Goal: Information Seeking & Learning: Learn about a topic

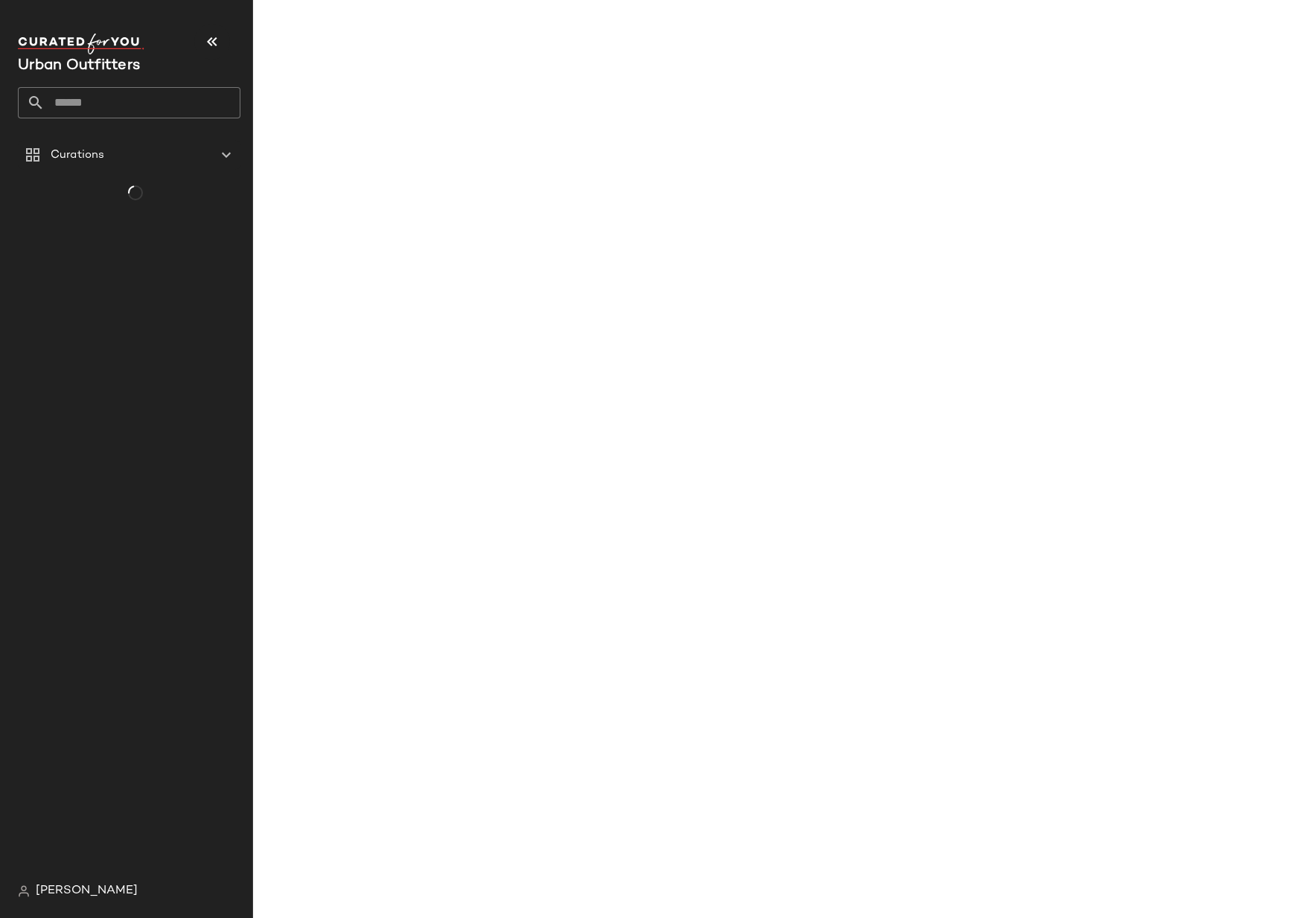
click at [105, 106] on input "text" at bounding box center [142, 102] width 196 height 31
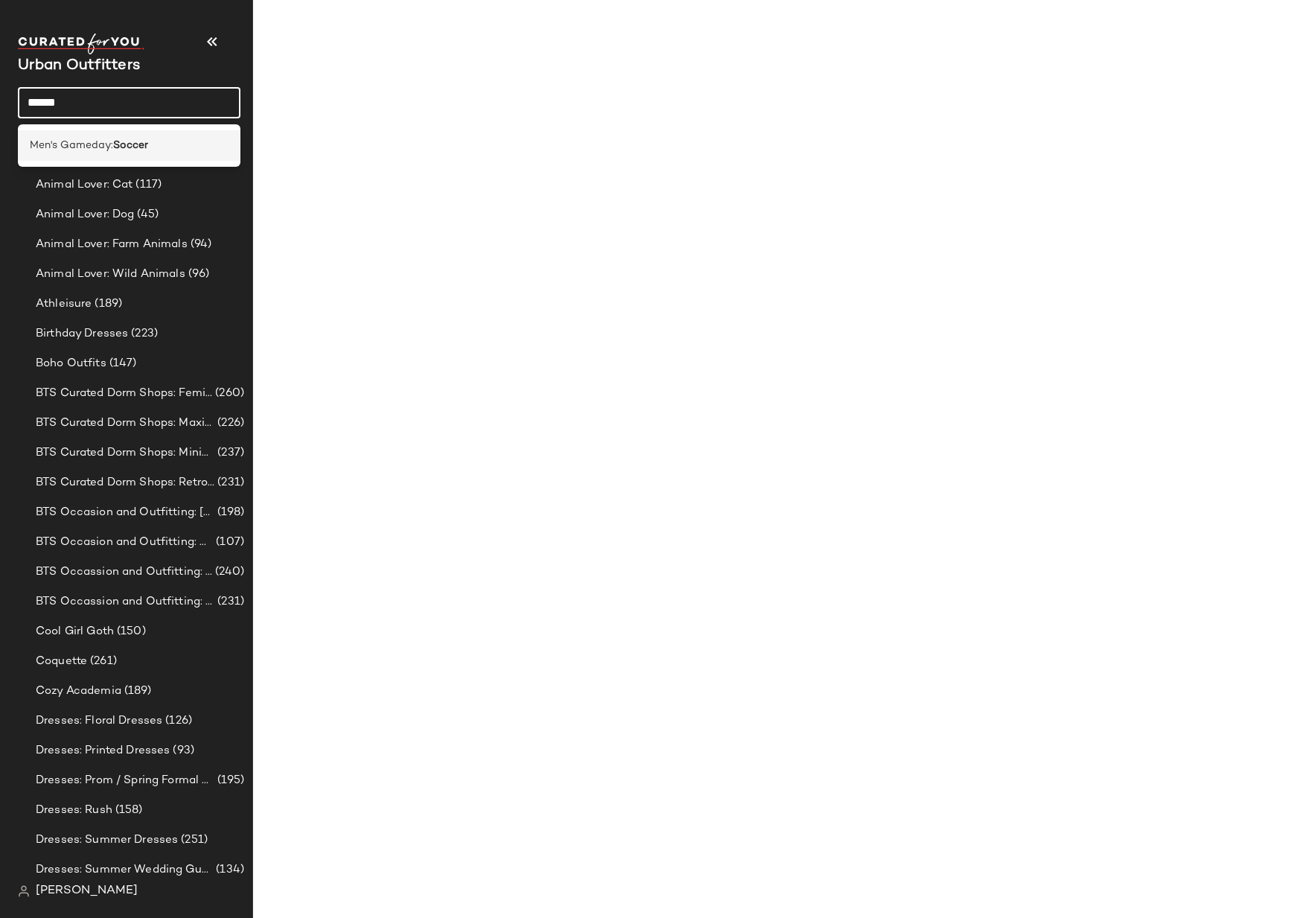
type input "******"
click at [102, 147] on span "Men's Gameday:" at bounding box center [71, 145] width 83 height 16
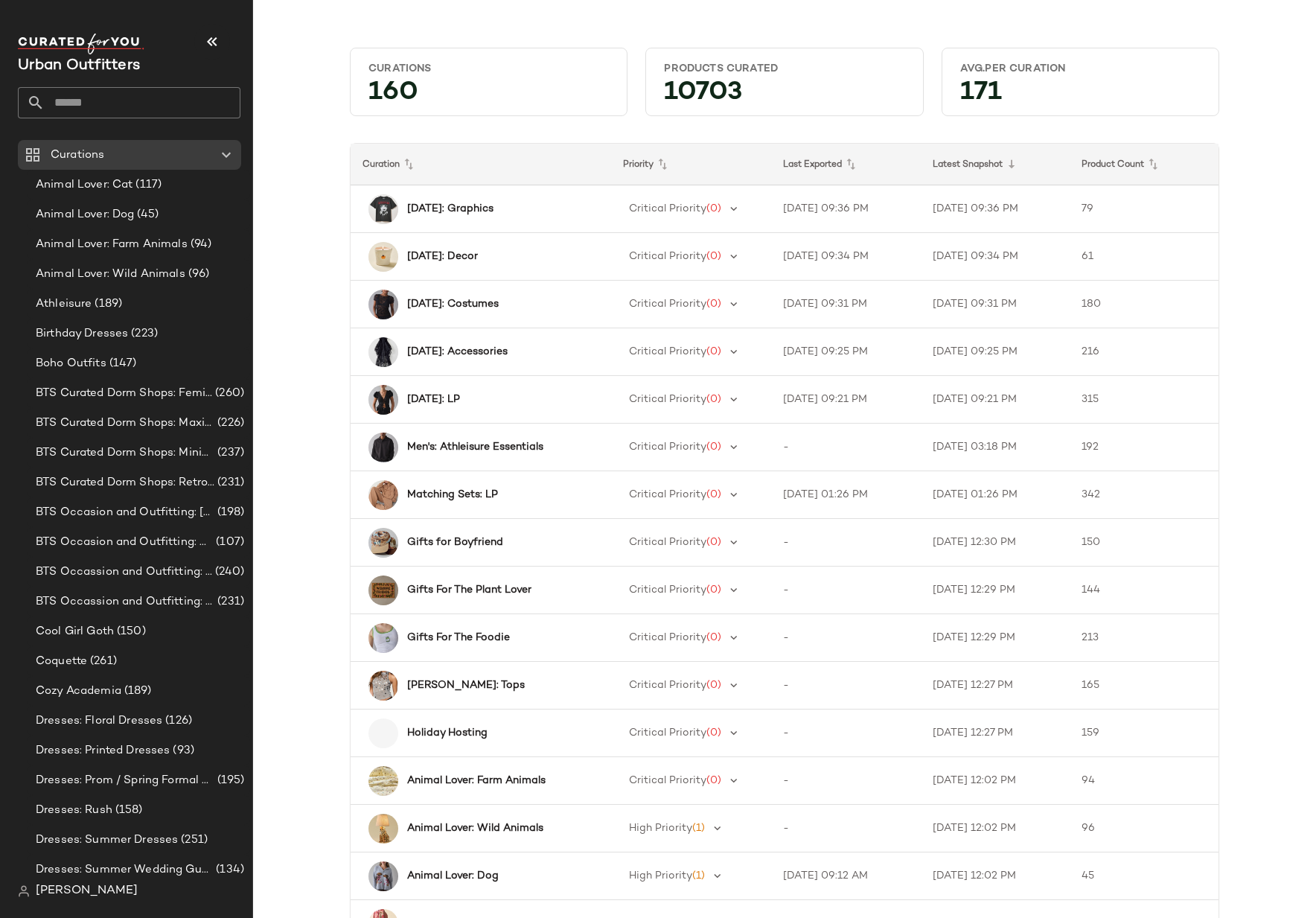
click at [86, 89] on input "text" at bounding box center [142, 102] width 196 height 31
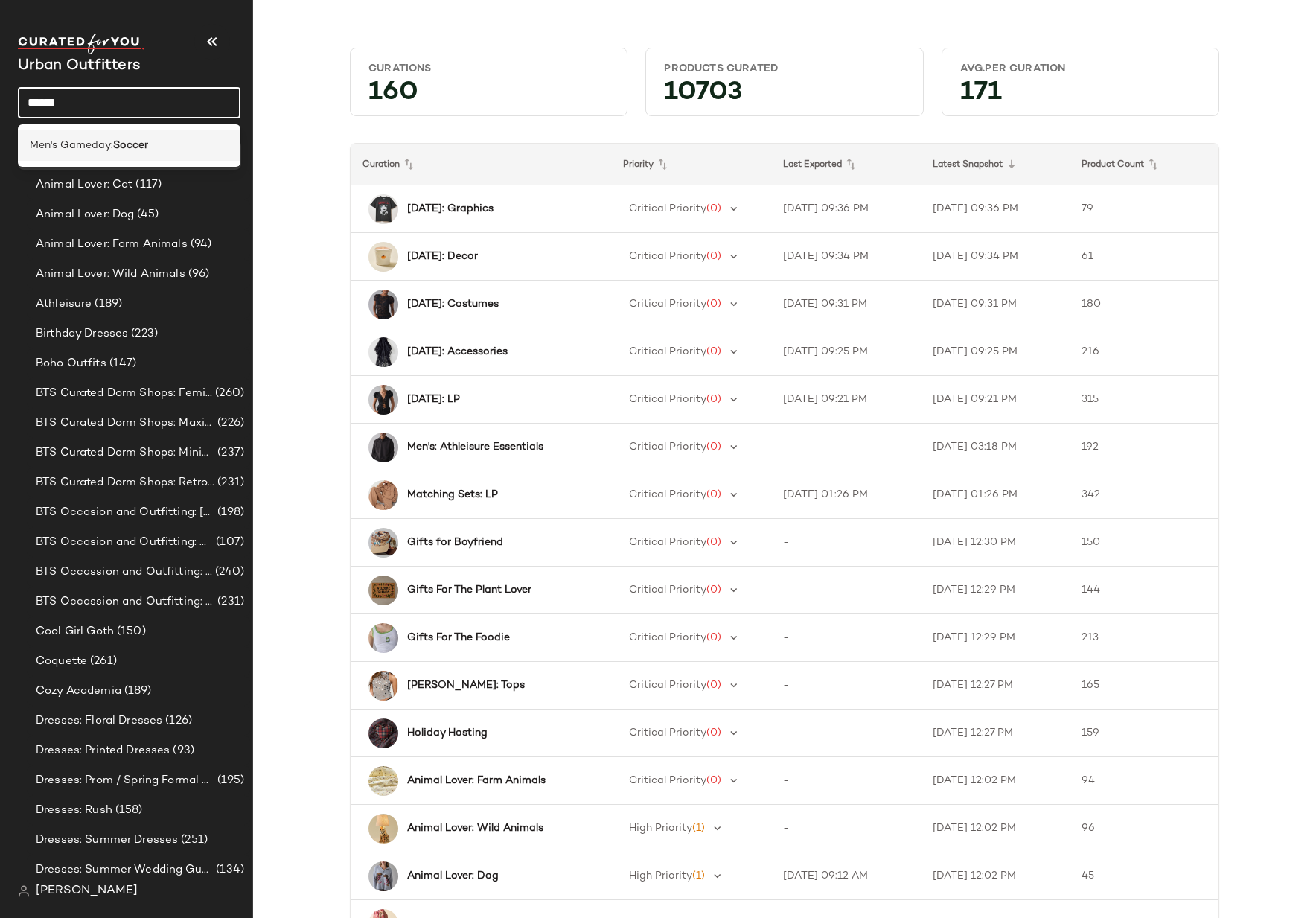
type input "******"
click at [72, 147] on span "Men's Gameday:" at bounding box center [71, 145] width 83 height 16
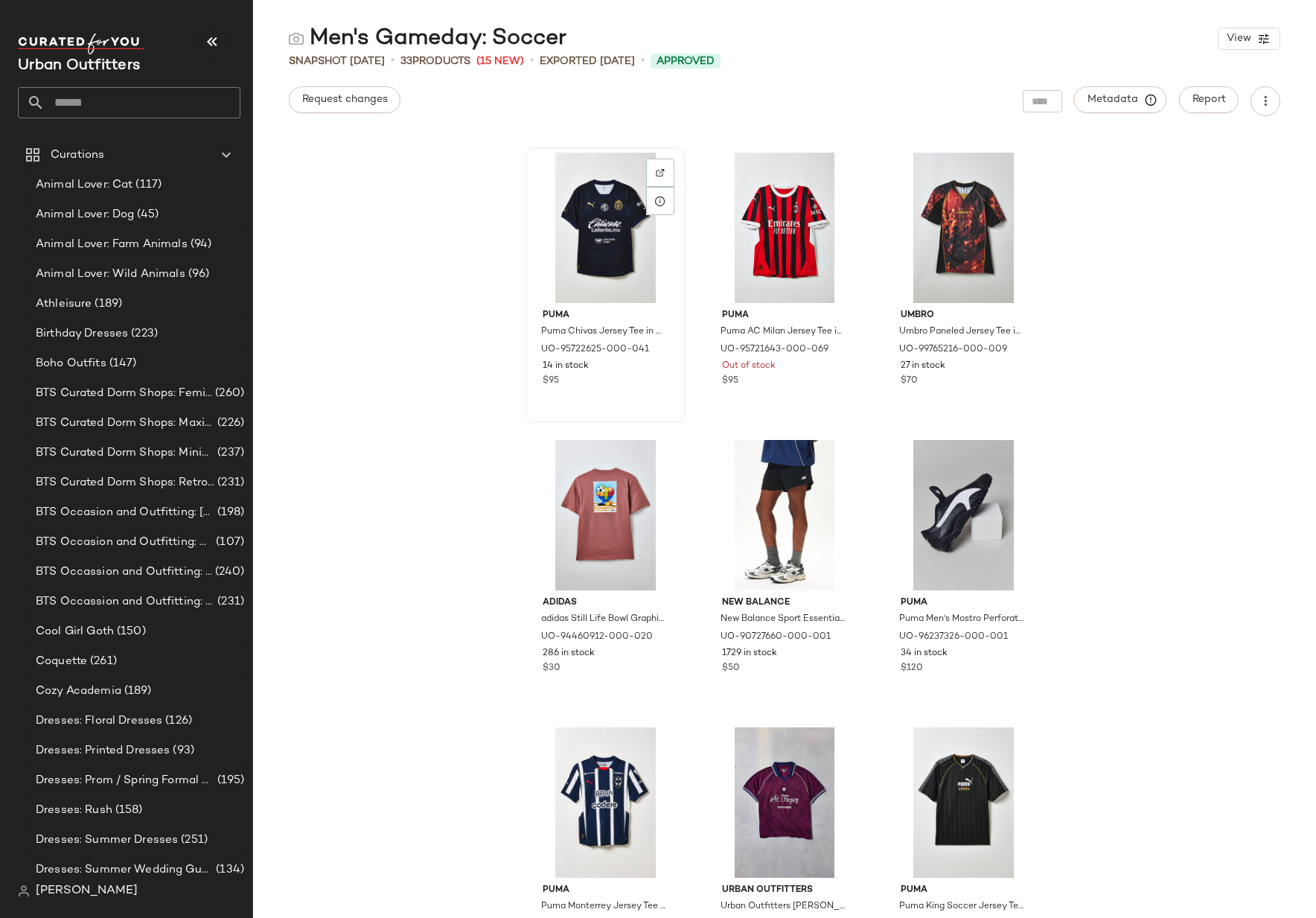
scroll to position [411, 0]
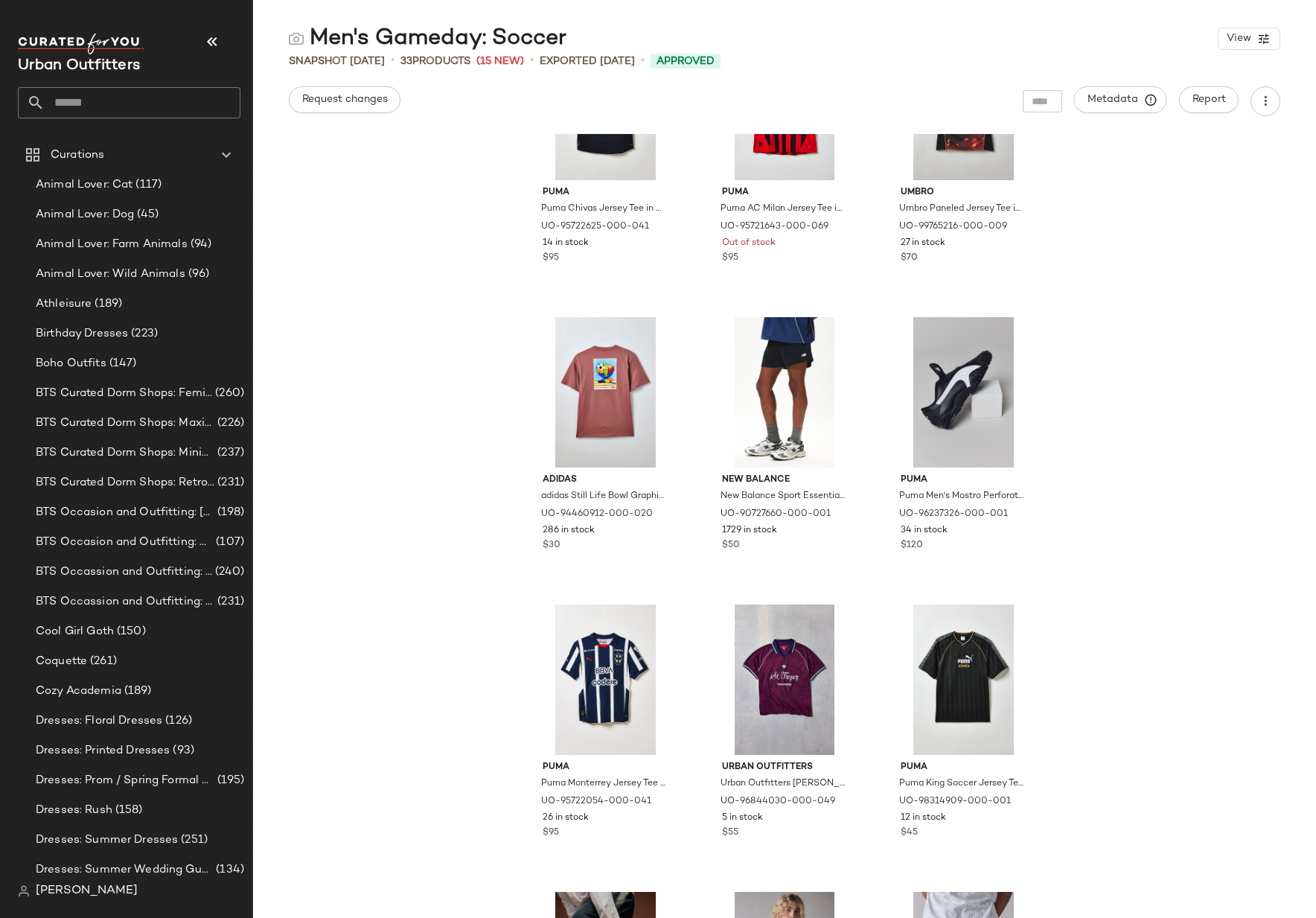
click at [87, 105] on input "text" at bounding box center [142, 102] width 196 height 31
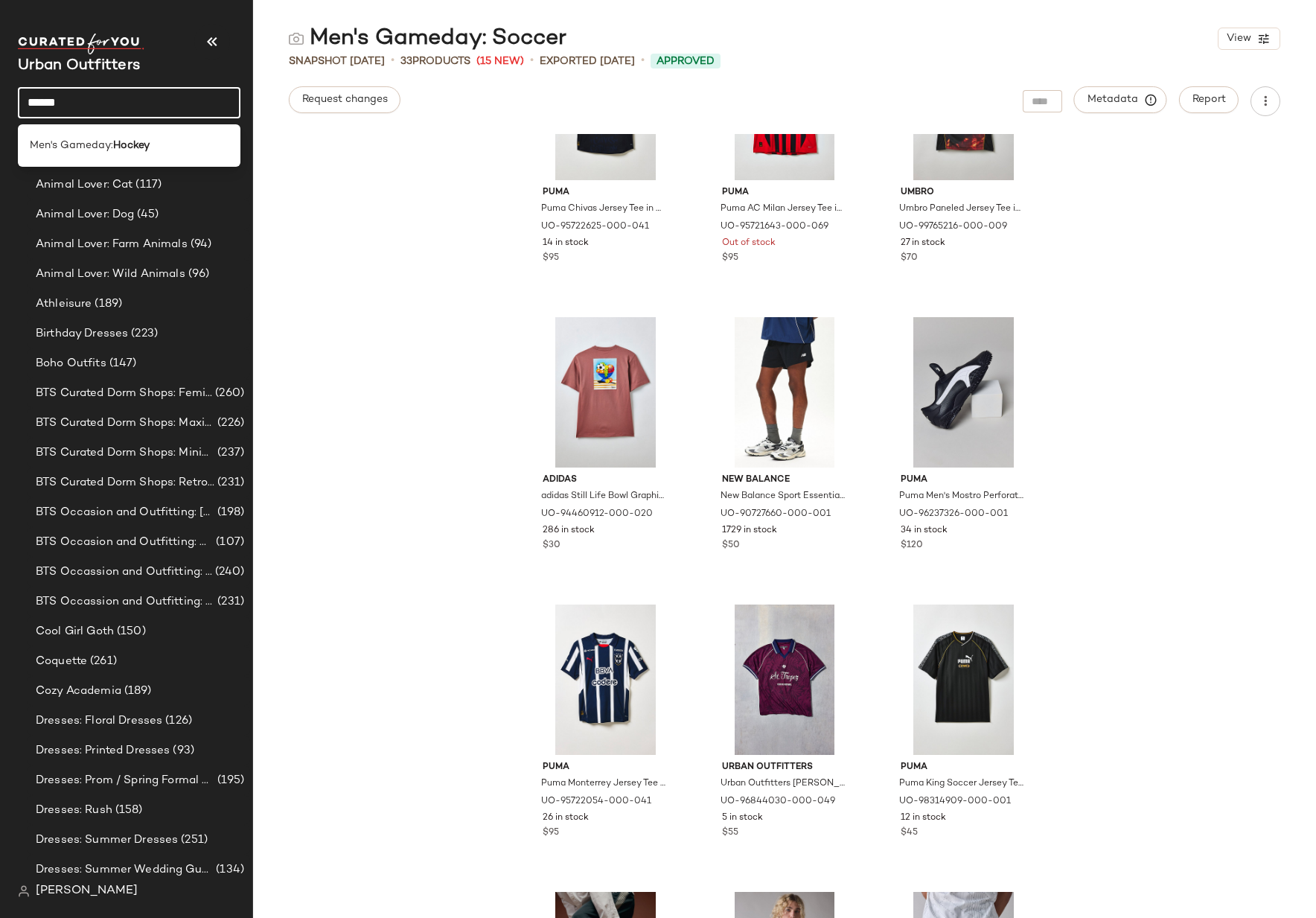
type input "******"
click at [89, 149] on span "Men's Gameday:" at bounding box center [71, 145] width 83 height 16
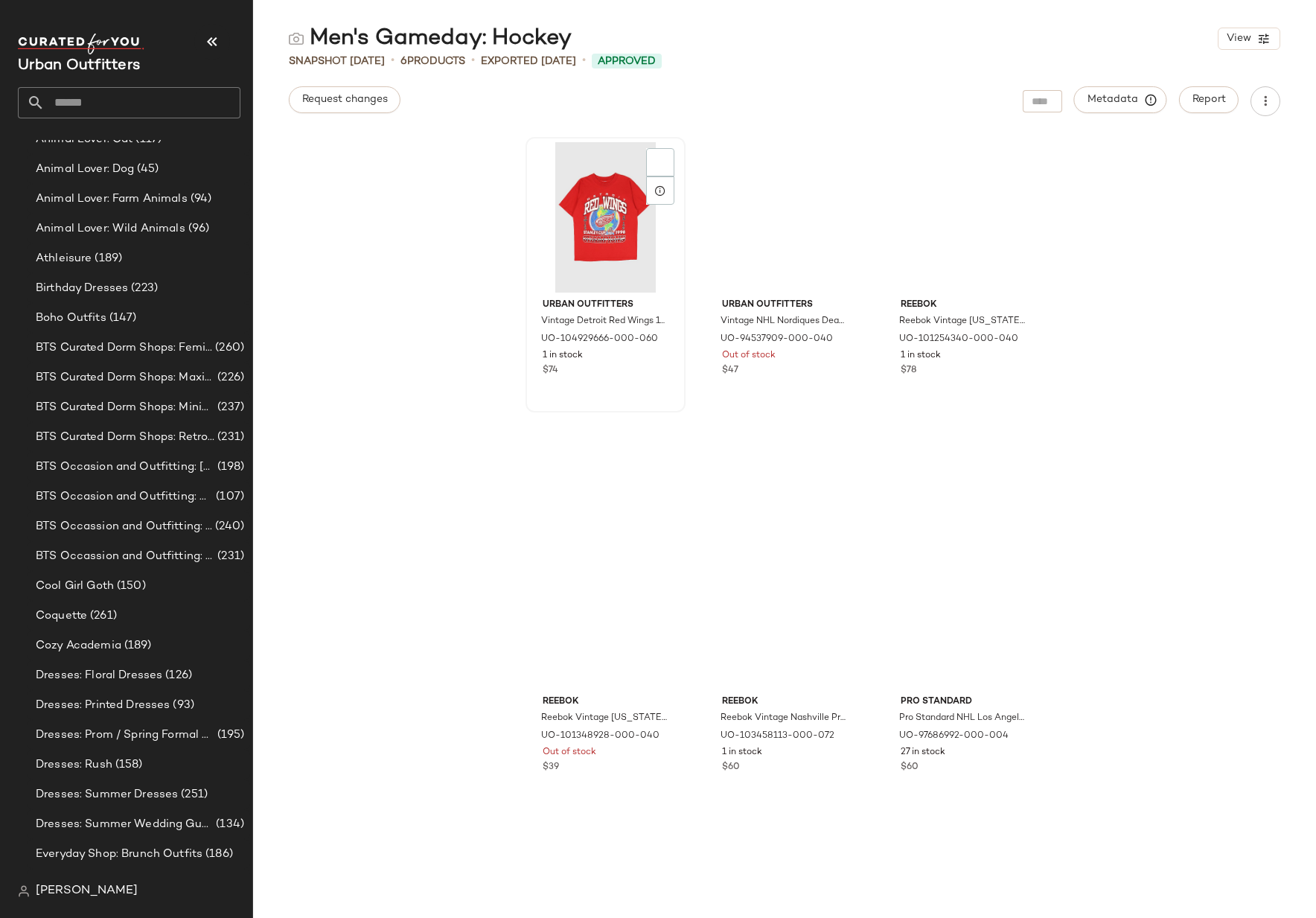
scroll to position [49, 0]
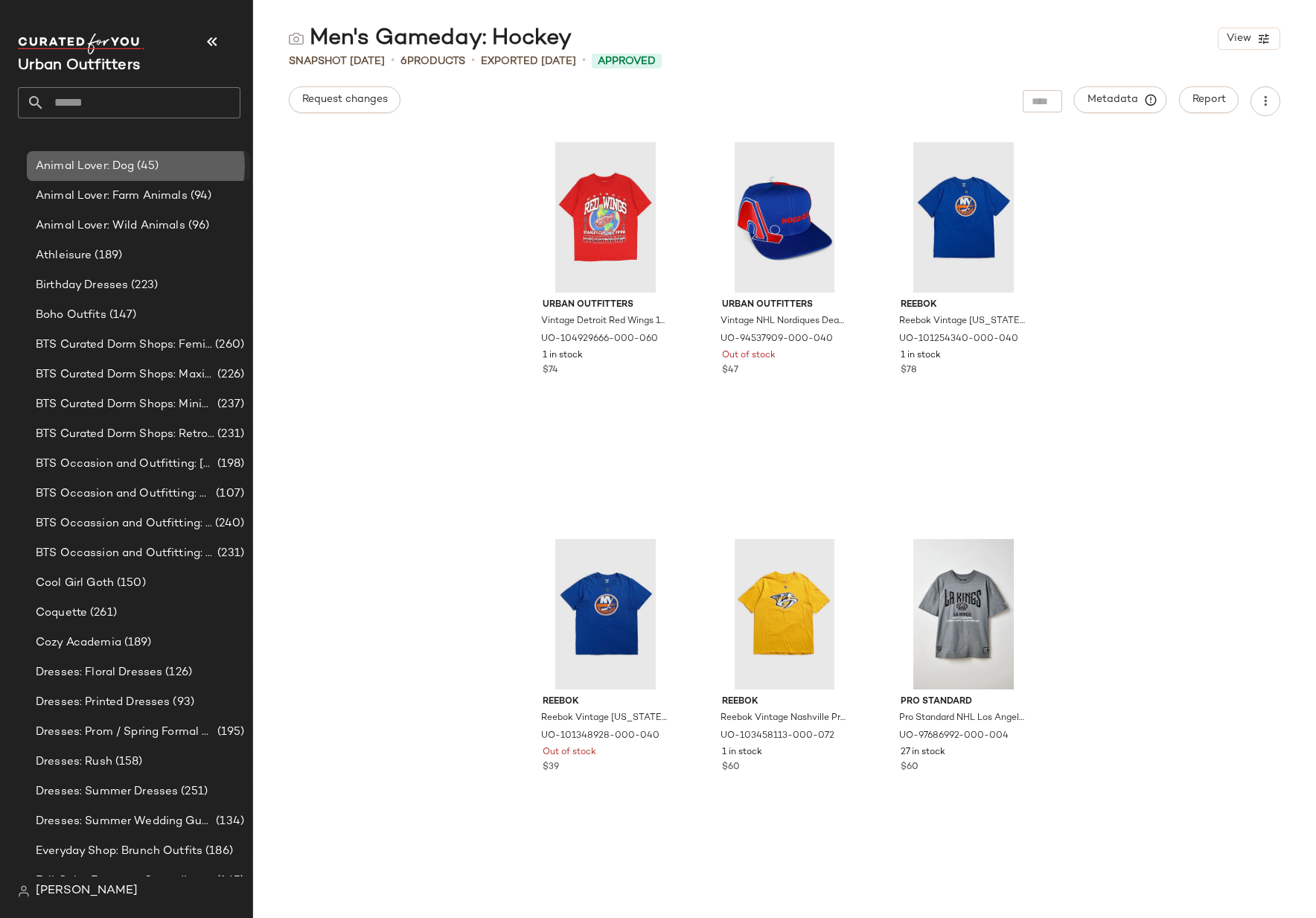
click at [101, 169] on span "Animal Lover: Dog" at bounding box center [85, 166] width 98 height 17
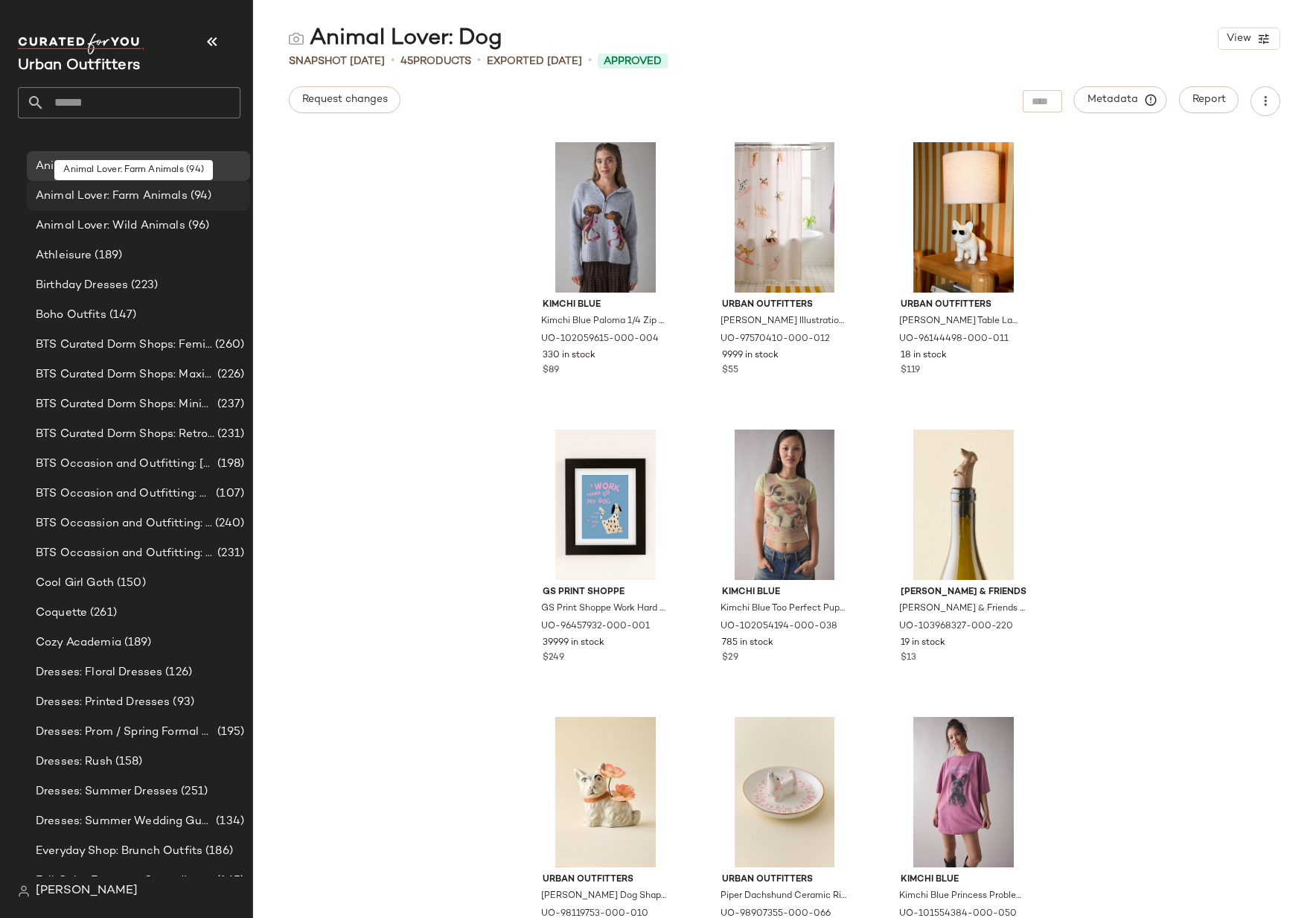
click at [123, 193] on span "Animal Lover: Farm Animals" at bounding box center [112, 196] width 152 height 17
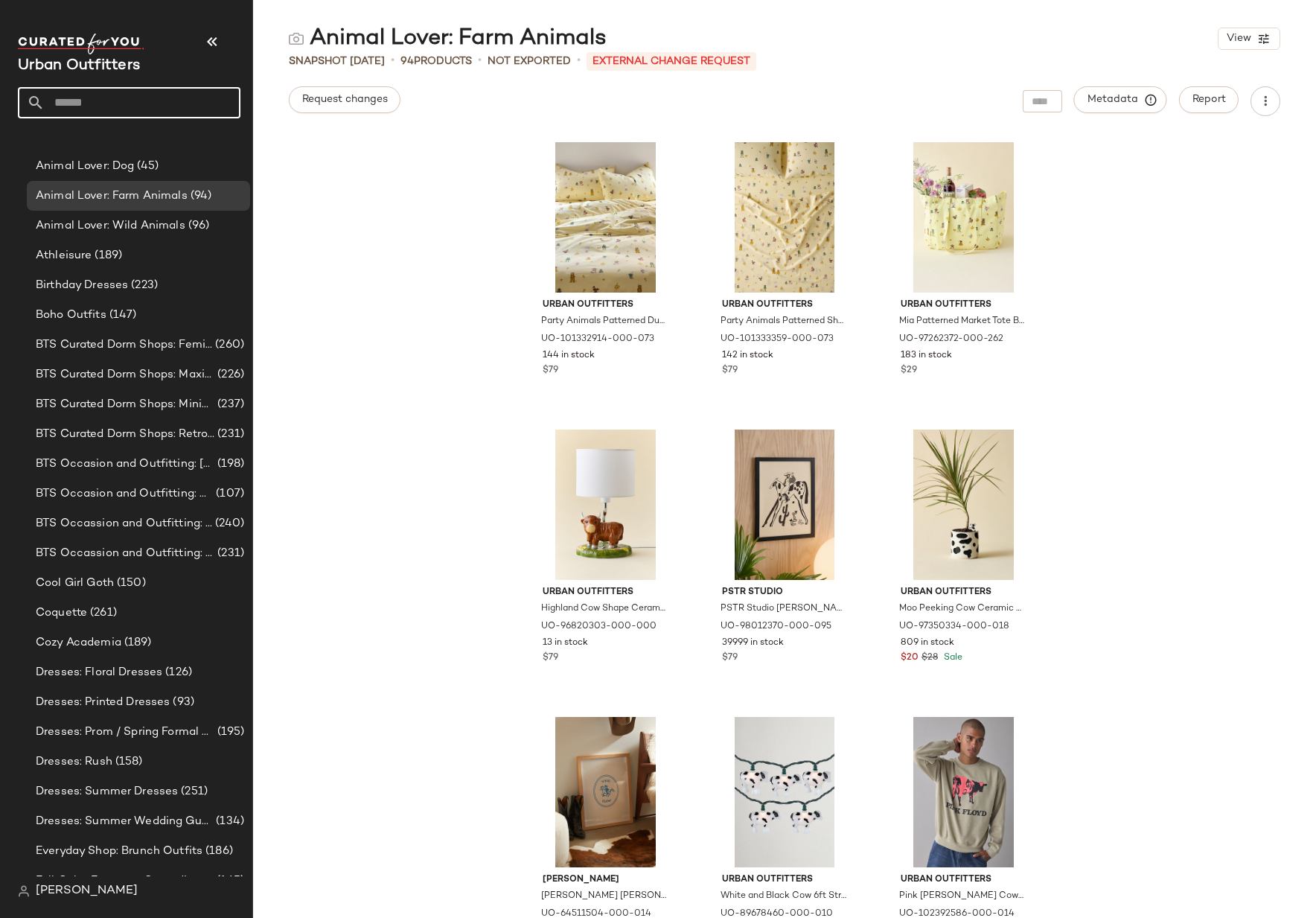
click at [137, 109] on input "text" at bounding box center [142, 102] width 196 height 31
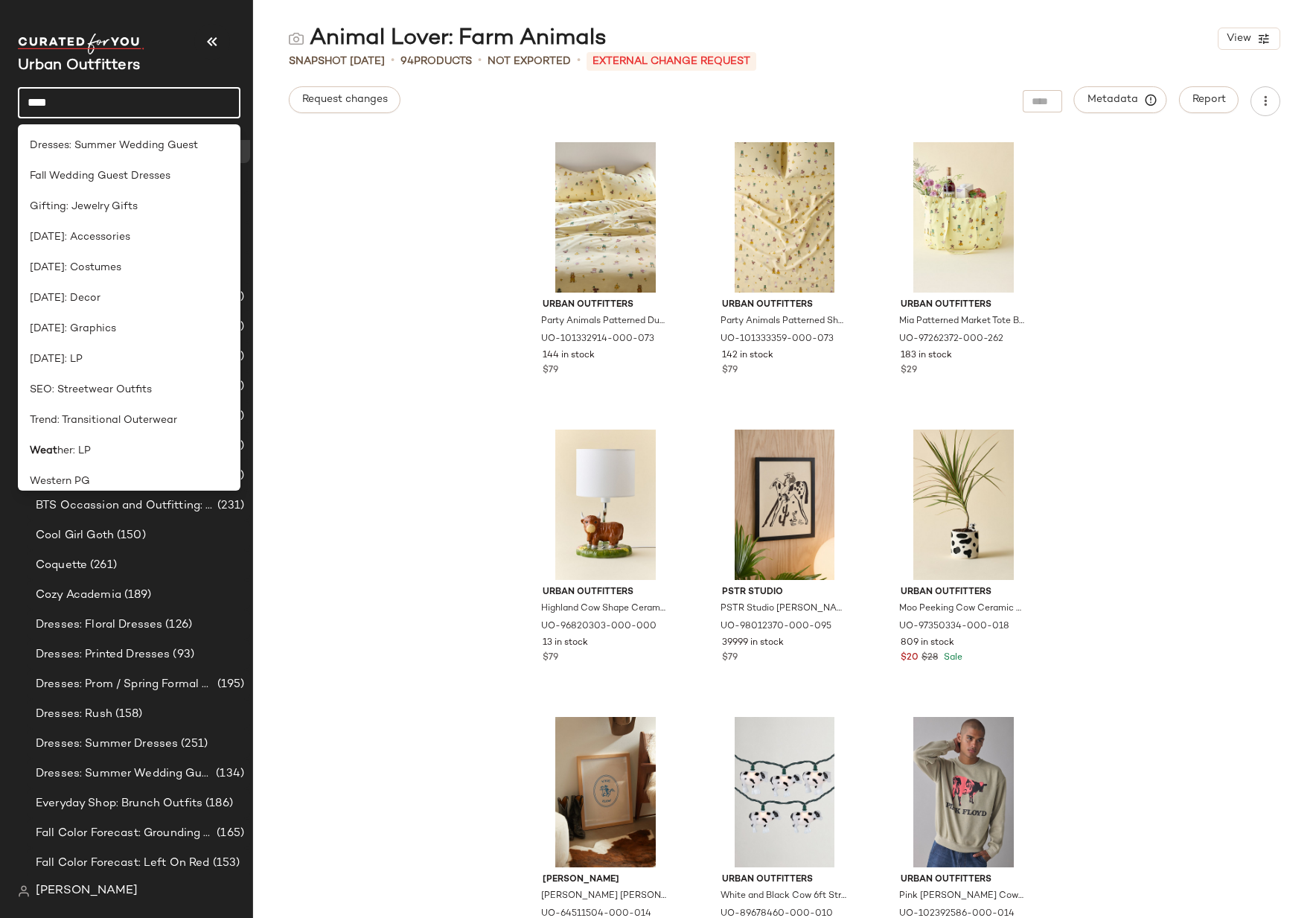
scroll to position [49, 0]
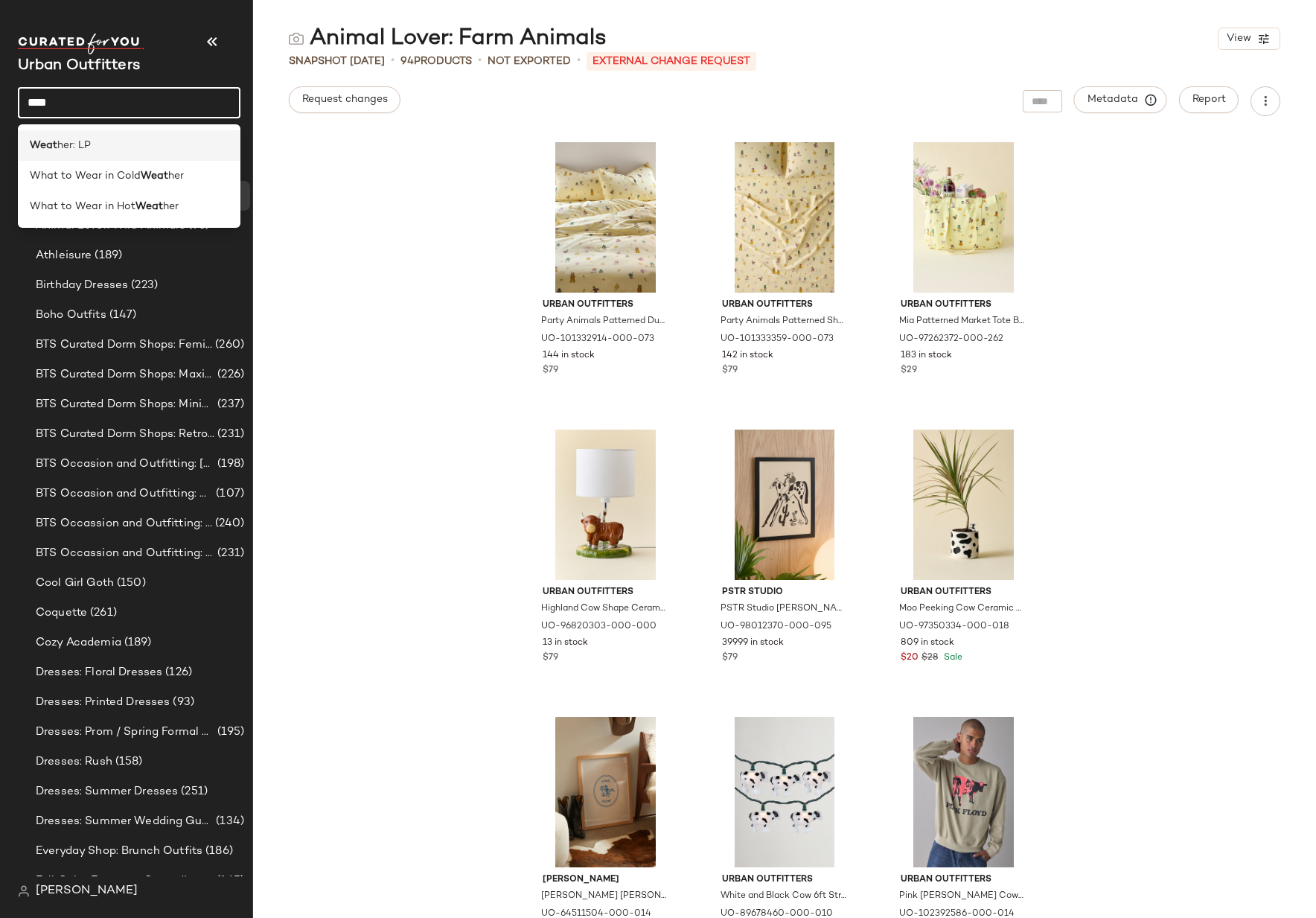
type input "****"
click at [118, 149] on div "Weat her: LP" at bounding box center [129, 145] width 199 height 16
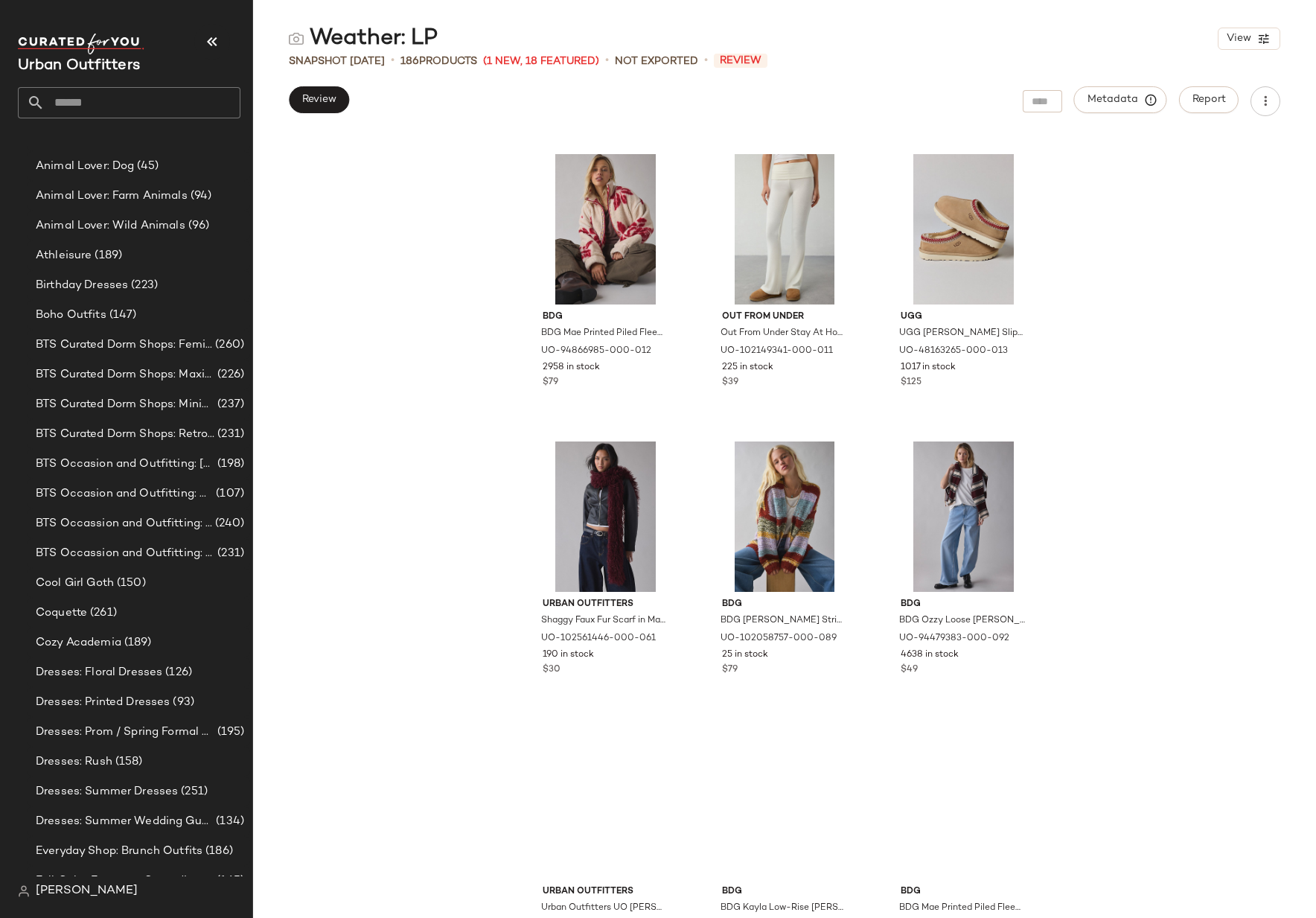
scroll to position [1254, 0]
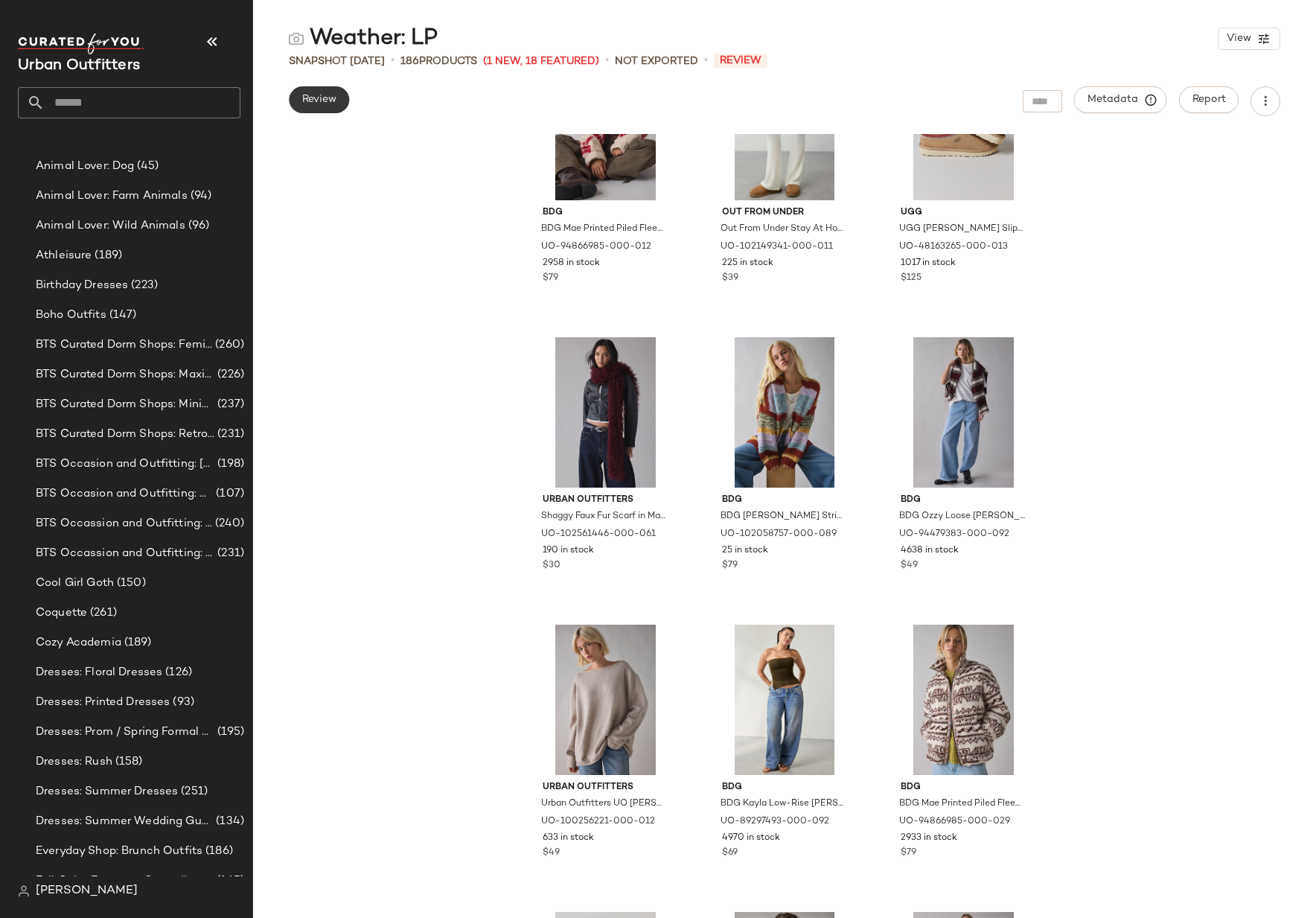
click at [309, 101] on span "Review" at bounding box center [319, 99] width 35 height 12
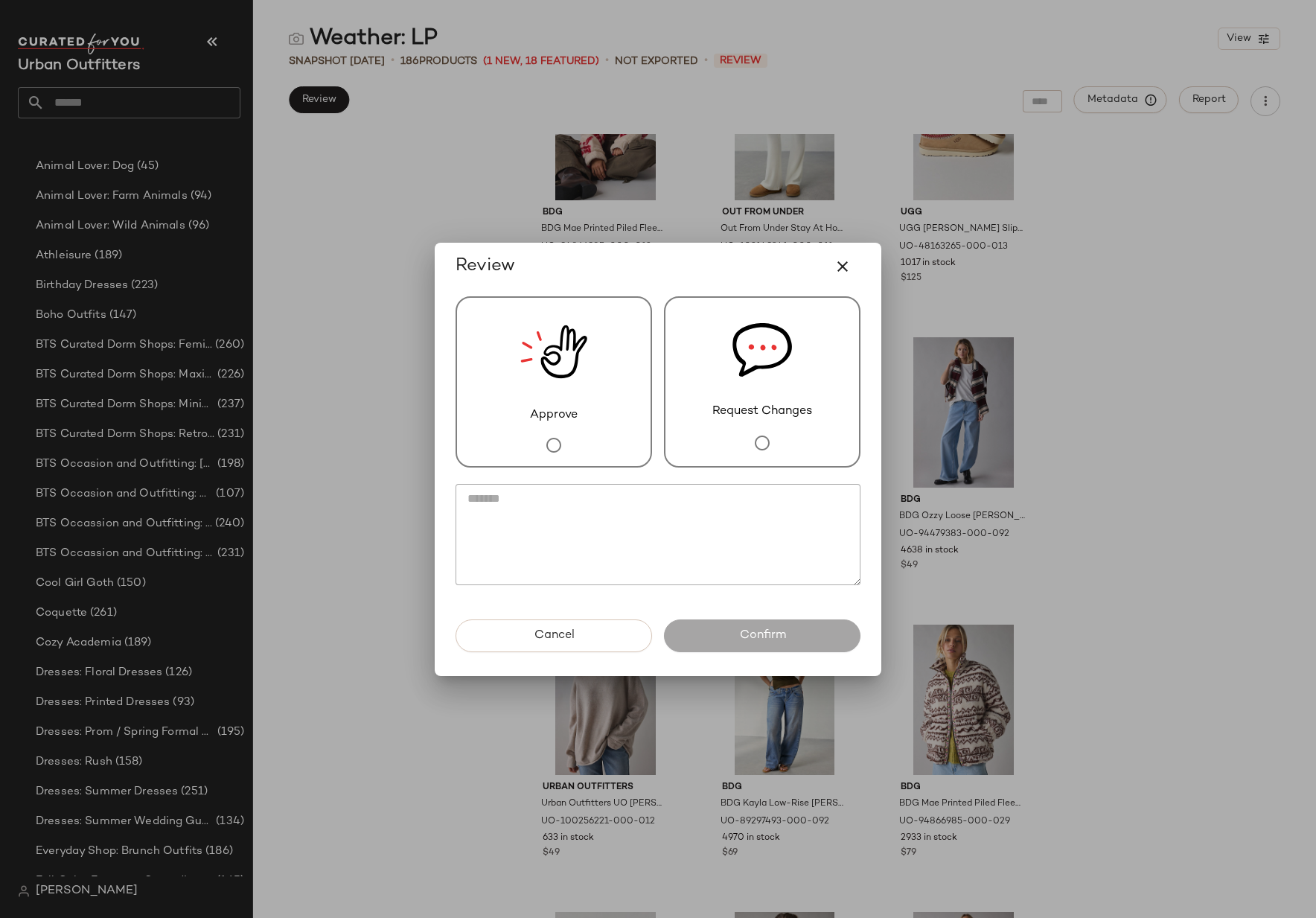
drag, startPoint x: 626, startPoint y: 423, endPoint x: 693, endPoint y: 612, distance: 200.5
click at [626, 423] on div "Approve" at bounding box center [553, 382] width 196 height 171
click at [727, 646] on button "Confirm" at bounding box center [763, 636] width 196 height 33
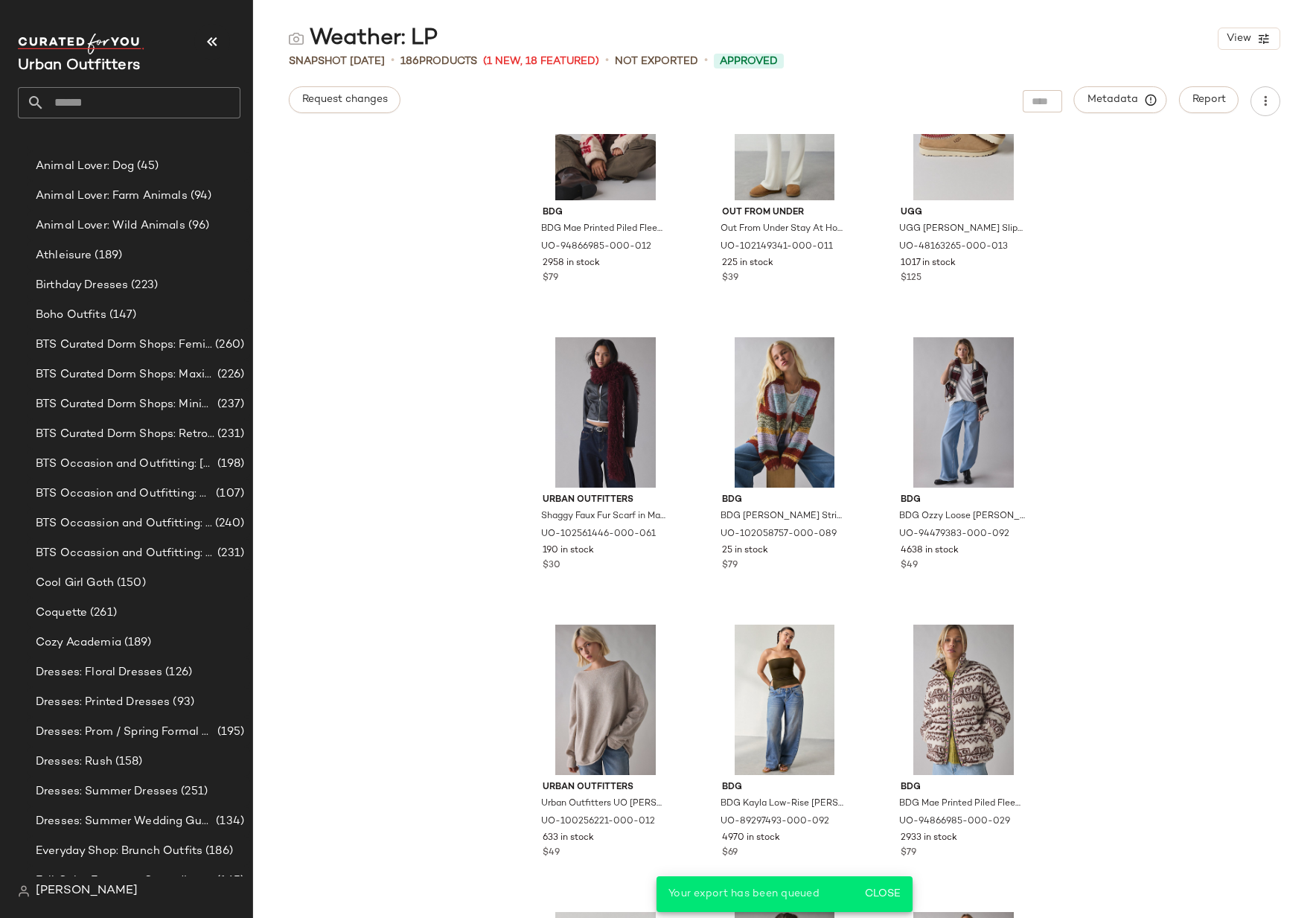
scroll to position [1250, 0]
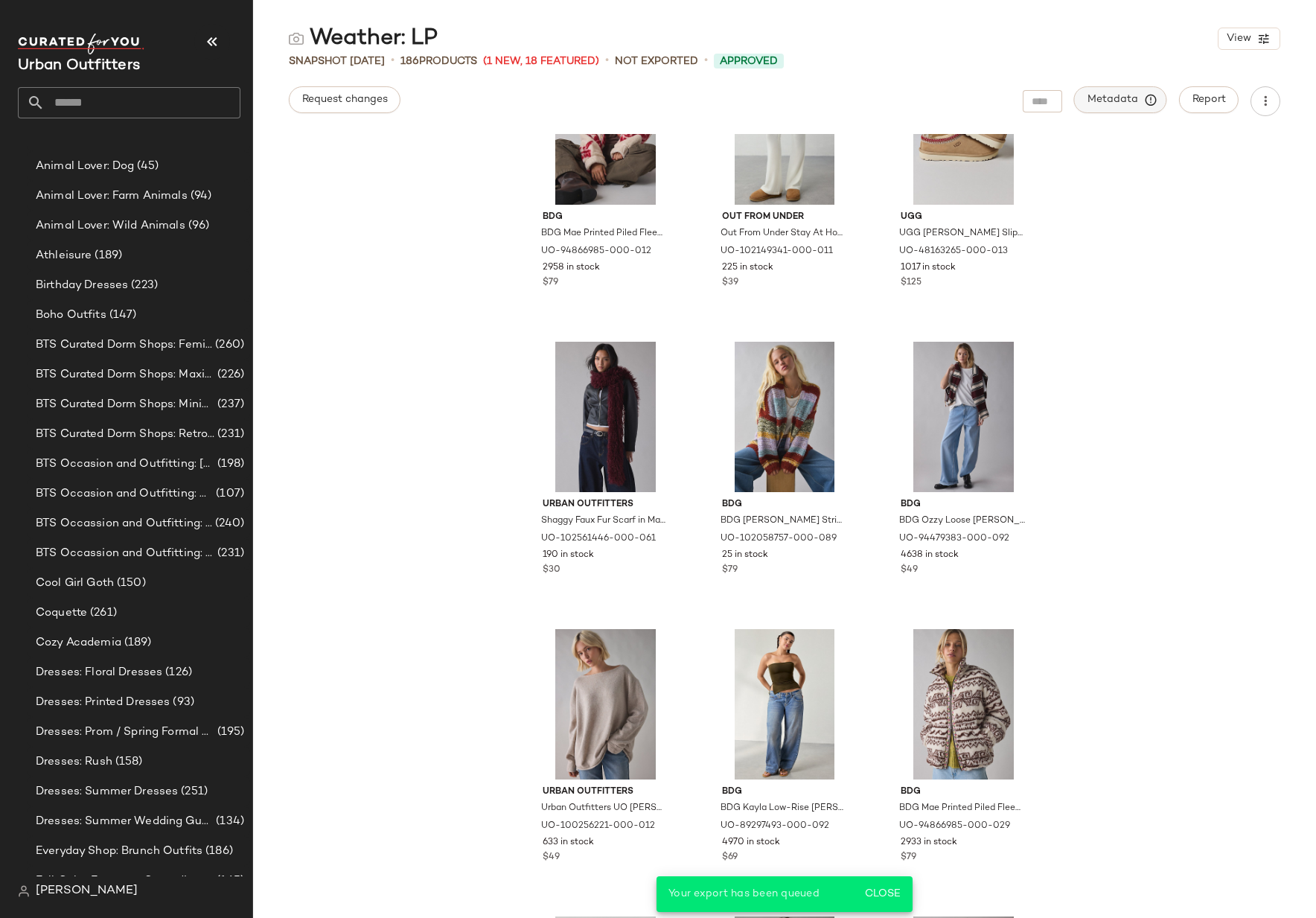
click at [1109, 93] on span "Metadata" at bounding box center [1120, 100] width 68 height 14
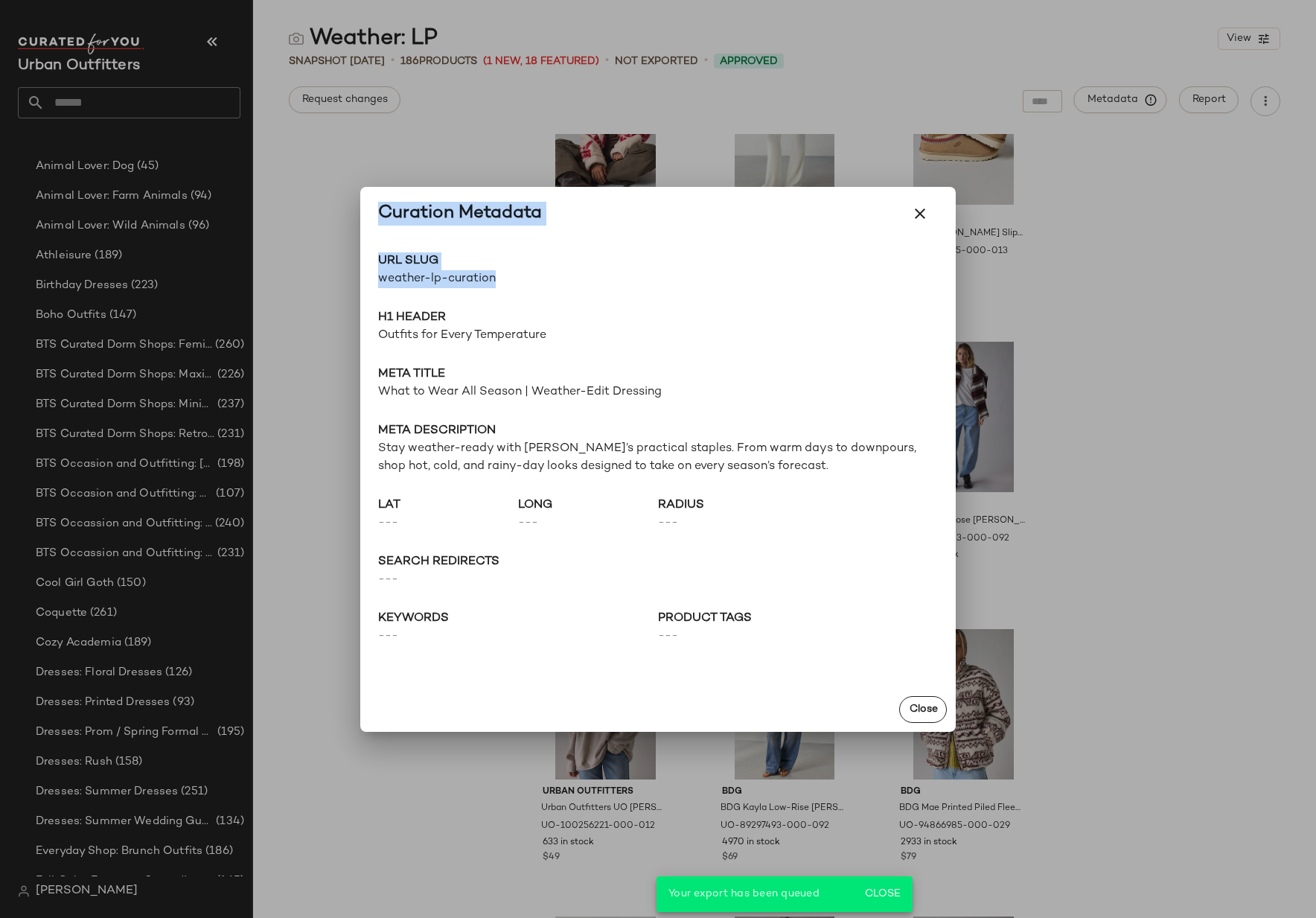
drag, startPoint x: 510, startPoint y: 278, endPoint x: 356, endPoint y: 284, distance: 154.1
click at [356, 284] on div "Curation Metadata URL Slug weather-lp-curation Go to Shop H1 Header Outfits for…" at bounding box center [658, 459] width 1316 height 918
click at [608, 267] on span "URL Slug" at bounding box center [518, 261] width 279 height 18
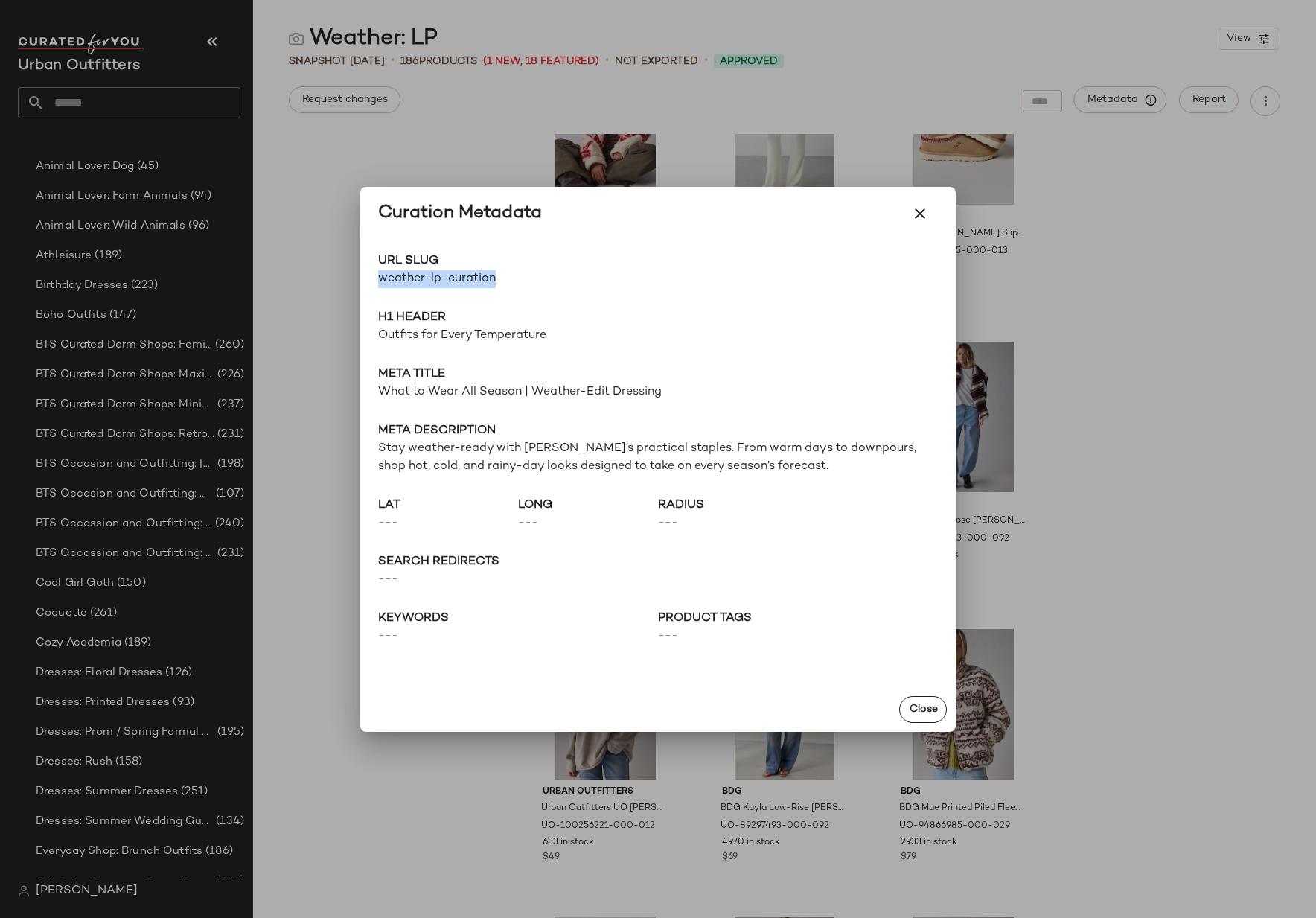
drag, startPoint x: 513, startPoint y: 279, endPoint x: 374, endPoint y: 286, distance: 139.2
click at [374, 286] on div "URL Slug weather-lp-curation Go to Shop H1 Header Outfits for Every Temperature…" at bounding box center [658, 463] width 596 height 447
copy span "weather-lp-curation"
drag, startPoint x: 151, startPoint y: 103, endPoint x: 141, endPoint y: 103, distance: 10.0
click at [151, 103] on div at bounding box center [658, 459] width 1316 height 918
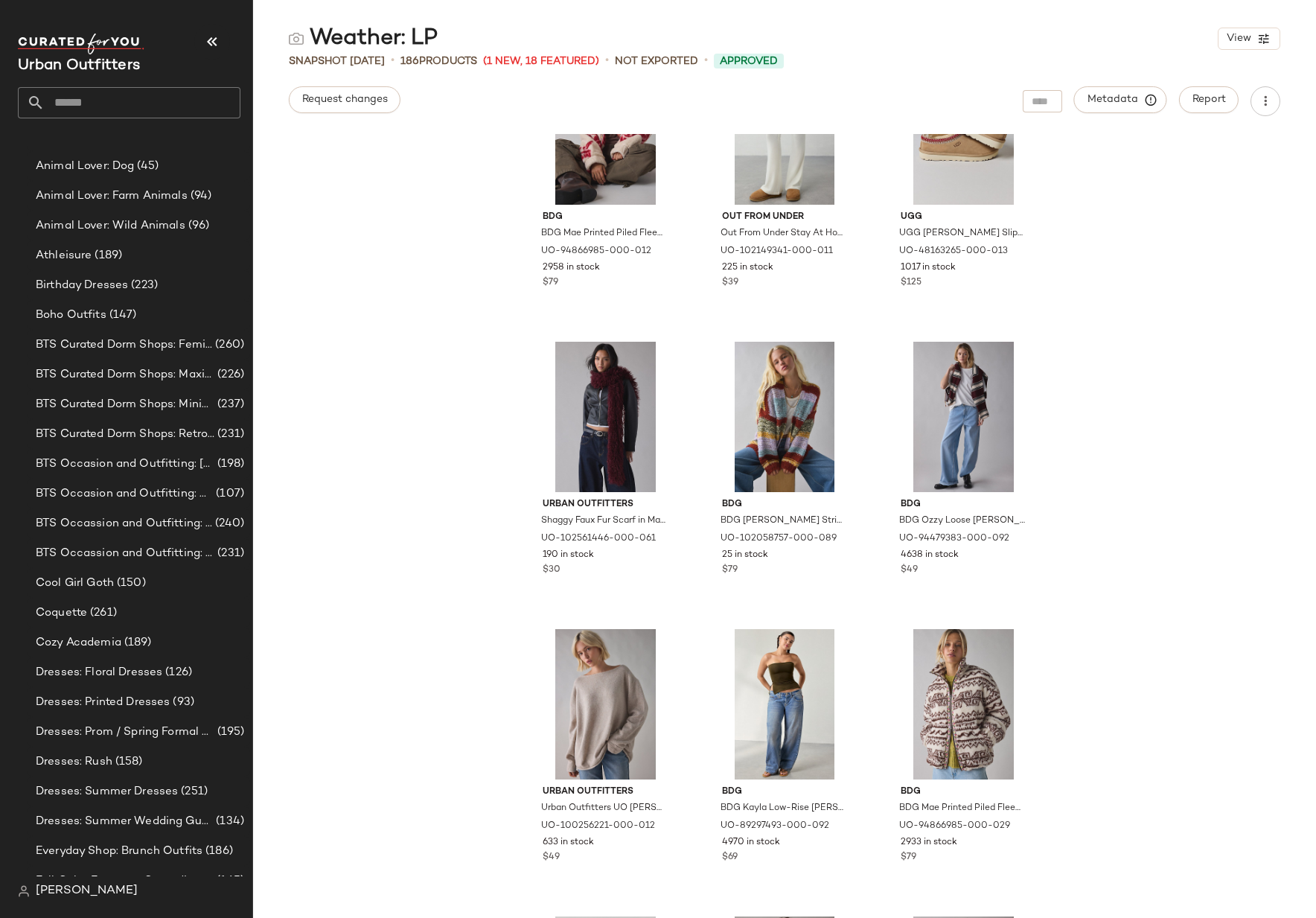
click at [105, 103] on input "text" at bounding box center [142, 102] width 196 height 31
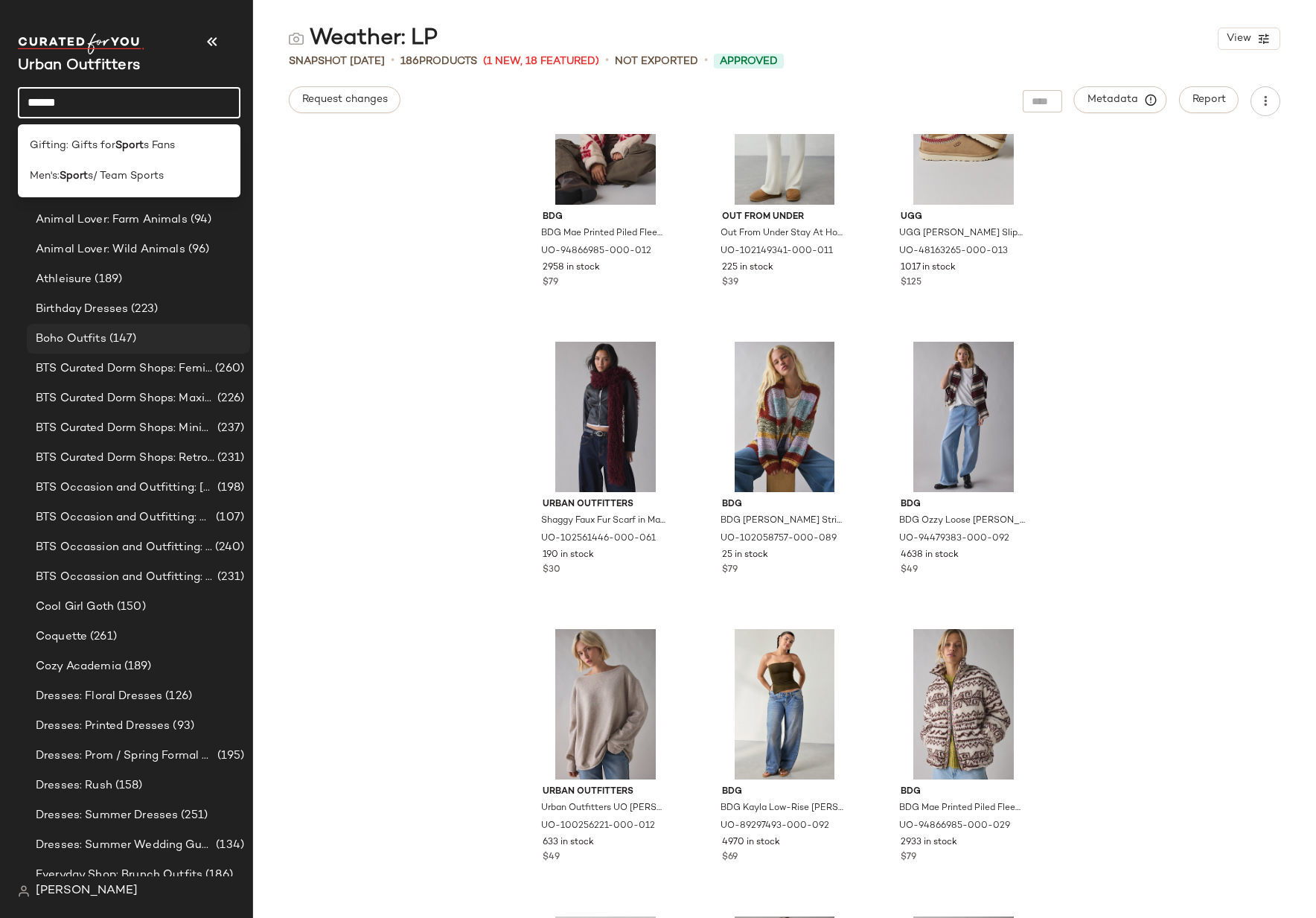
scroll to position [50, 0]
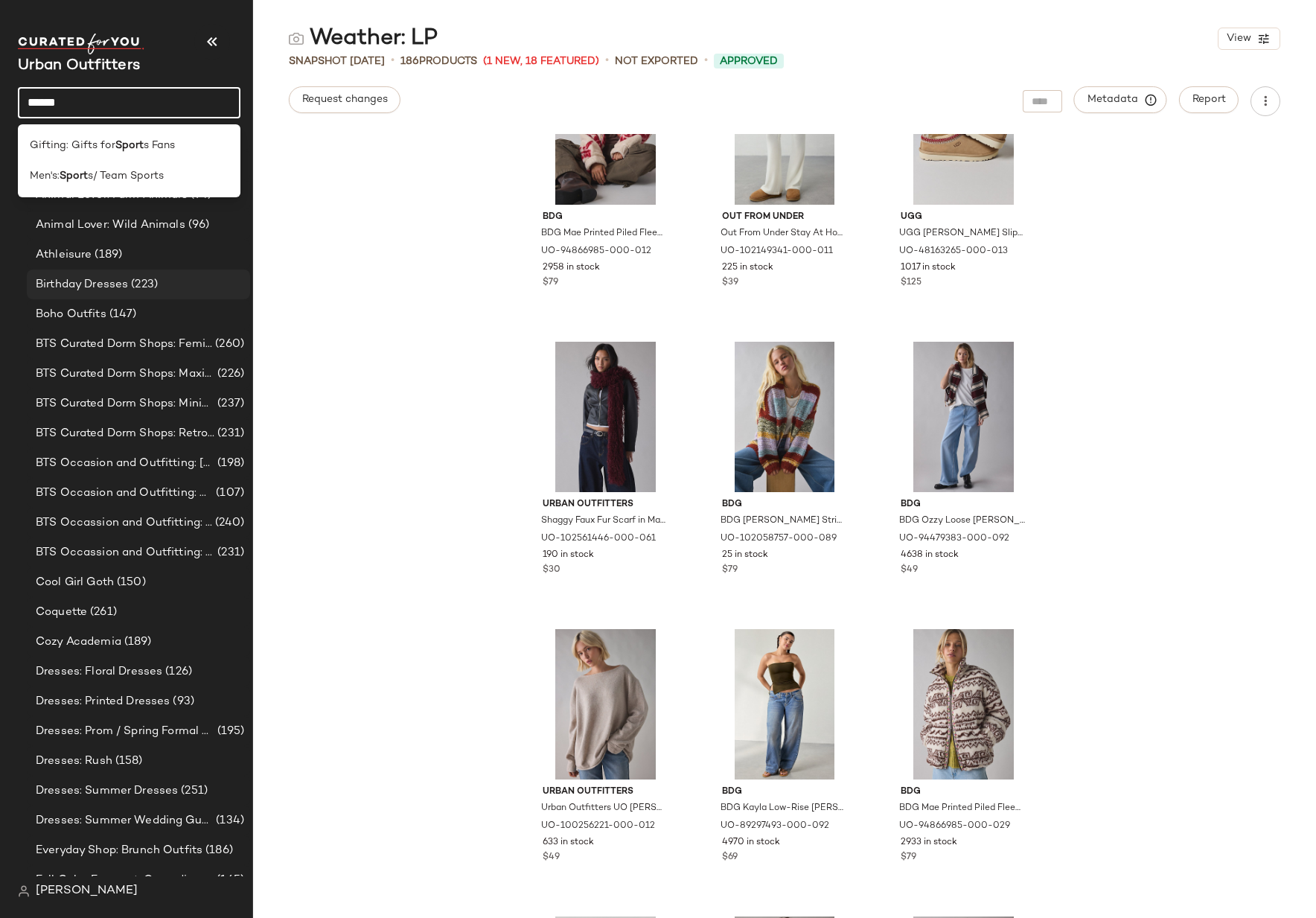
type input "*****"
click at [118, 138] on b "Sport" at bounding box center [129, 145] width 28 height 16
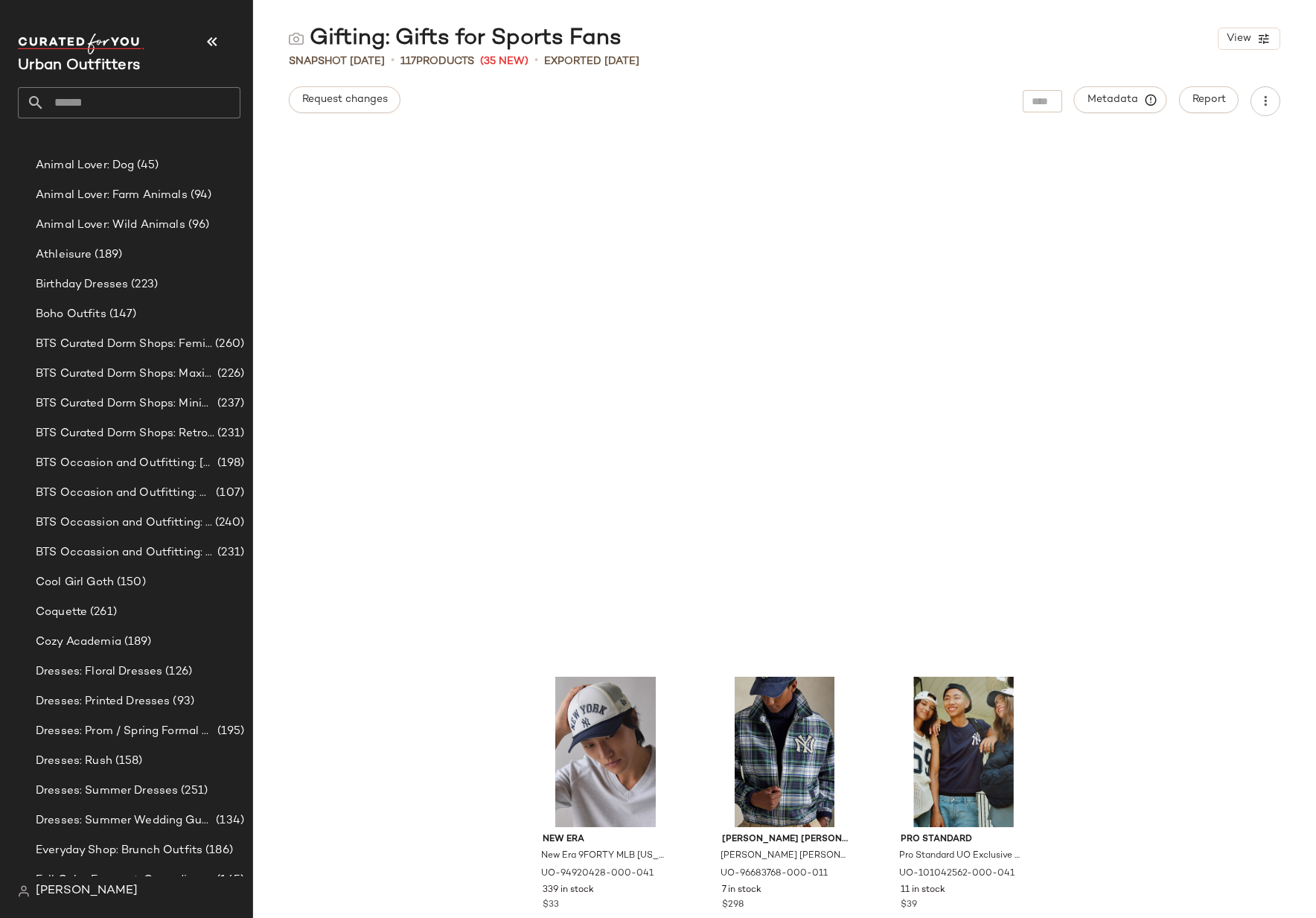
scroll to position [686, 0]
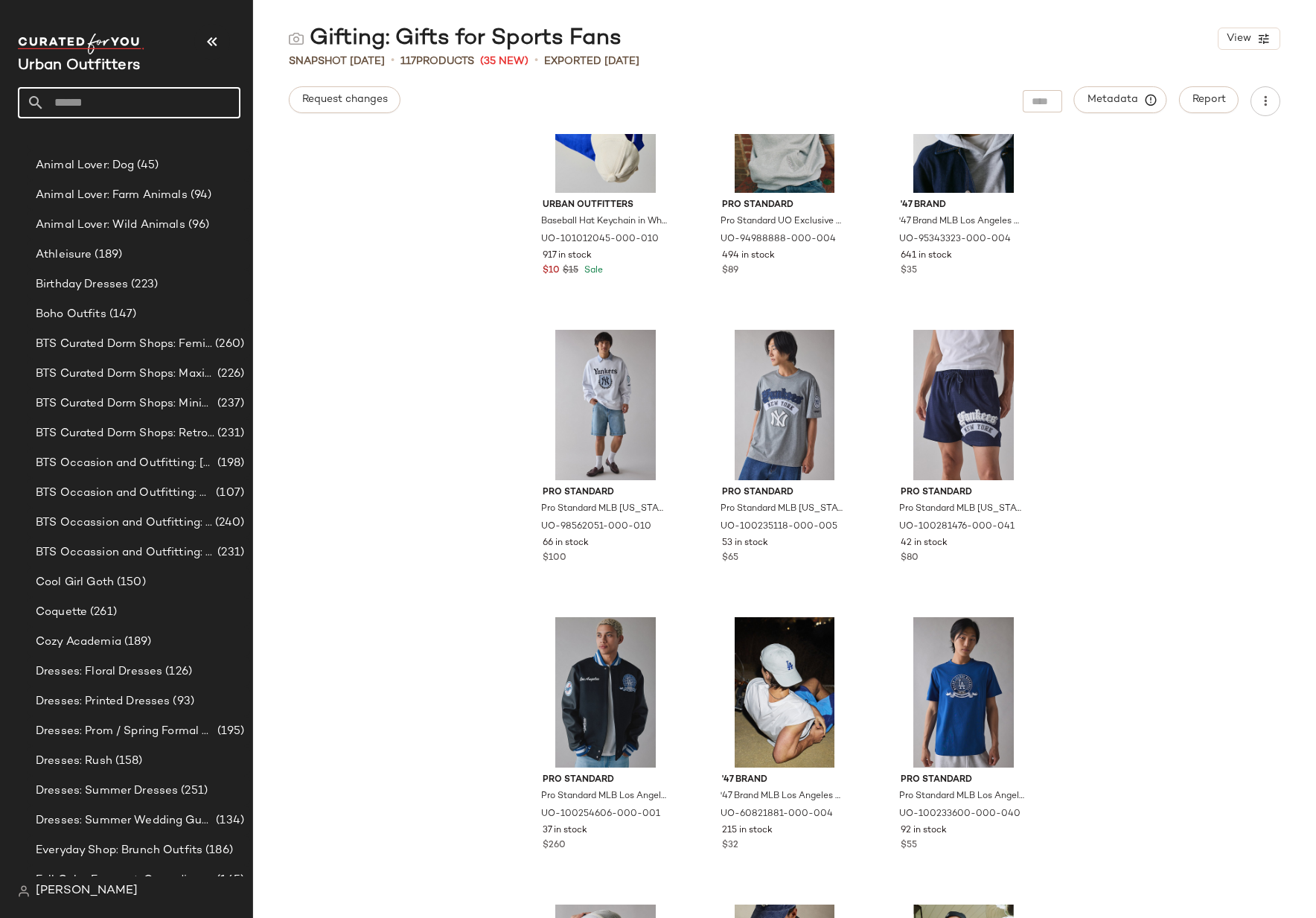
click at [102, 110] on input "text" at bounding box center [142, 102] width 196 height 31
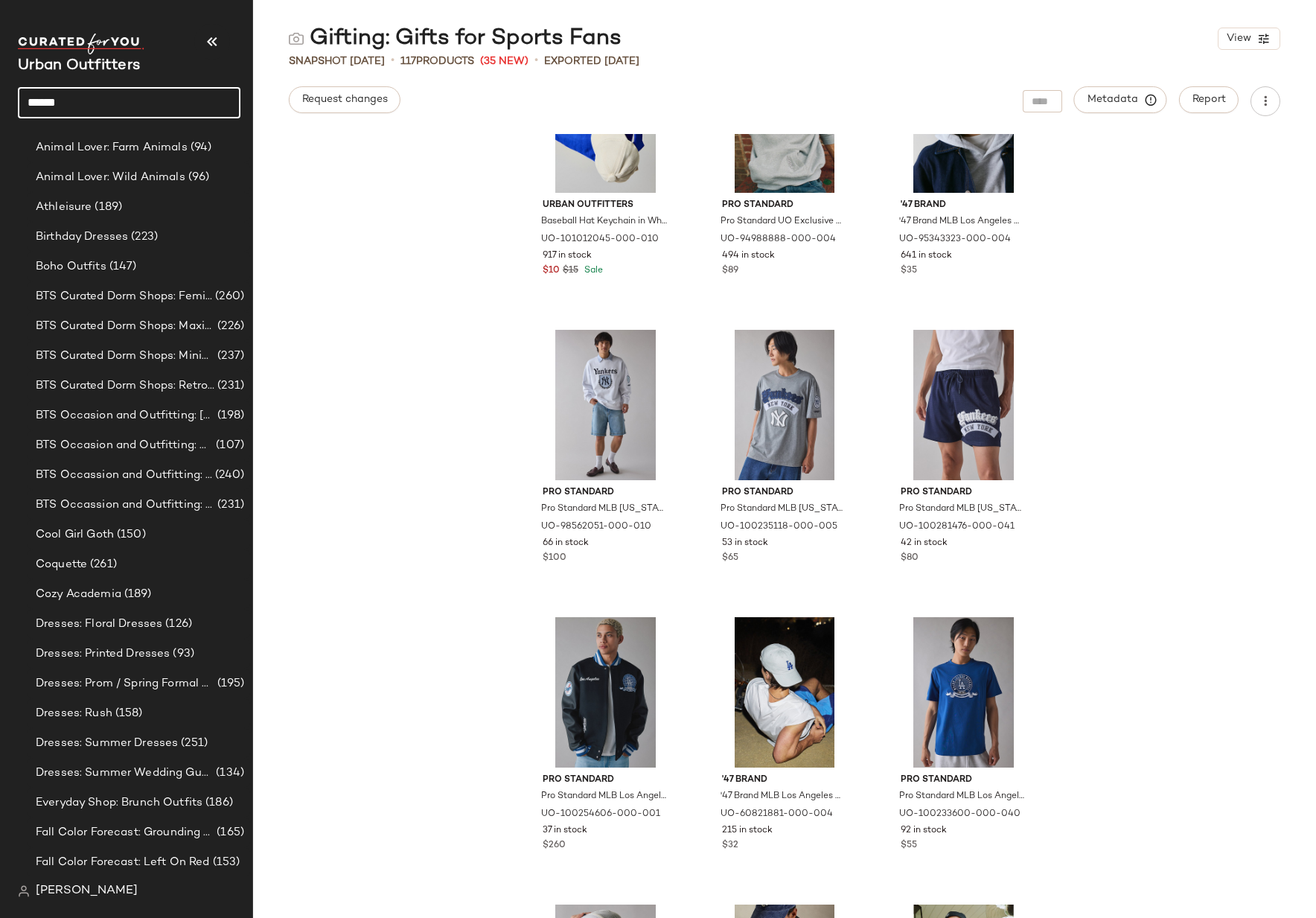
scroll to position [50, 0]
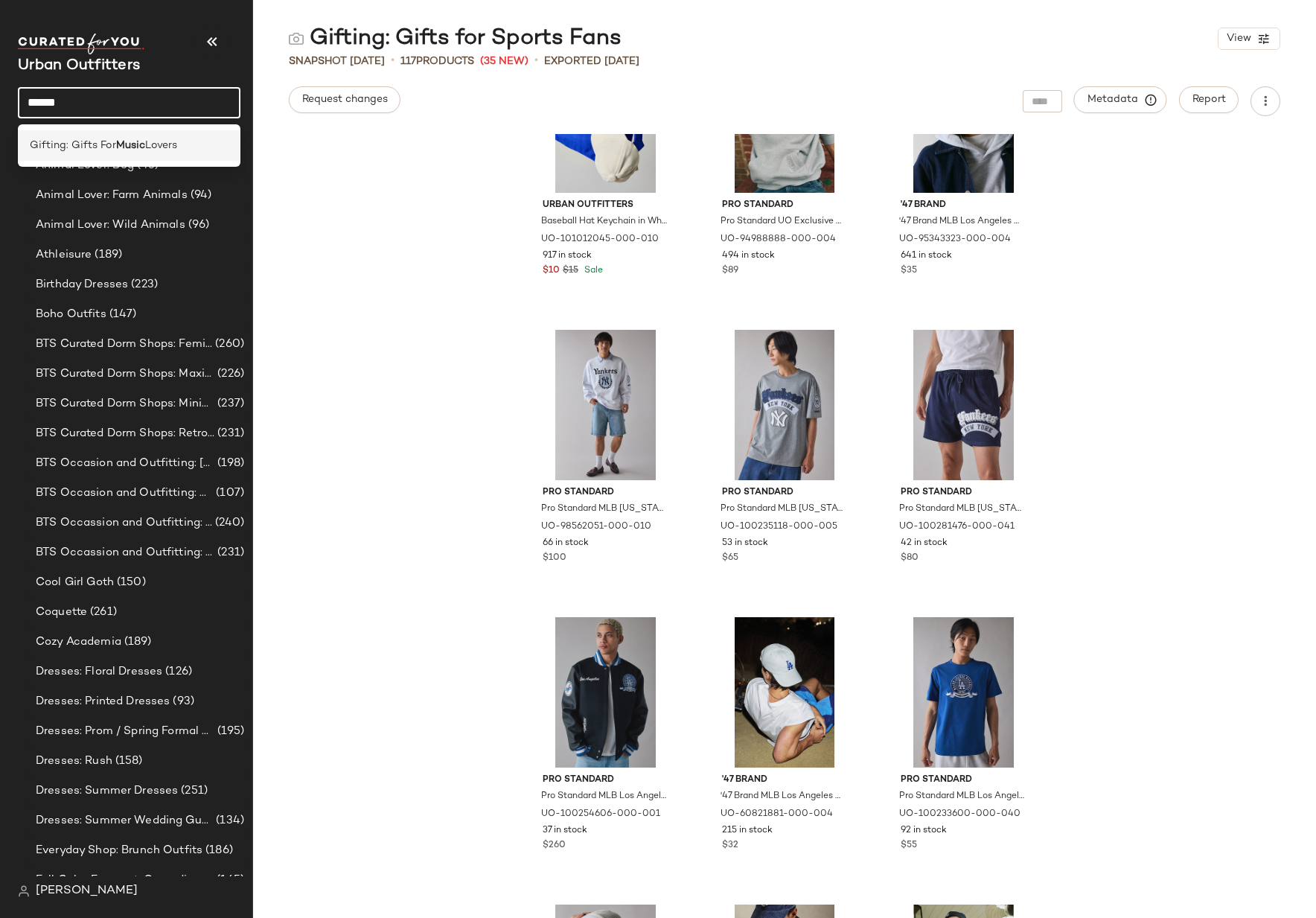
type input "*****"
click at [102, 153] on div "Gifting: Gifts For Music Lovers" at bounding box center [129, 145] width 223 height 30
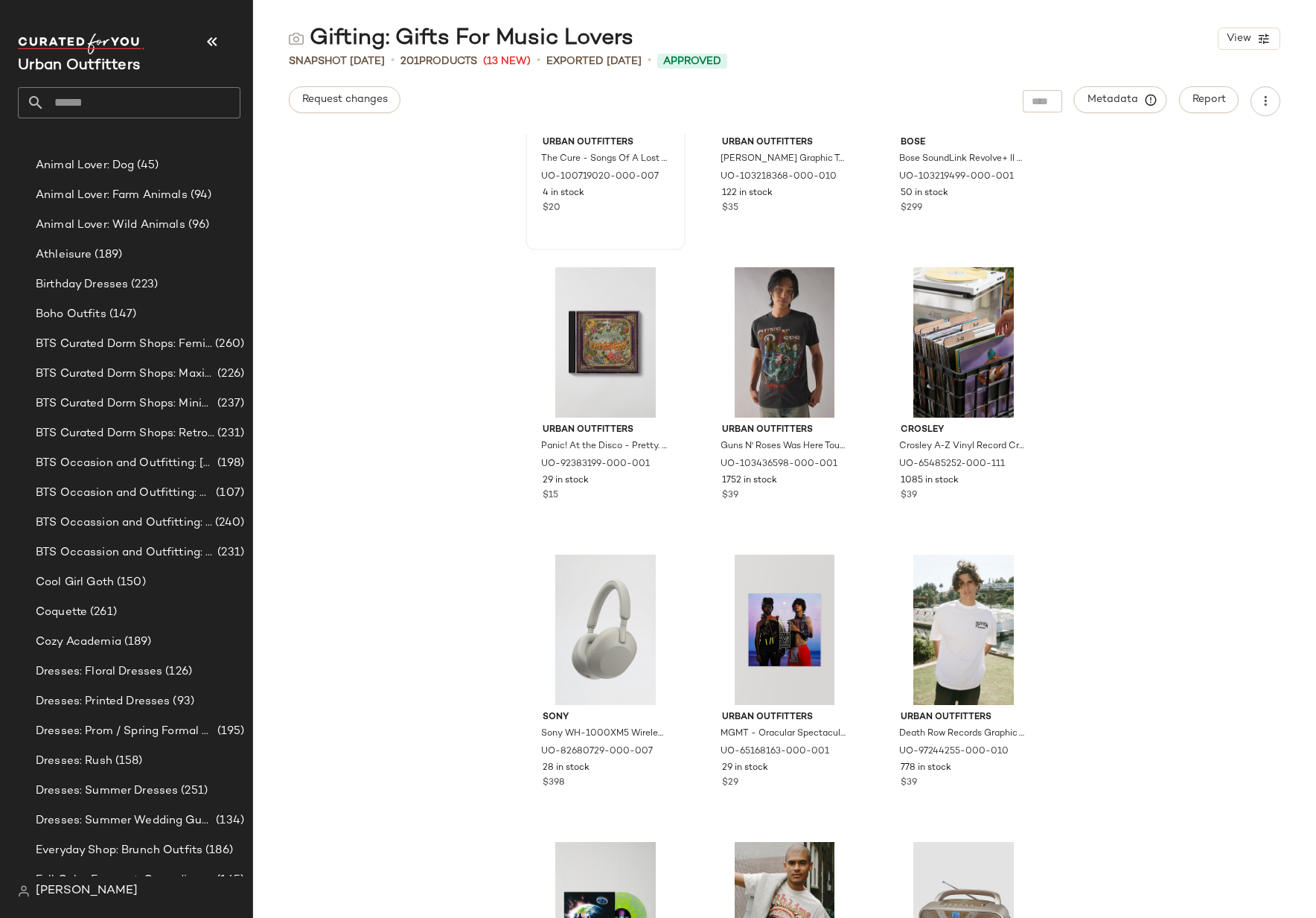
scroll to position [4120, 0]
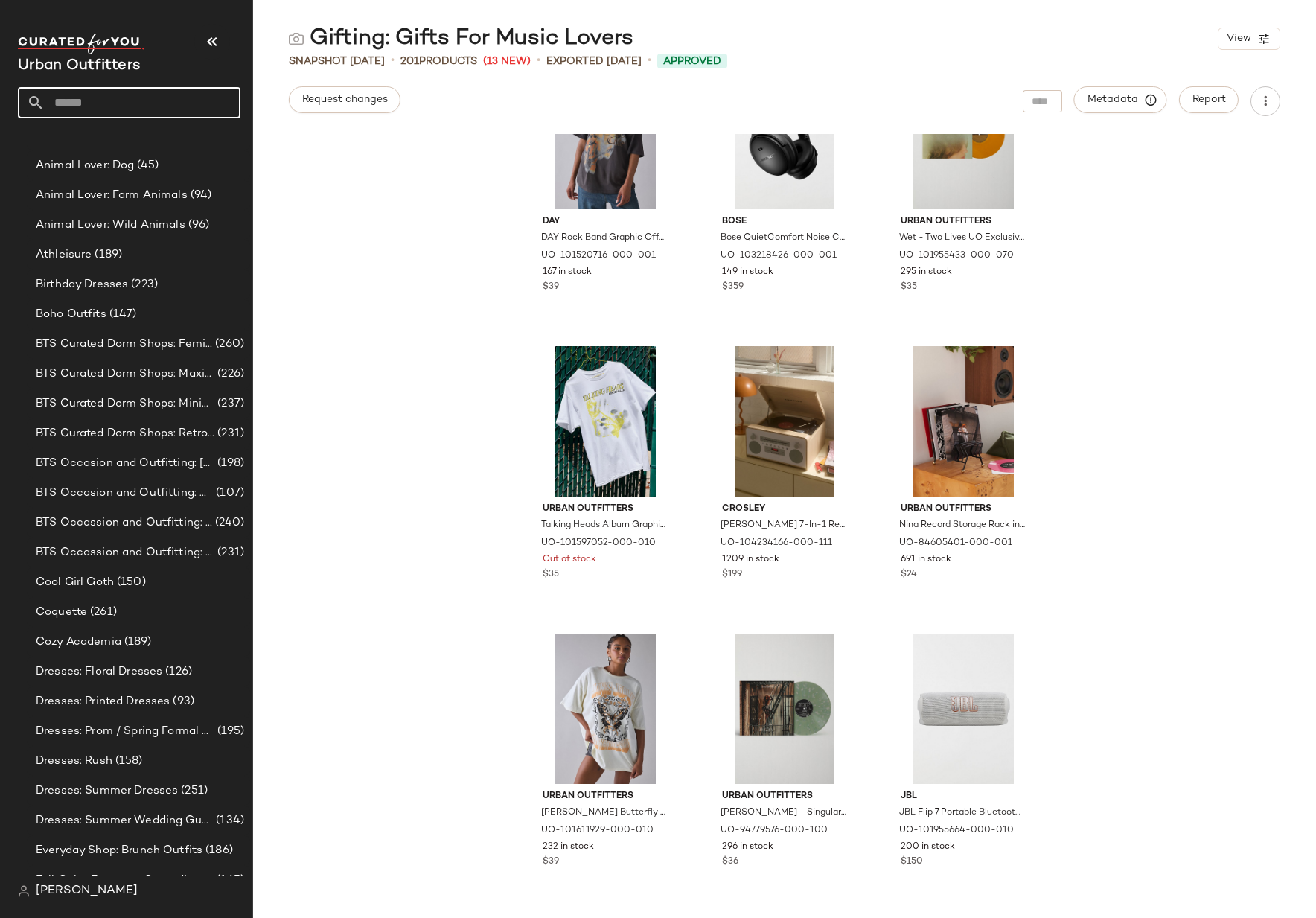
click at [74, 99] on input "text" at bounding box center [142, 102] width 196 height 31
type input "*******"
click at [68, 140] on span "Gifting:" at bounding box center [49, 145] width 38 height 16
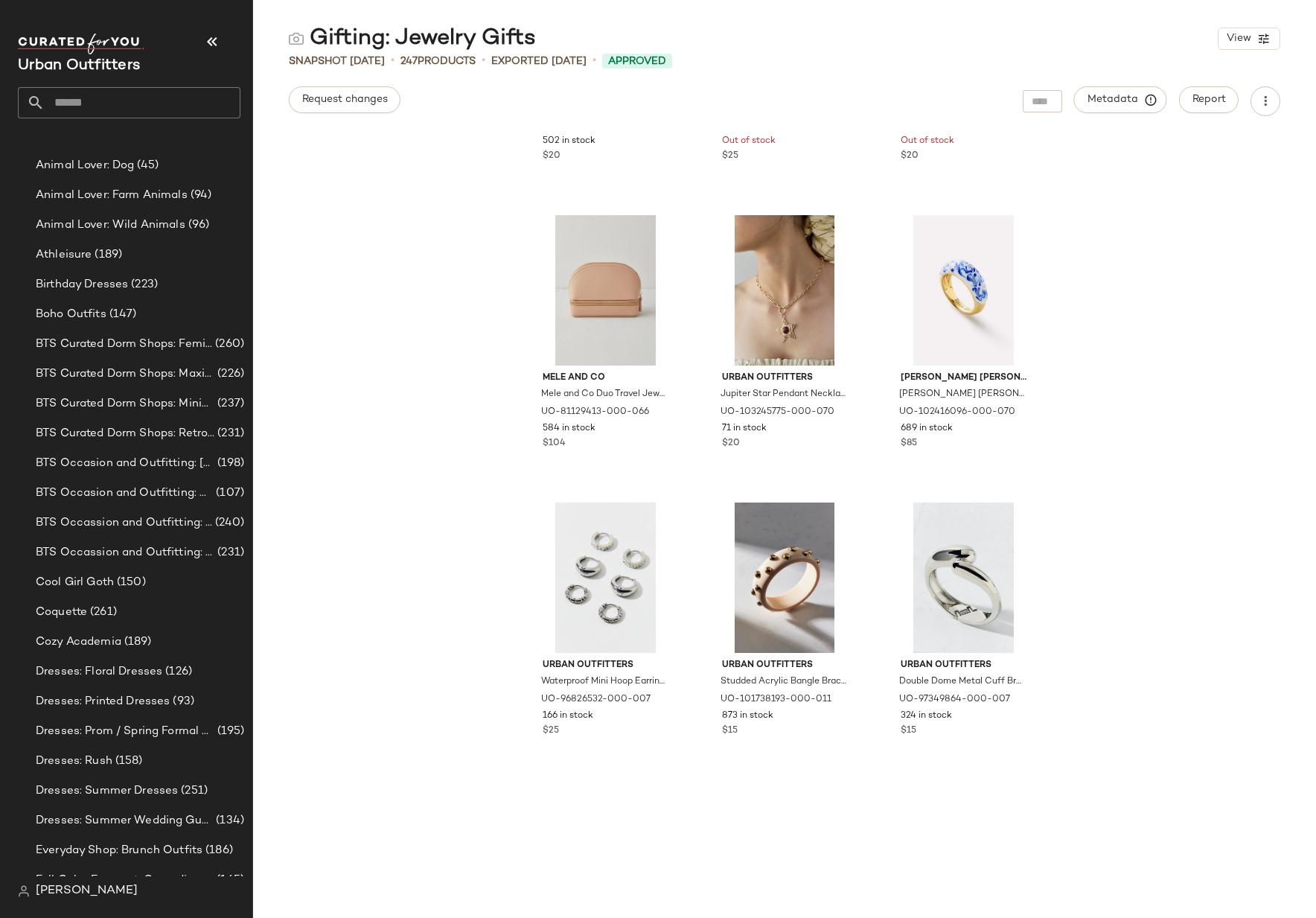
scroll to position [11670, 0]
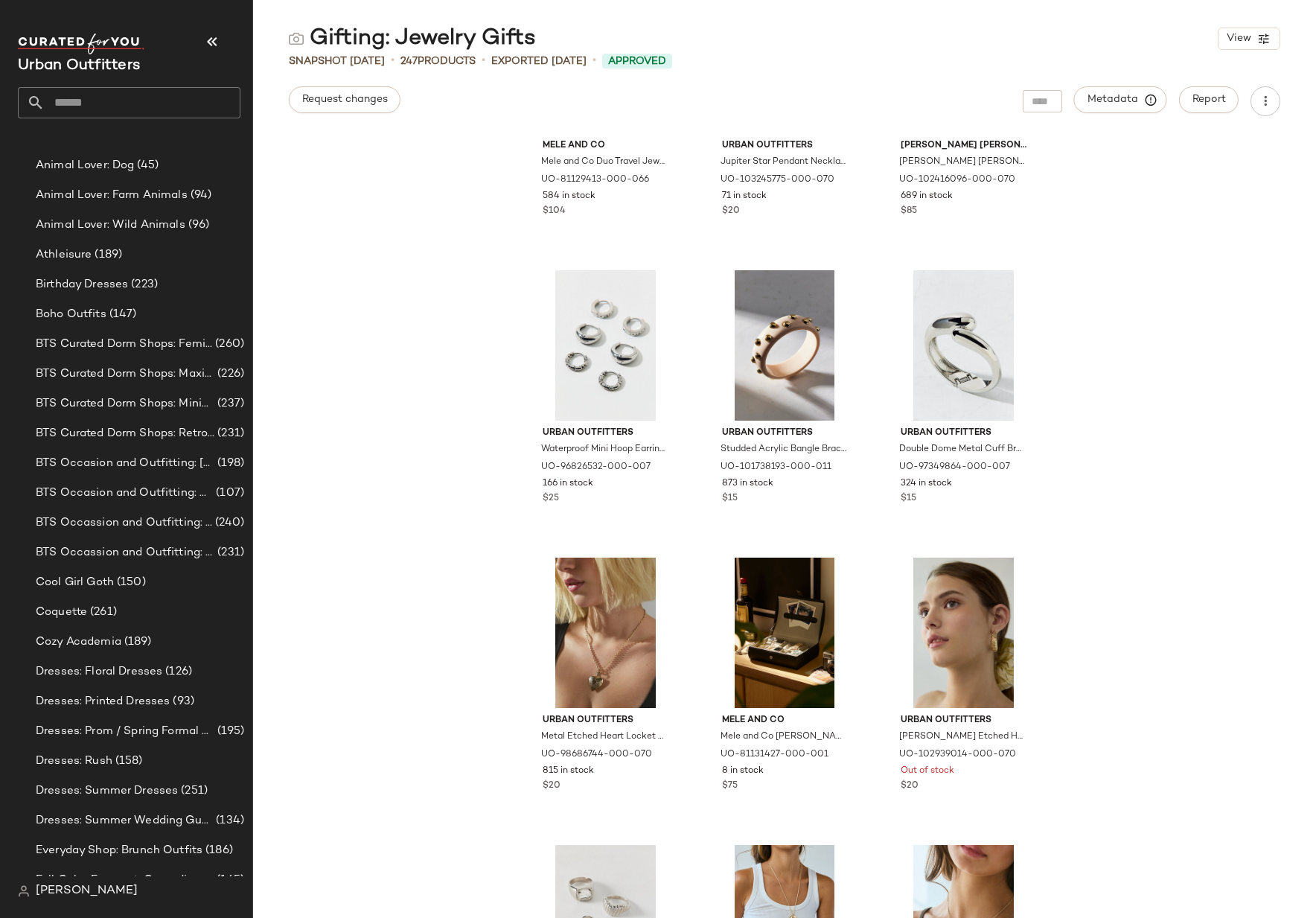
click at [1041, 100] on div at bounding box center [1042, 101] width 39 height 22
paste input "*********"
type input "*********"
click at [105, 108] on input "text" at bounding box center [142, 102] width 196 height 31
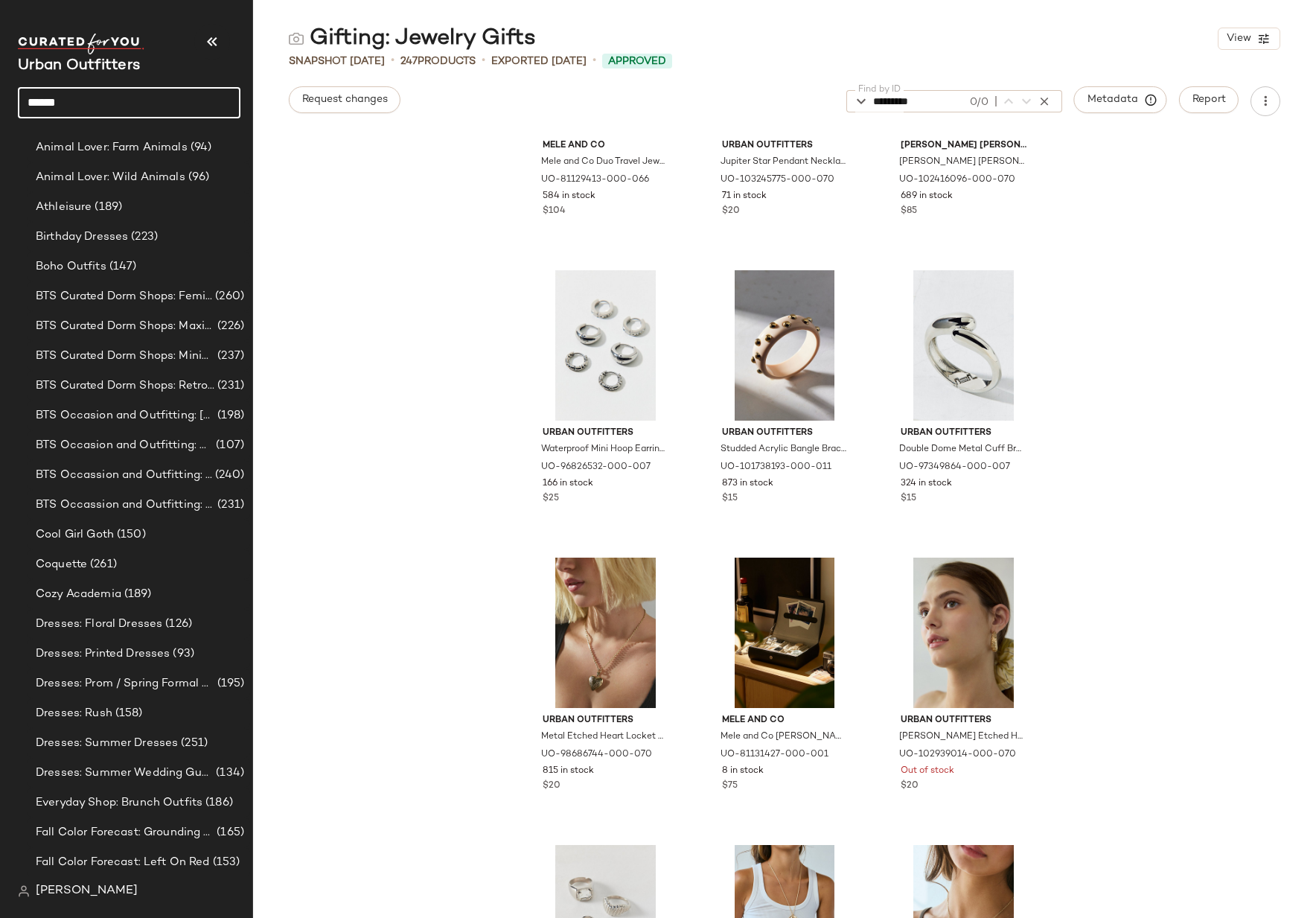
scroll to position [50, 0]
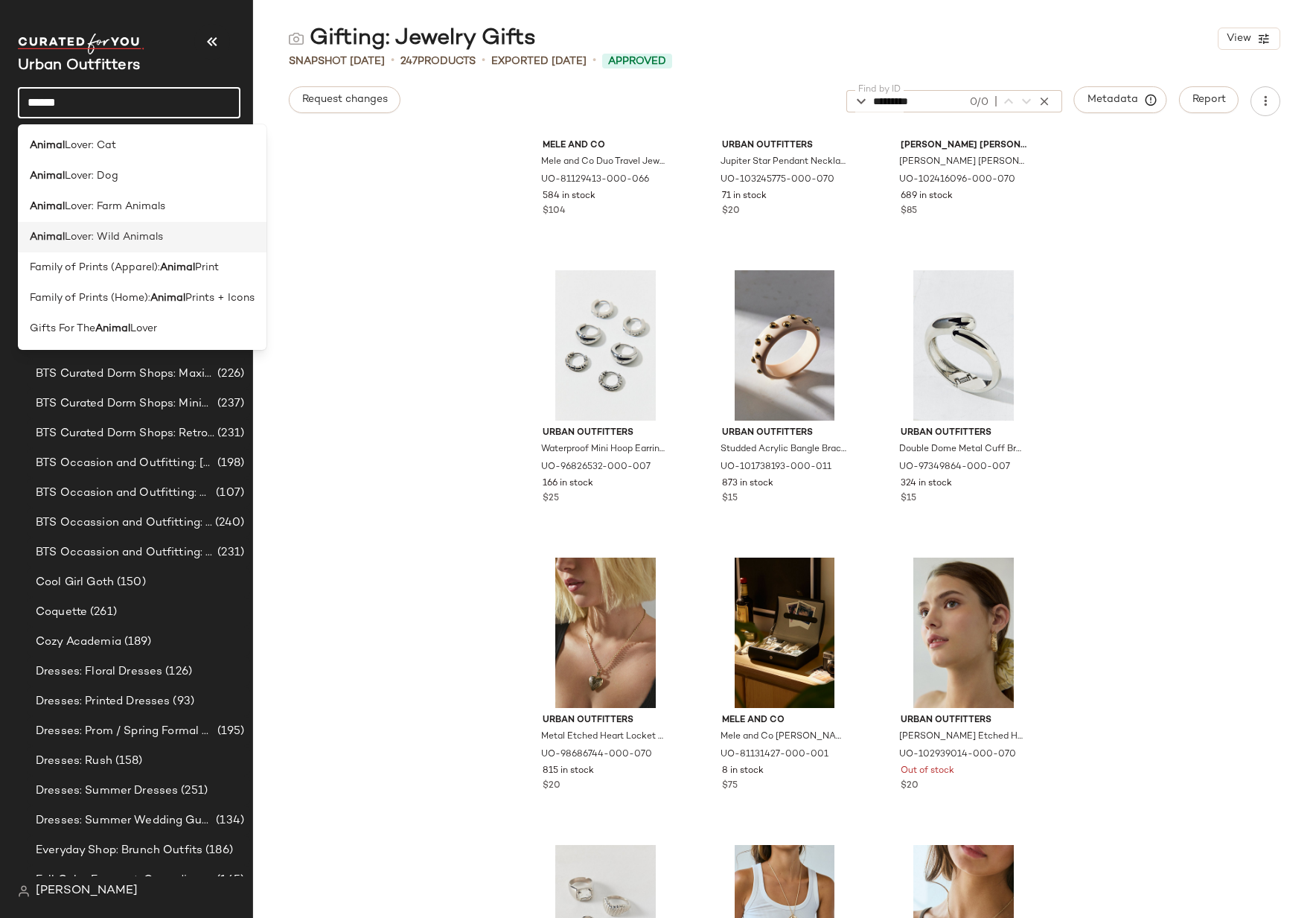
type input "******"
click at [97, 240] on span "Lover: Wild Animals" at bounding box center [113, 237] width 98 height 16
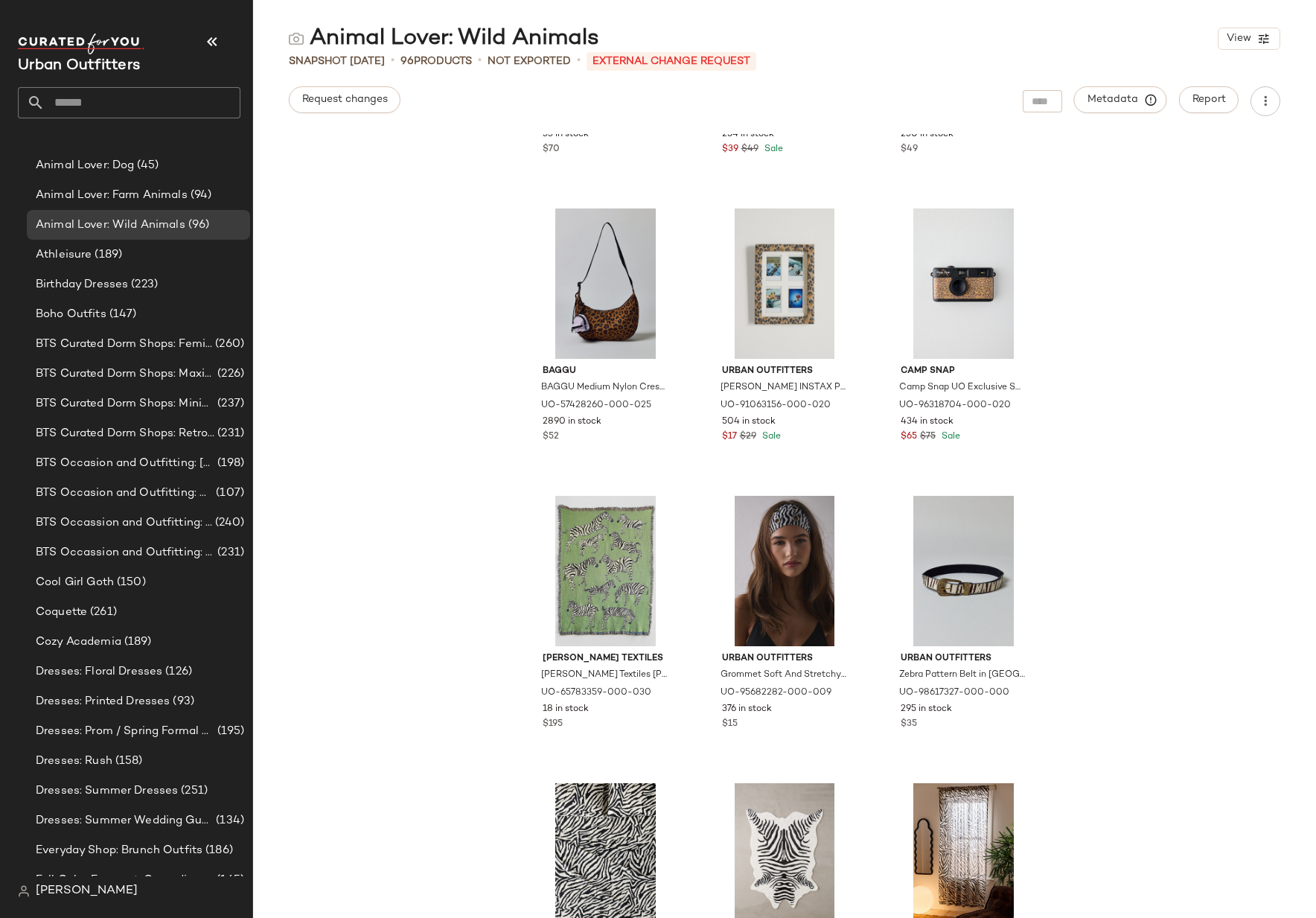
scroll to position [805, 0]
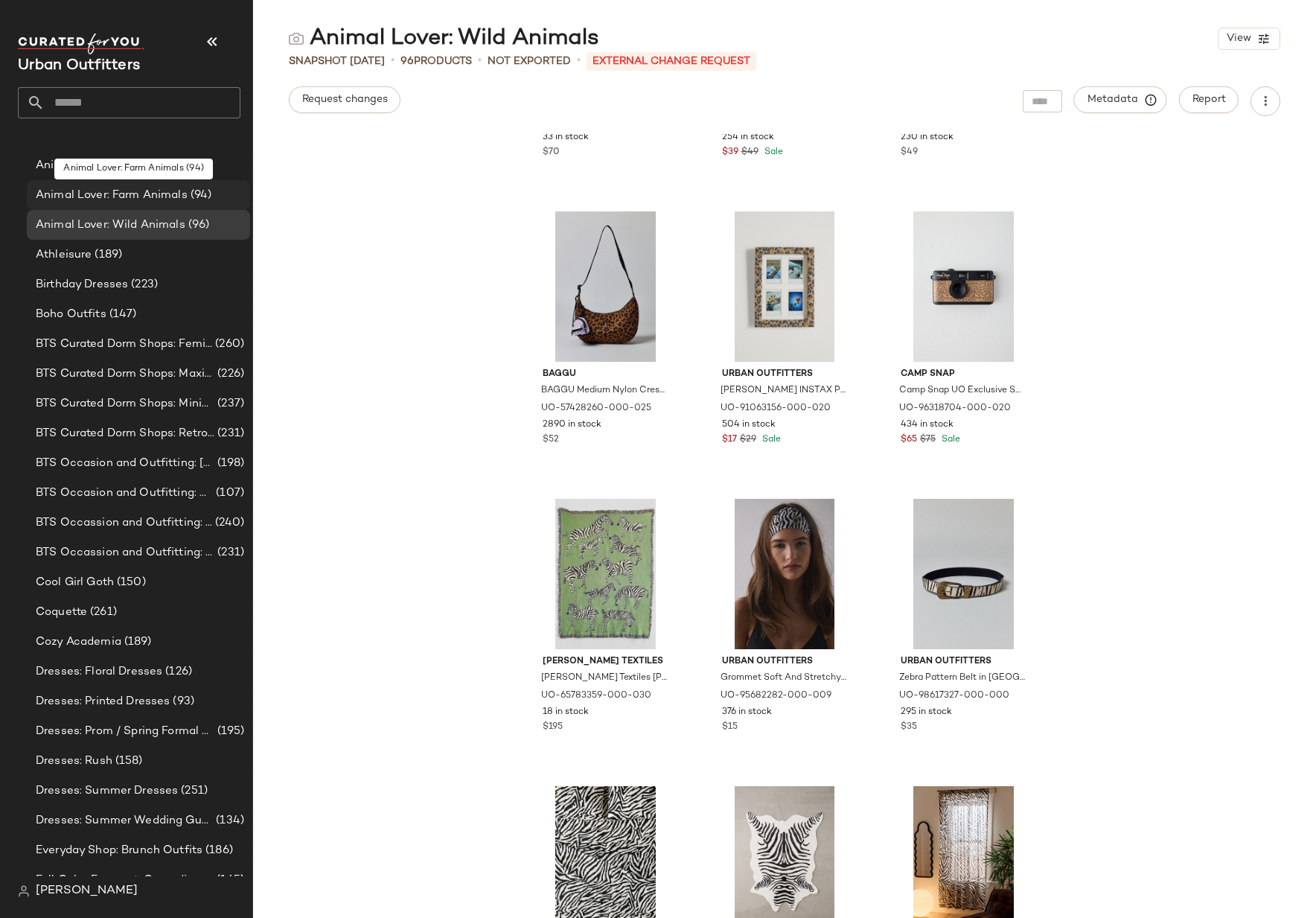
click at [183, 194] on span "Animal Lover: Farm Animals" at bounding box center [112, 195] width 152 height 17
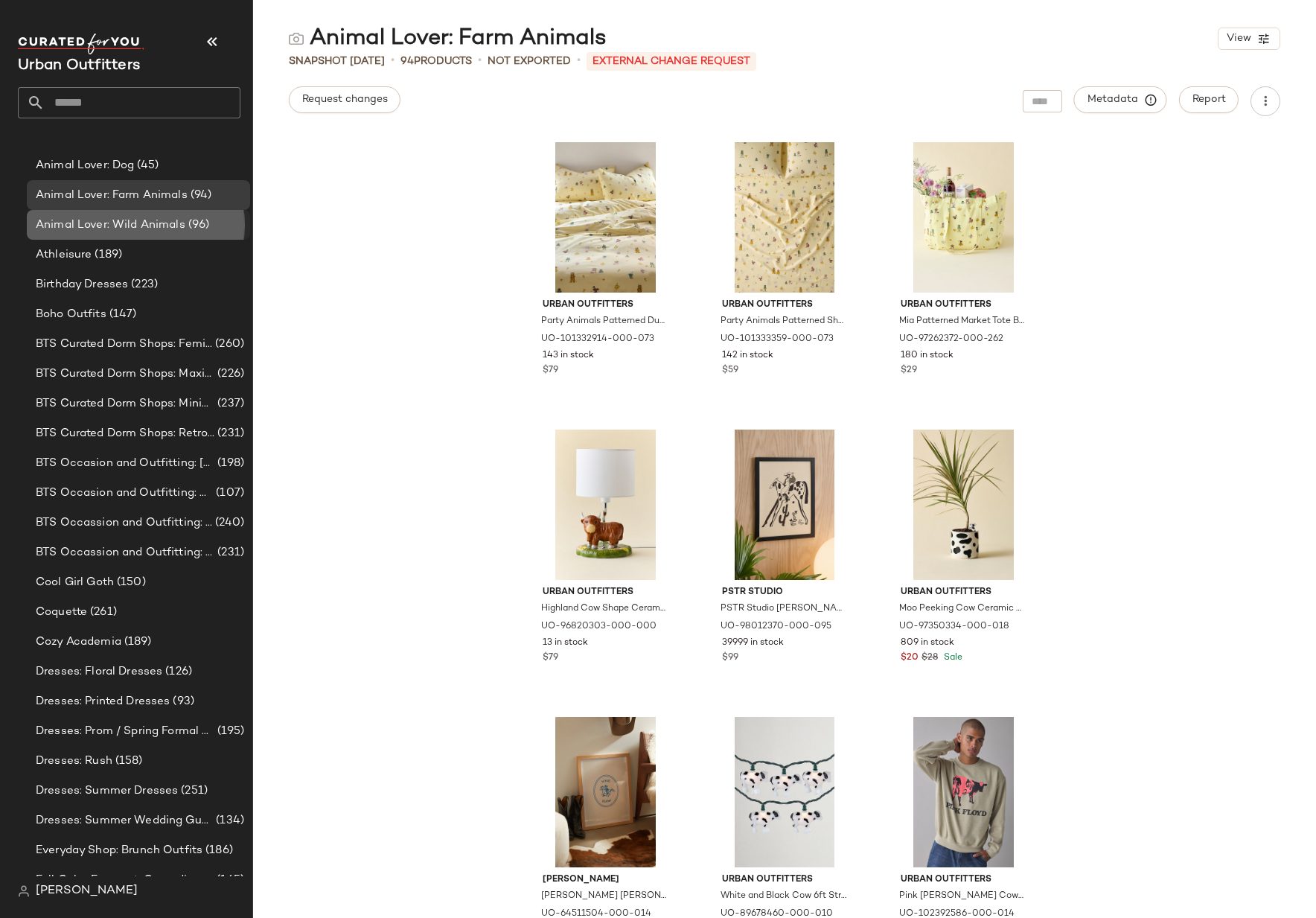
click at [153, 217] on span "Animal Lover: Wild Animals" at bounding box center [110, 225] width 149 height 17
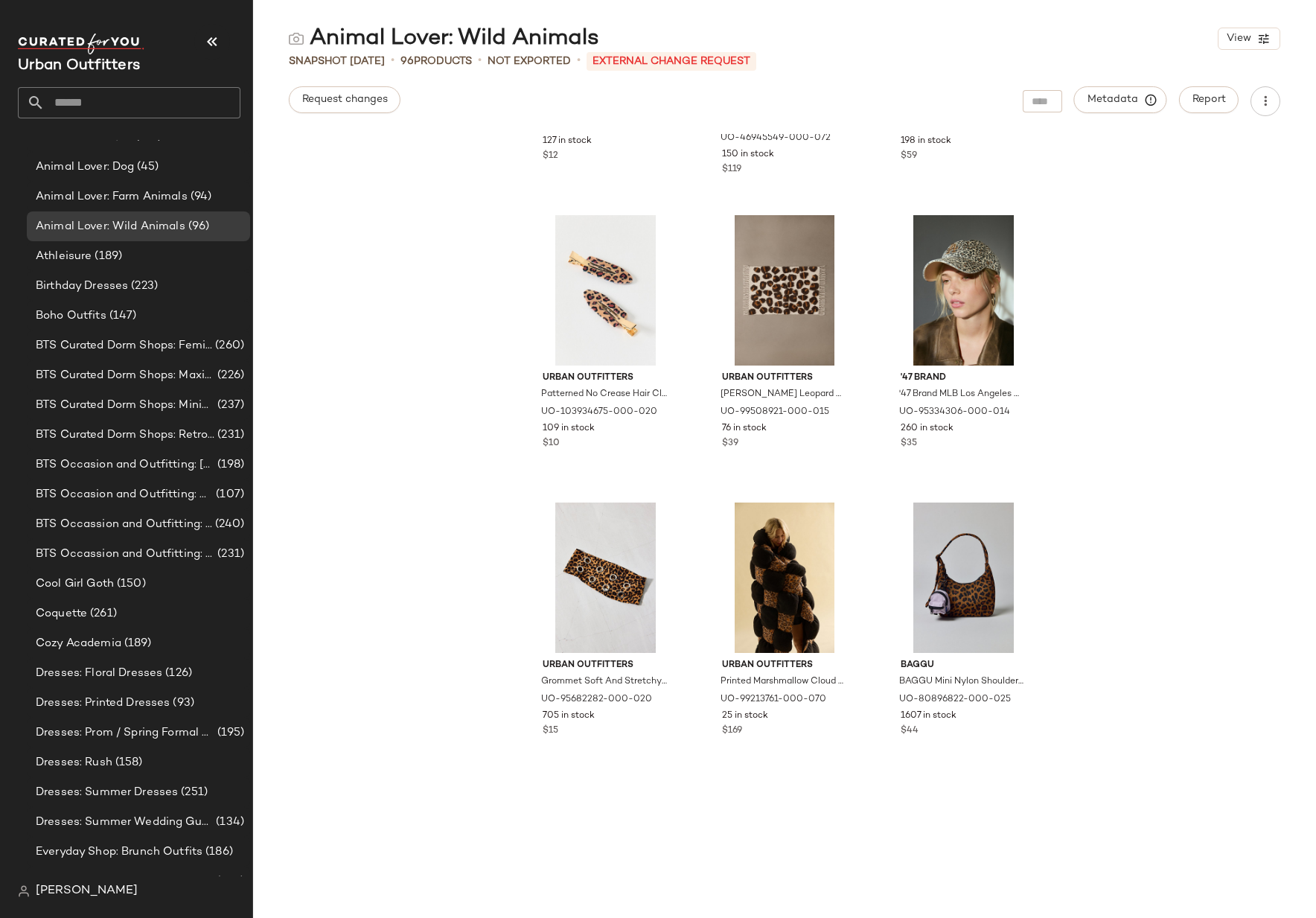
scroll to position [6636, 0]
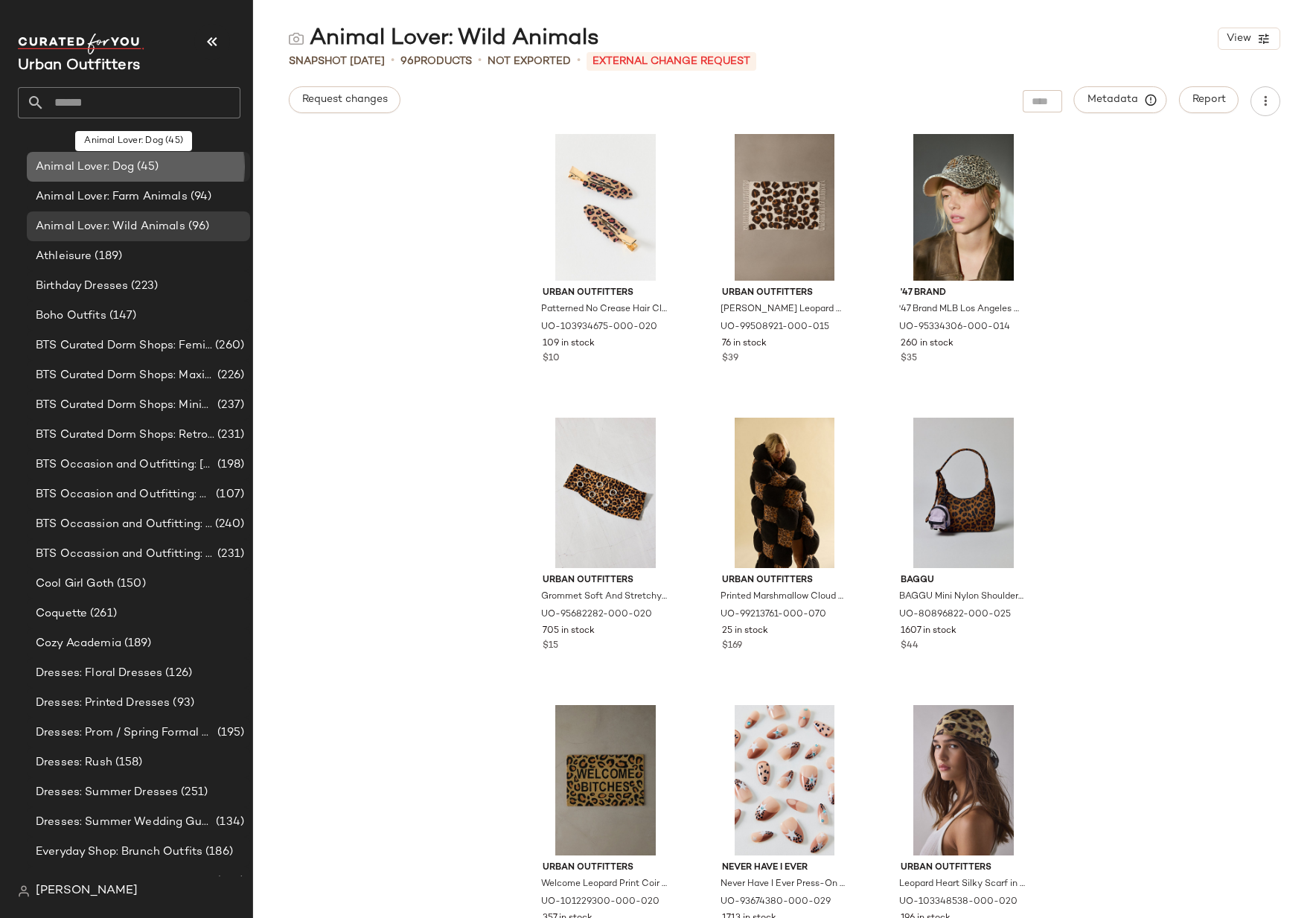
click at [118, 173] on span "Animal Lover: Dog" at bounding box center [85, 167] width 98 height 17
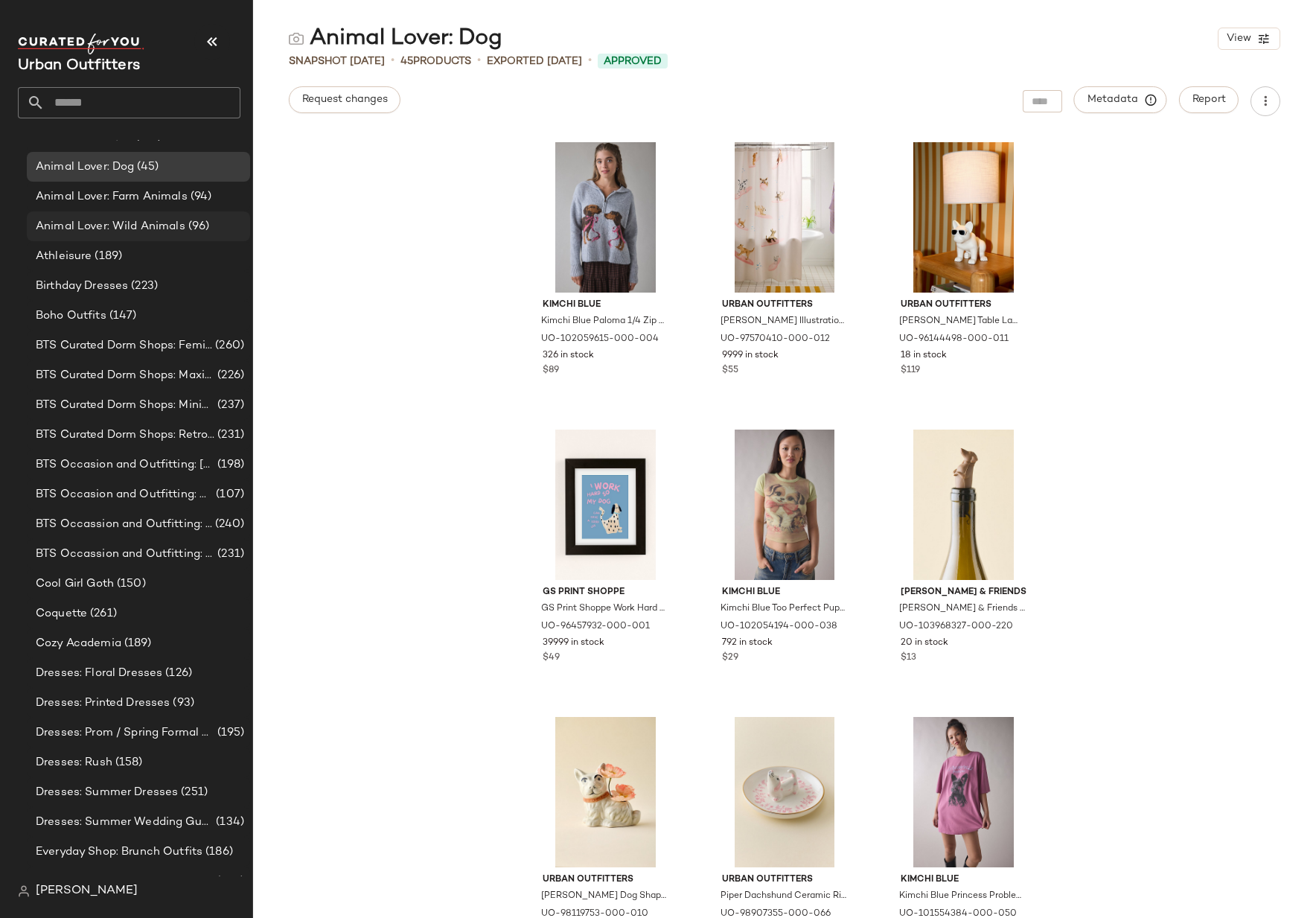
click at [137, 218] on span "Animal Lover: Wild Animals" at bounding box center [110, 226] width 149 height 17
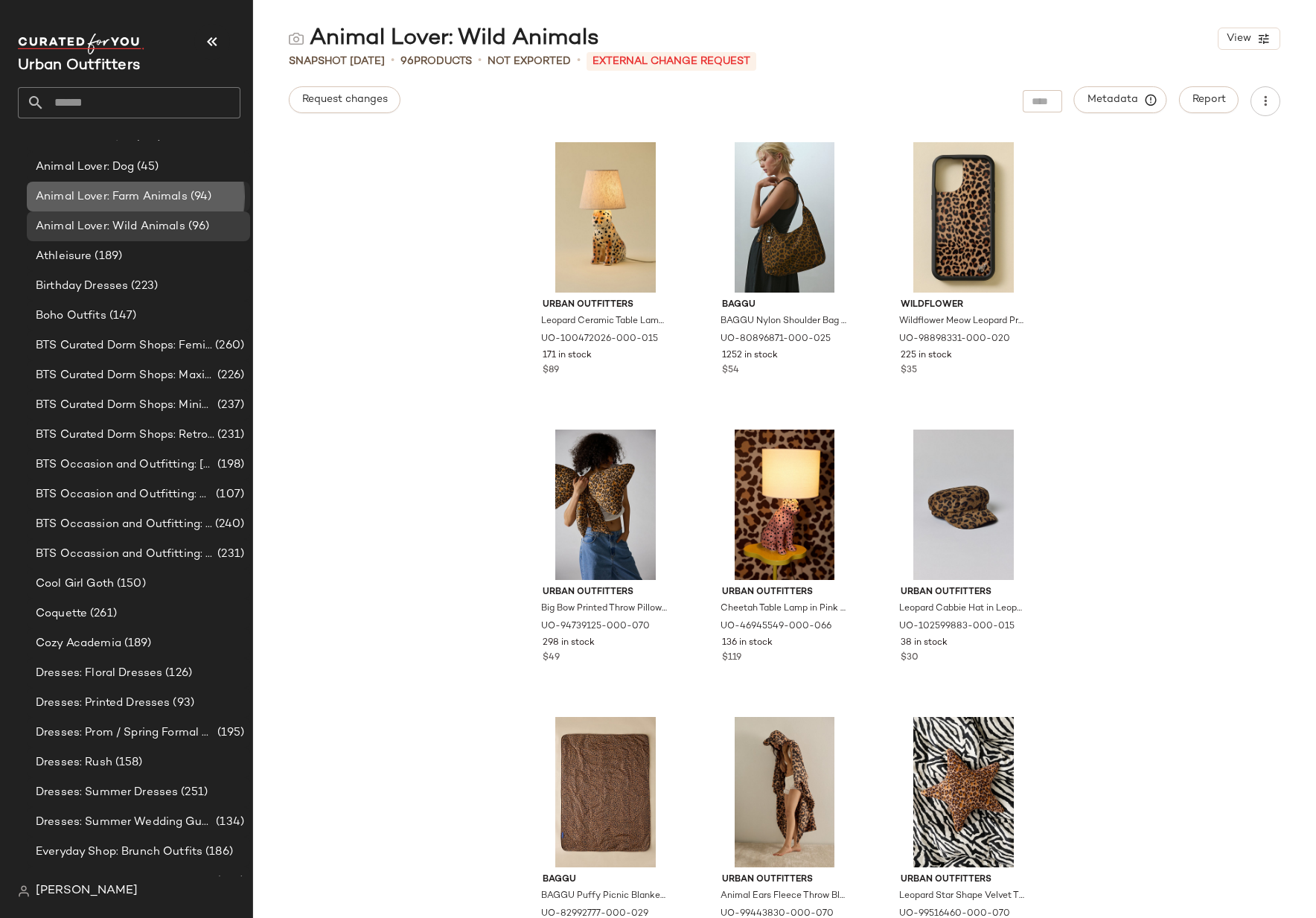
click at [158, 194] on span "Animal Lover: Farm Animals" at bounding box center [112, 197] width 152 height 17
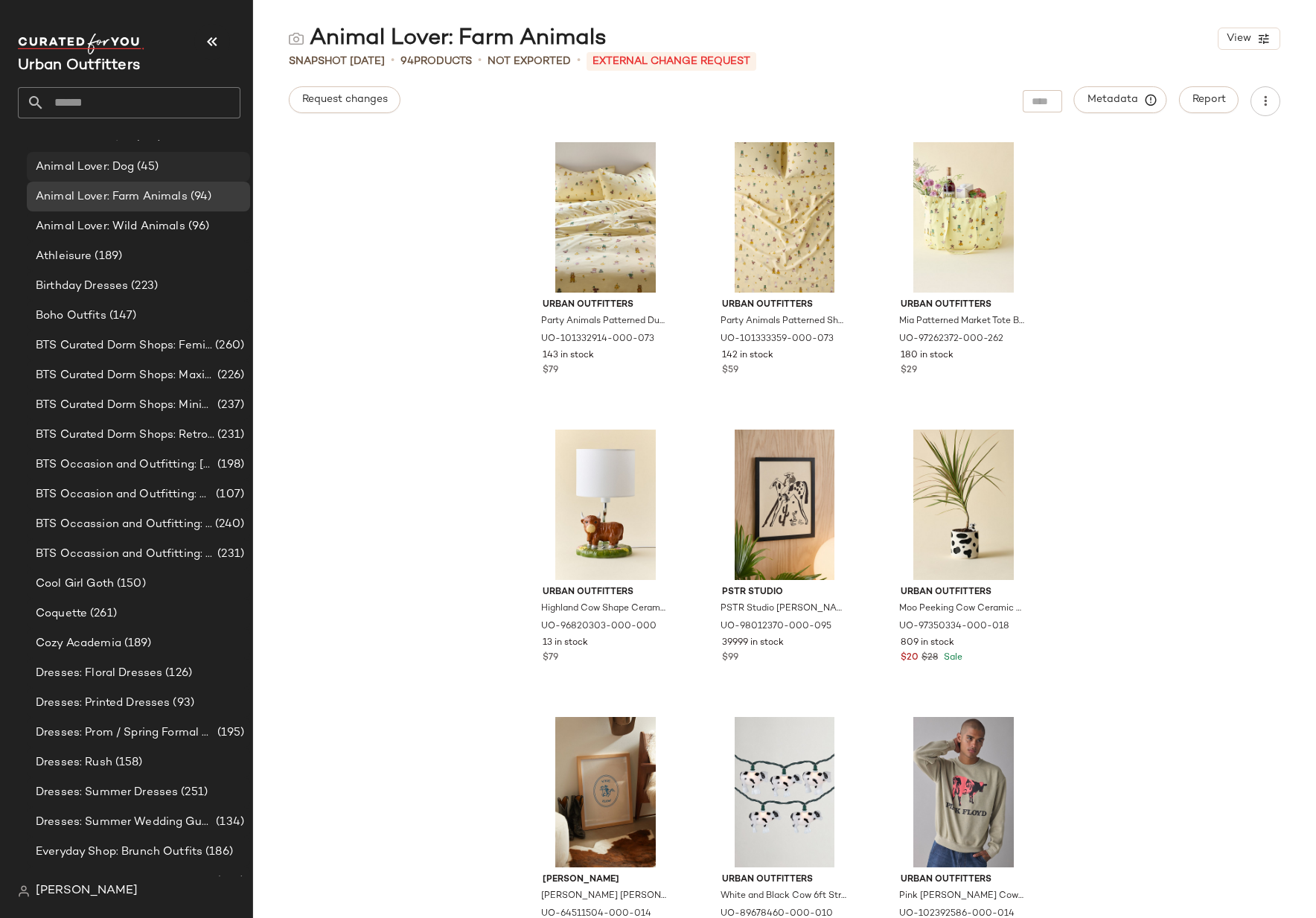
click at [84, 169] on span "Animal Lover: Dog" at bounding box center [85, 167] width 98 height 17
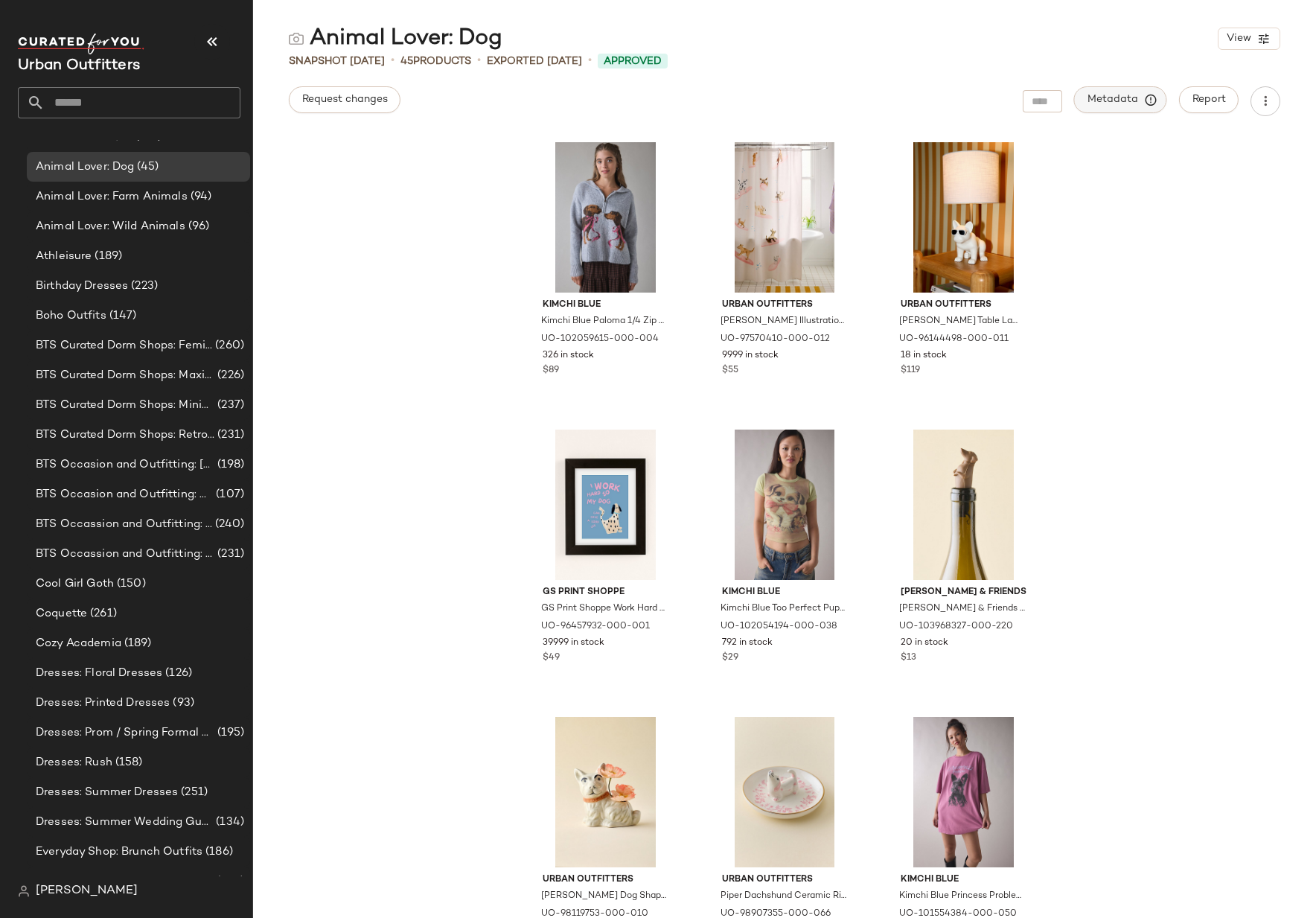
click at [1109, 90] on button "Metadata" at bounding box center [1120, 100] width 93 height 27
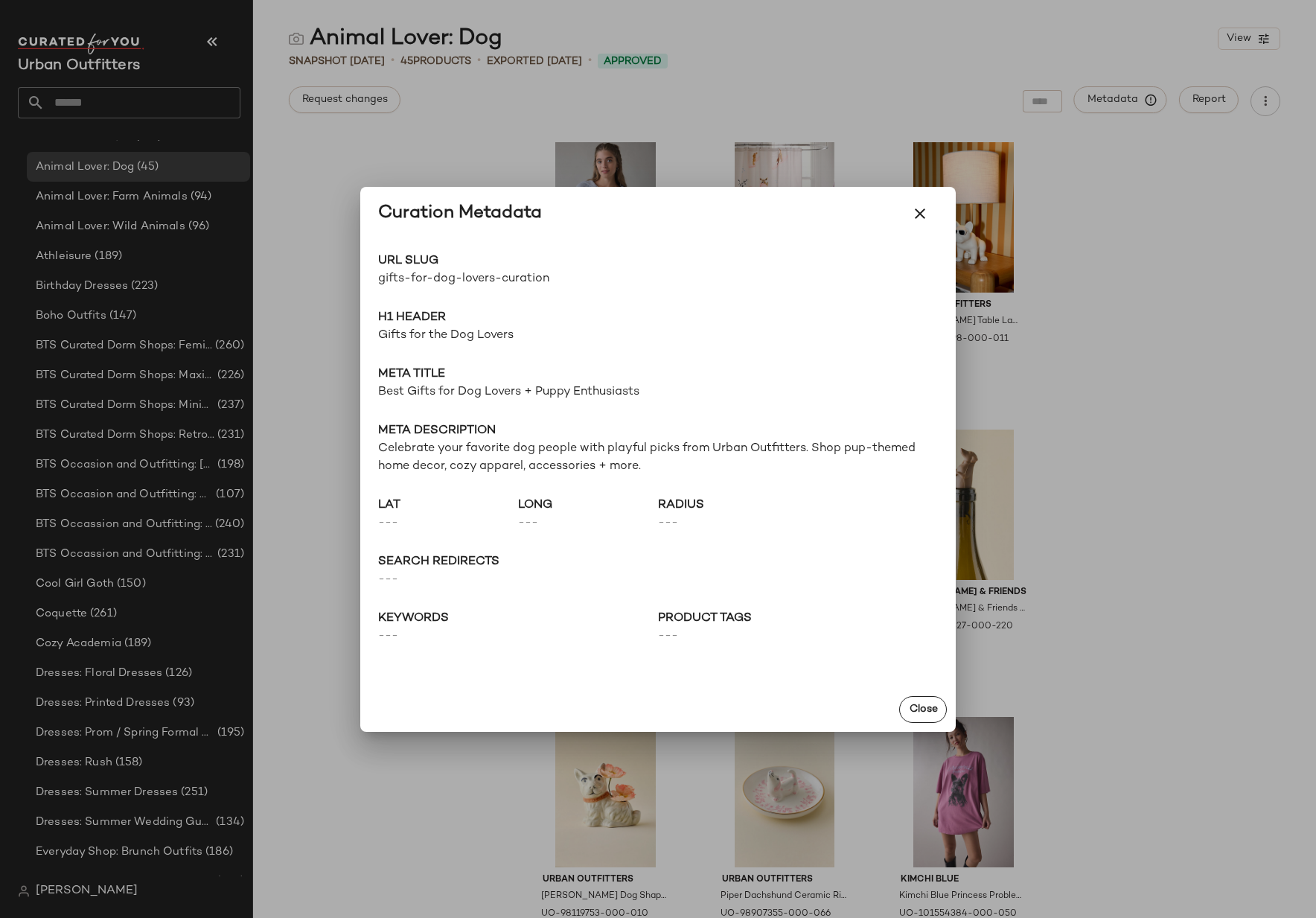
drag, startPoint x: 1058, startPoint y: 95, endPoint x: 1041, endPoint y: 98, distance: 17.3
click at [1058, 95] on div at bounding box center [658, 459] width 1316 height 918
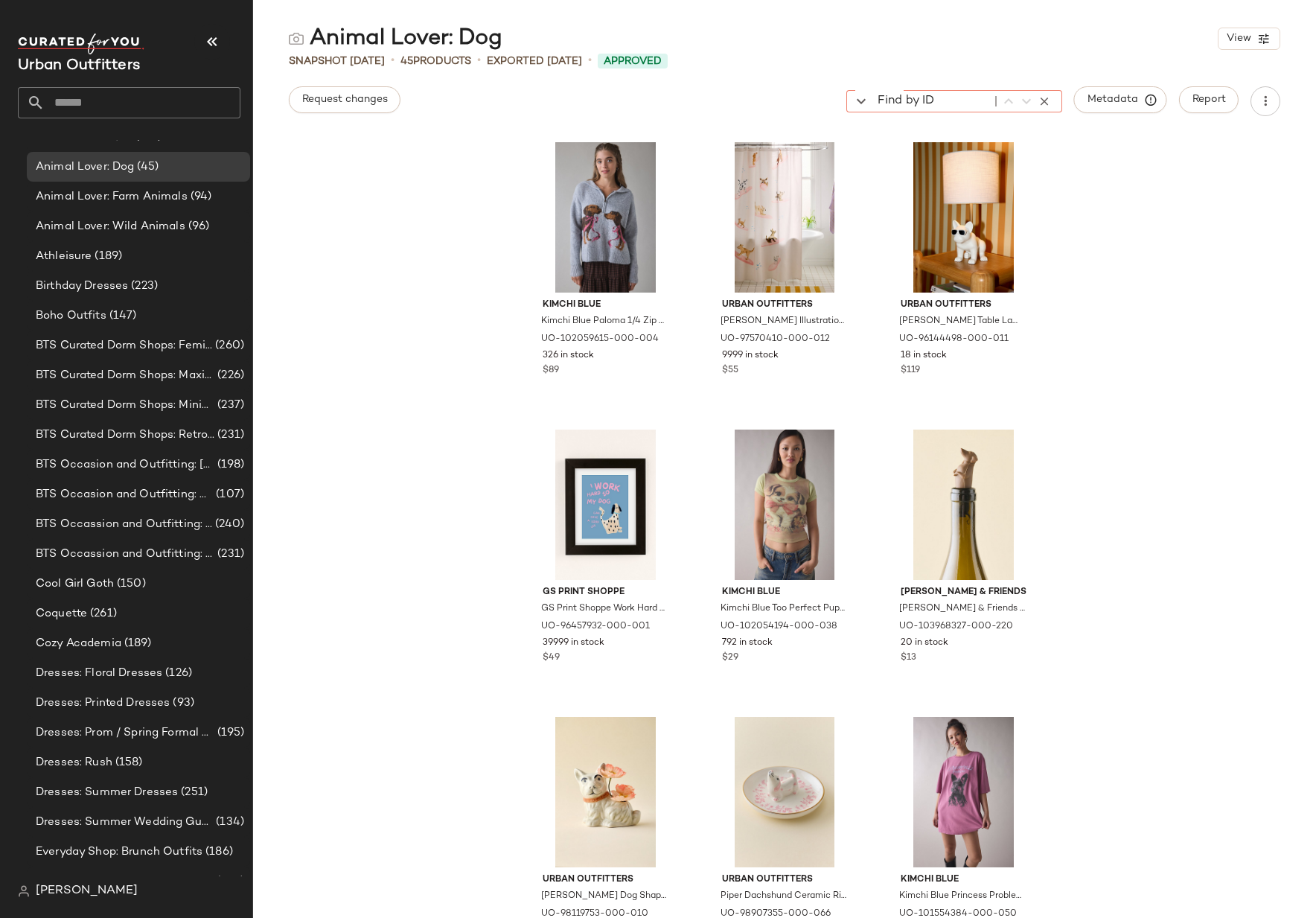
click at [1035, 101] on div "Find by ID Find by ID" at bounding box center [954, 101] width 216 height 22
click at [1223, 94] on span "Report" at bounding box center [1208, 99] width 34 height 12
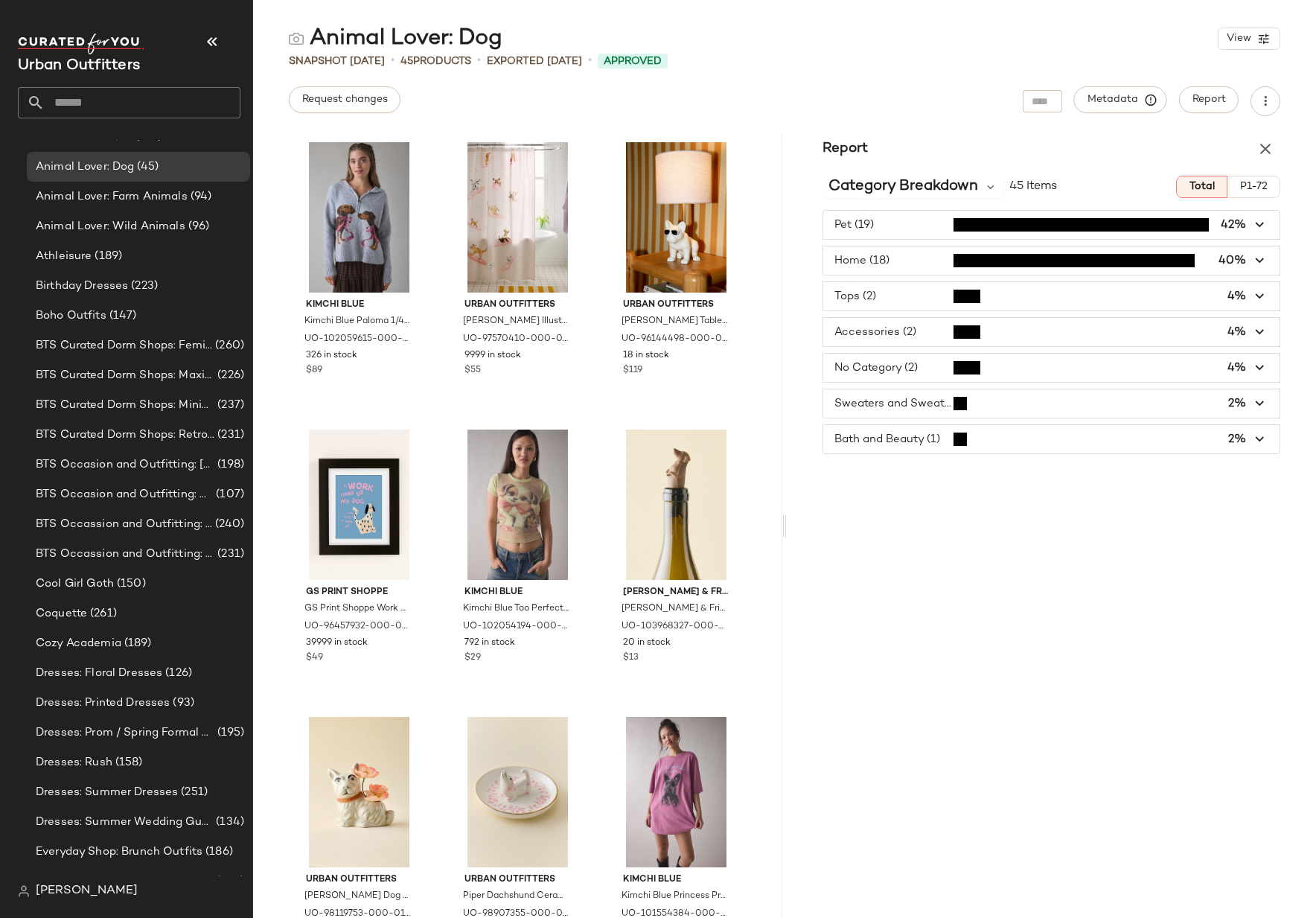
click at [928, 293] on span "button" at bounding box center [1051, 296] width 456 height 28
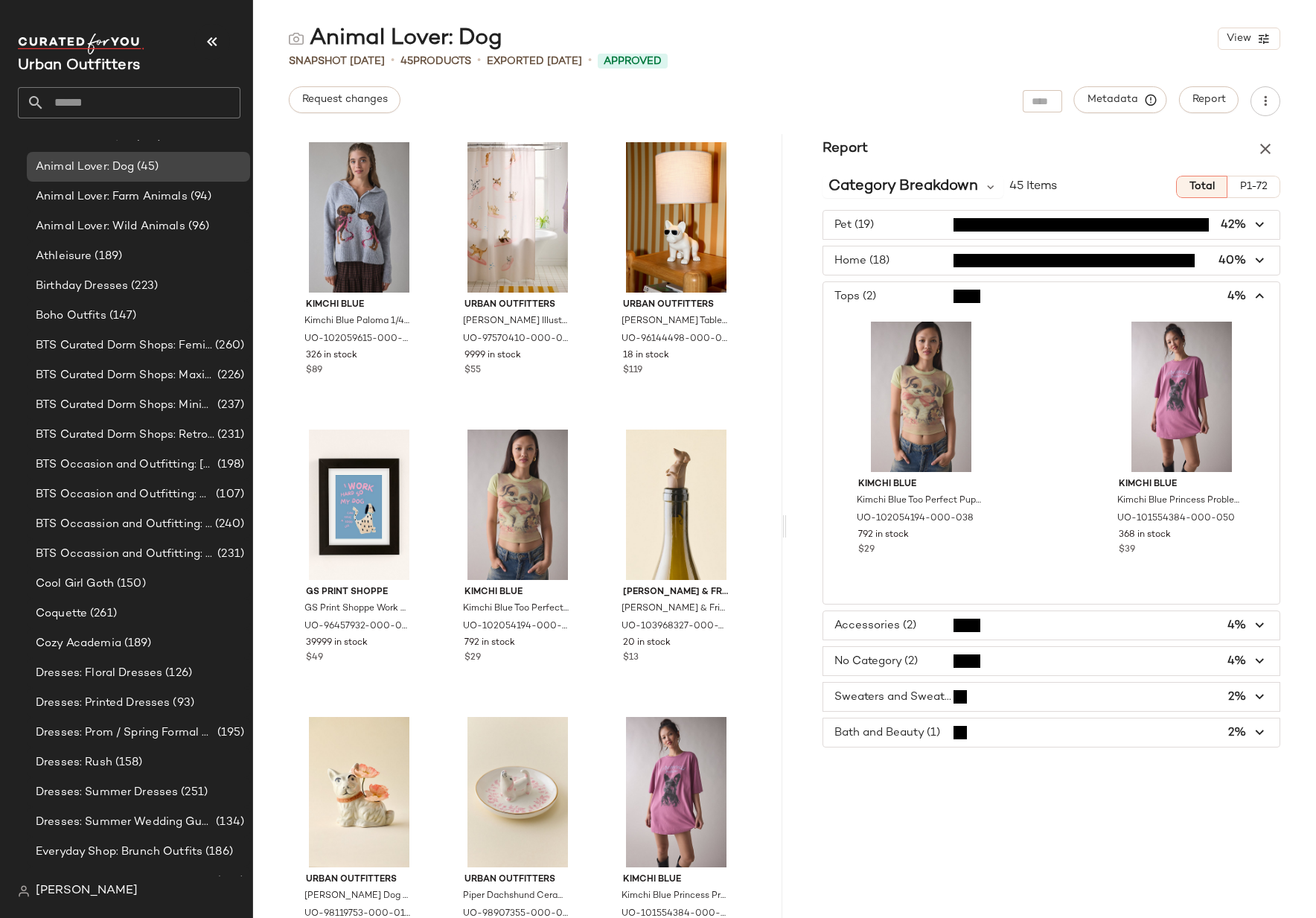
scroll to position [49, 0]
click at [174, 175] on div "Animal Lover: Dog (45)" at bounding box center [139, 165] width 224 height 30
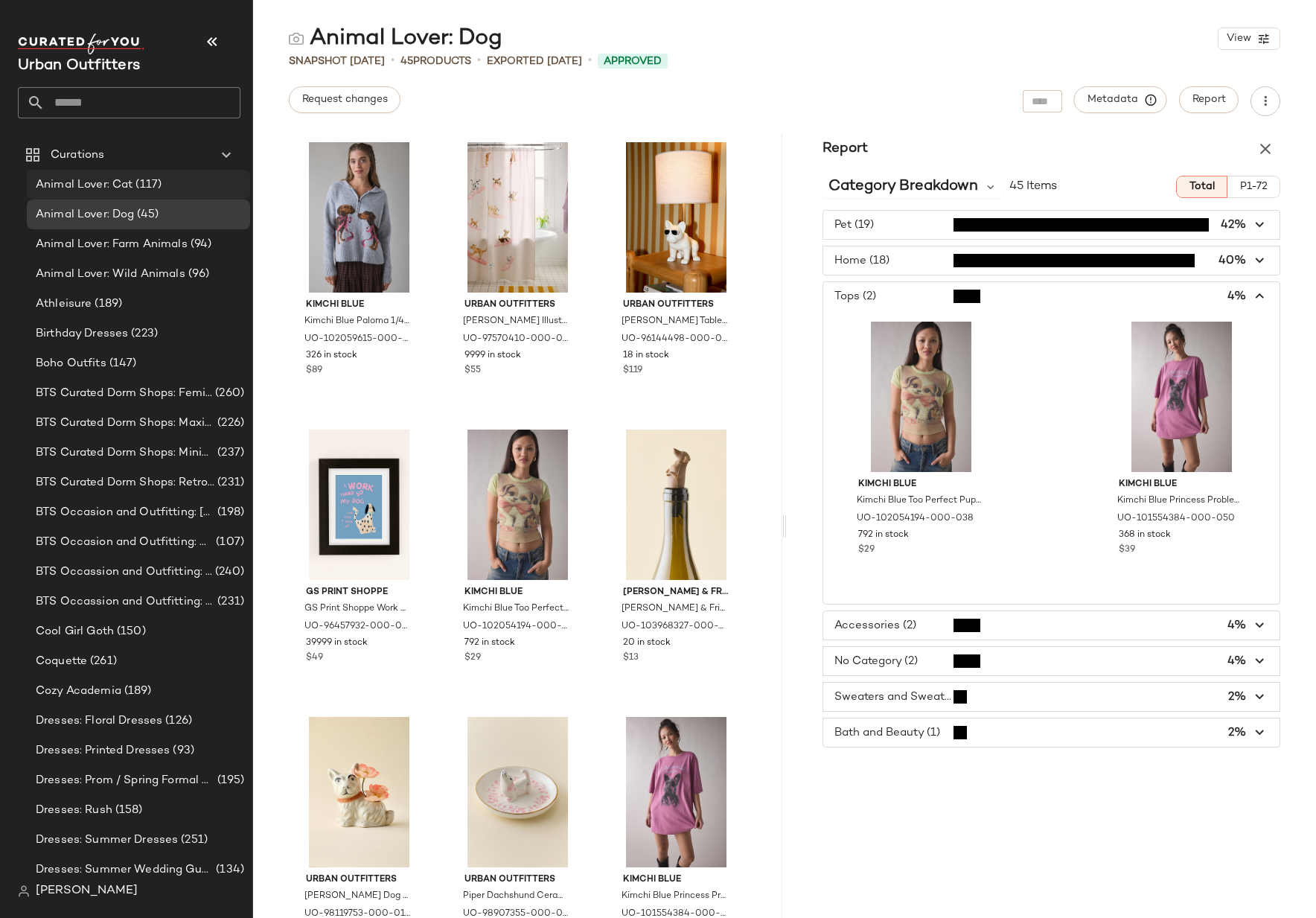
scroll to position [1, 0]
click at [136, 182] on span "(117)" at bounding box center [147, 184] width 29 height 17
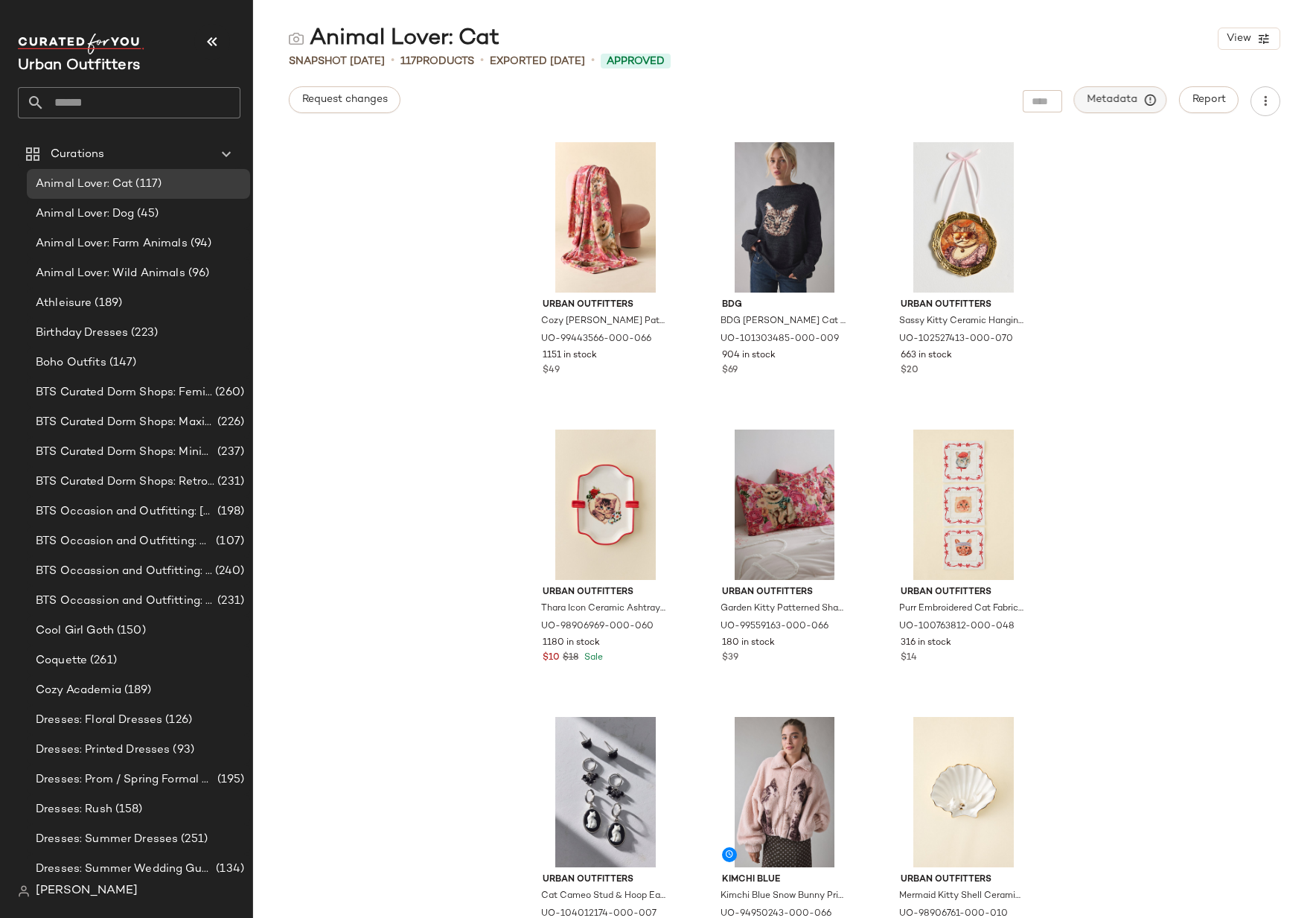
click at [1138, 93] on span "Metadata" at bounding box center [1120, 100] width 68 height 14
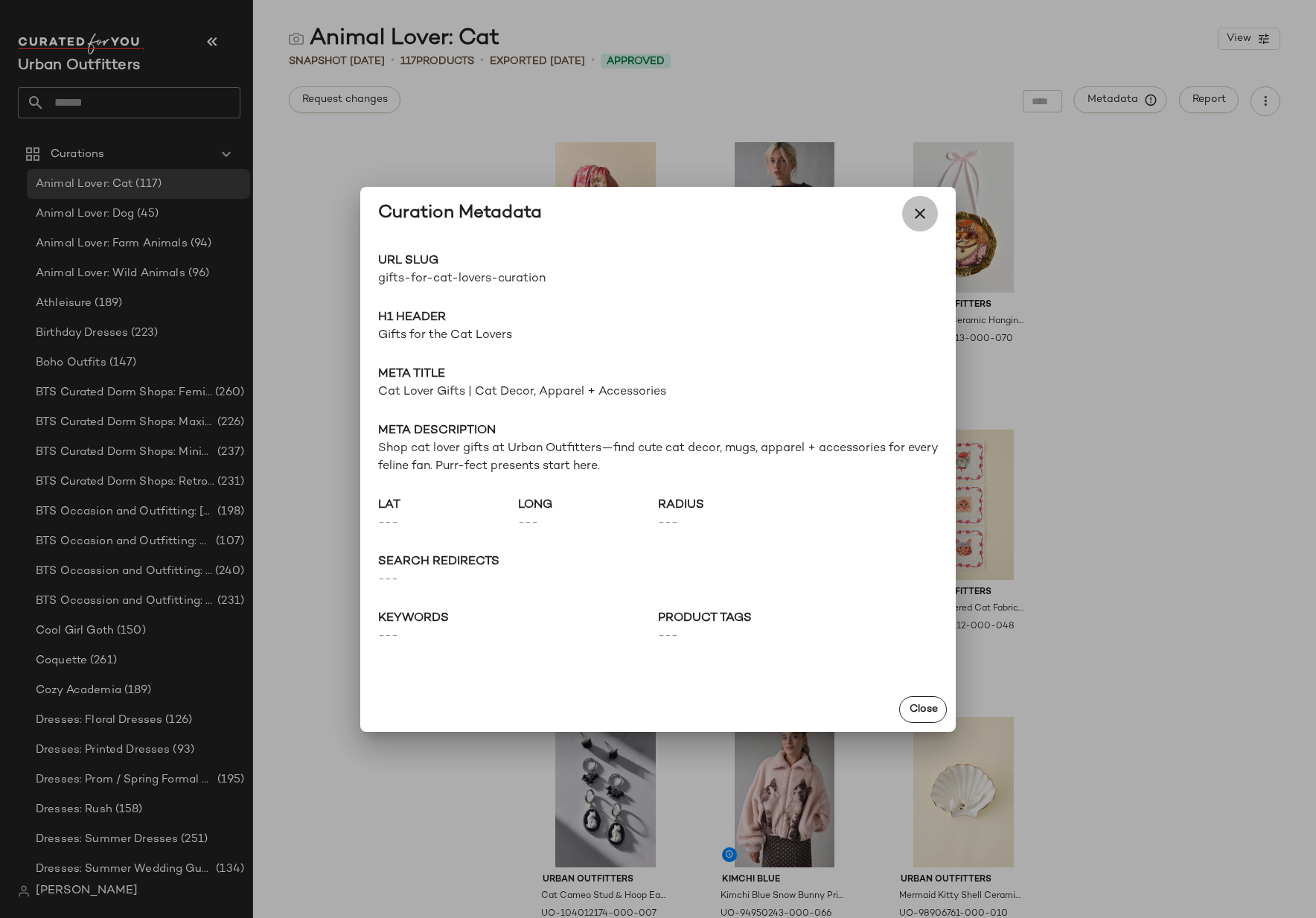
click at [924, 201] on button "button" at bounding box center [920, 213] width 36 height 36
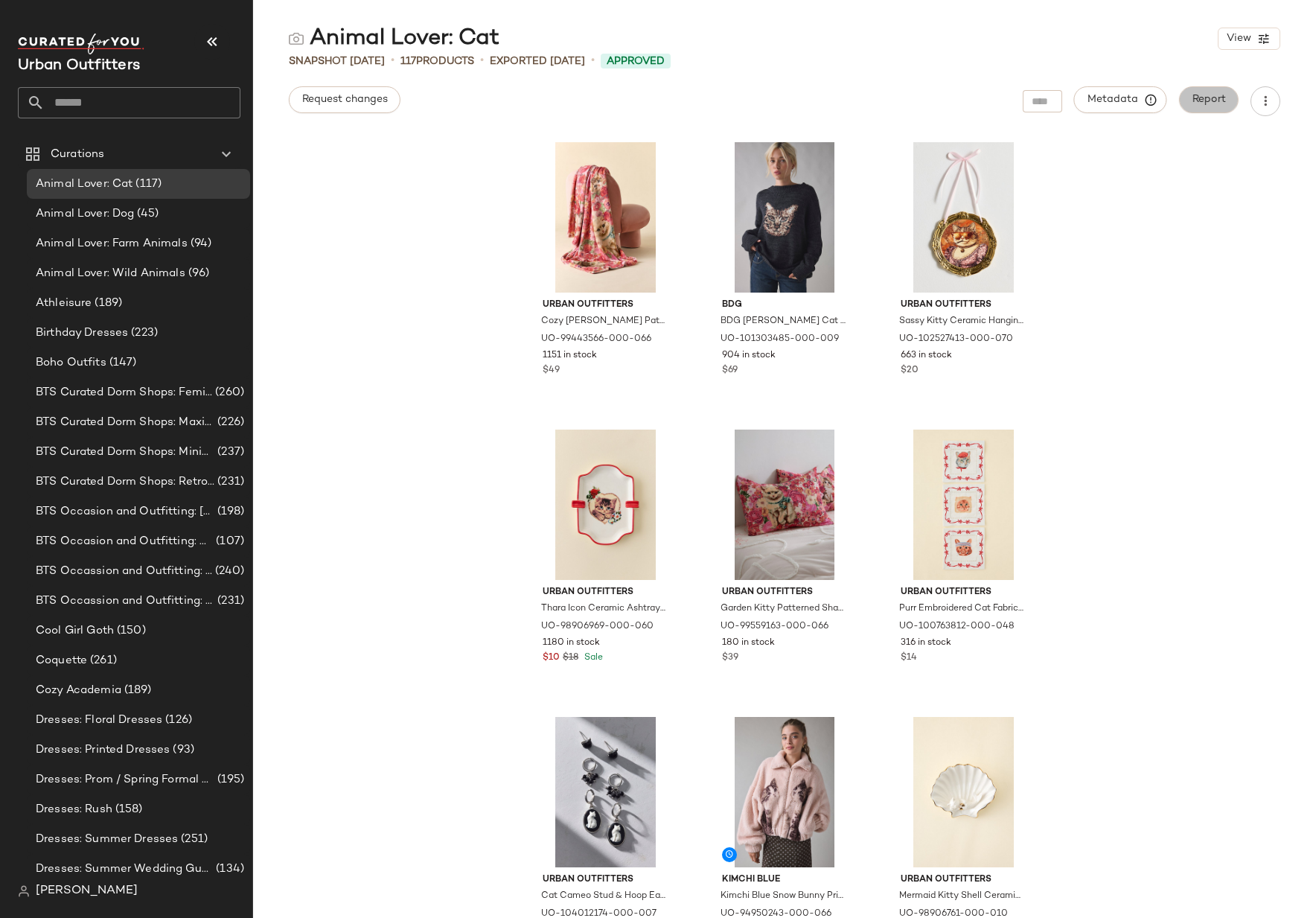
click at [1203, 101] on span "Report" at bounding box center [1208, 99] width 34 height 12
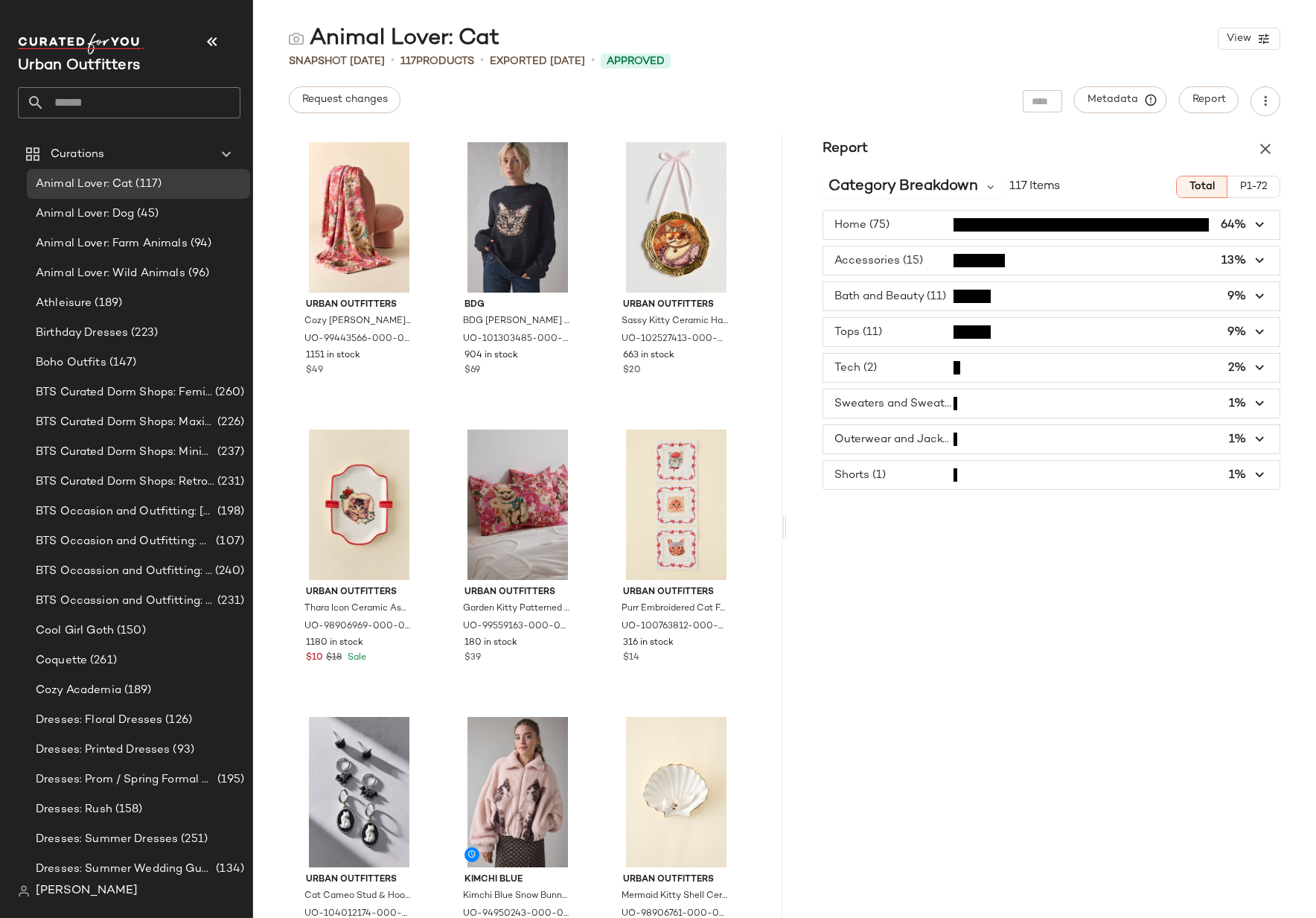
click at [897, 334] on span "button" at bounding box center [1051, 332] width 456 height 28
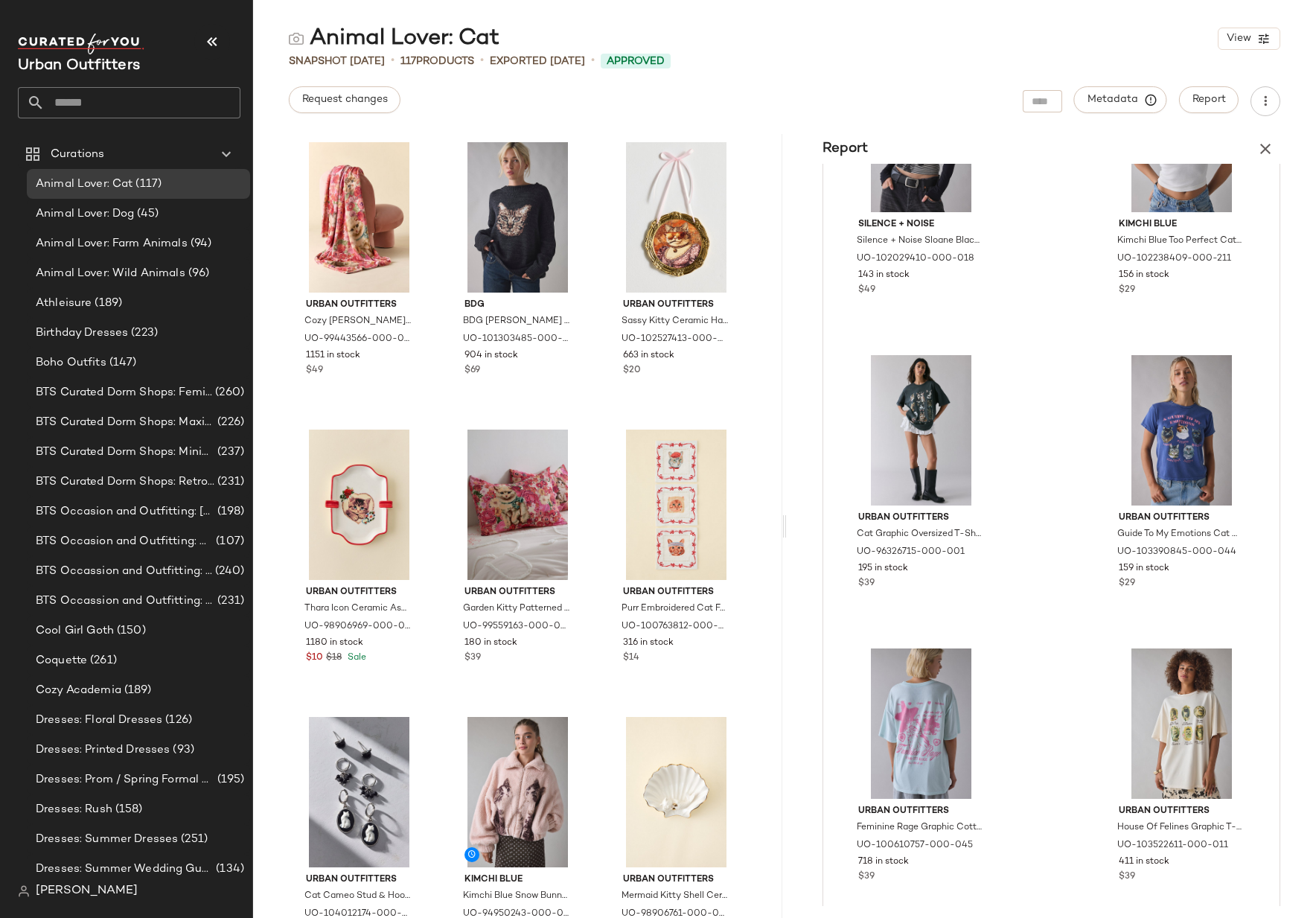
scroll to position [1305, 0]
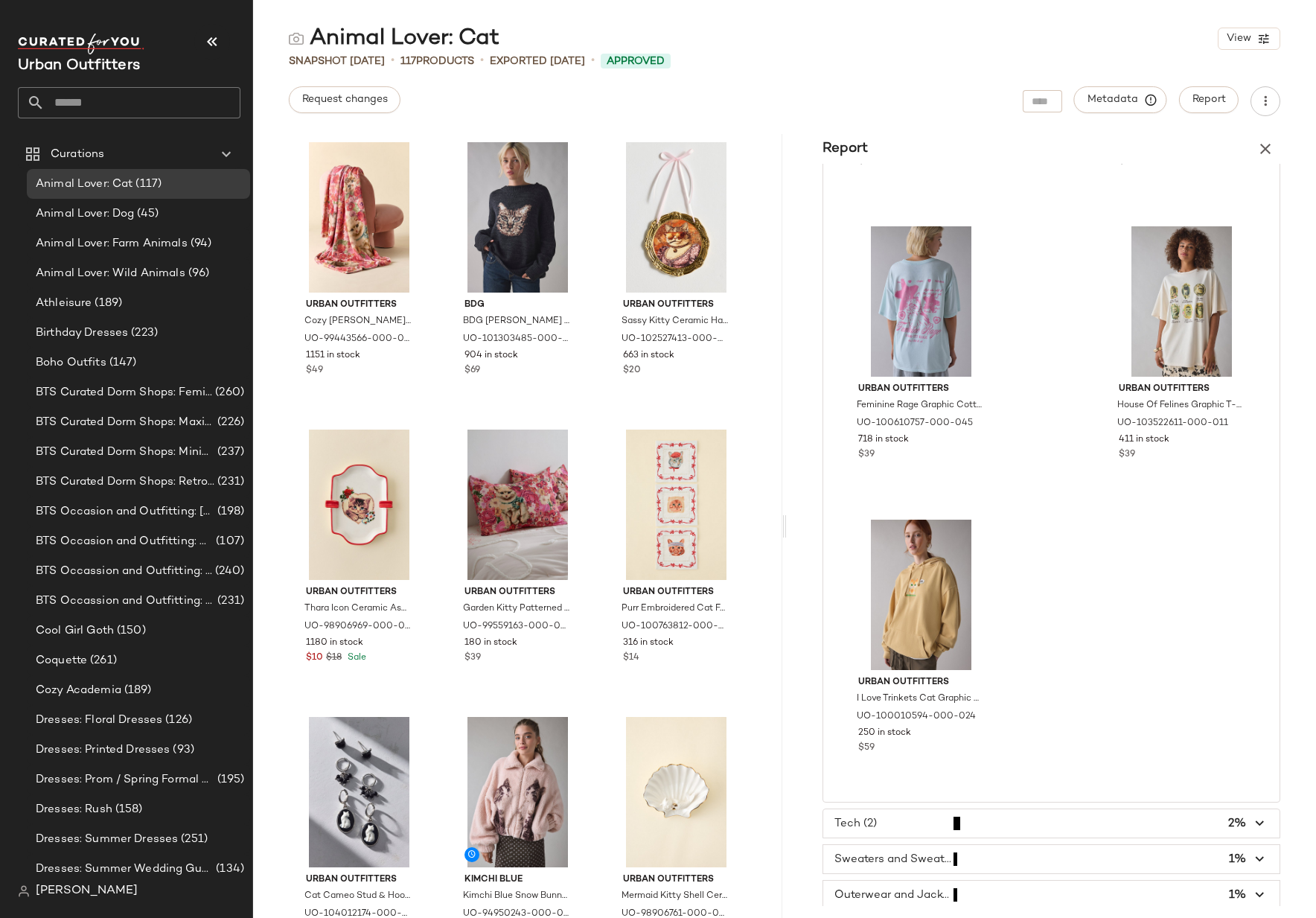
click at [141, 104] on input "text" at bounding box center [142, 102] width 196 height 31
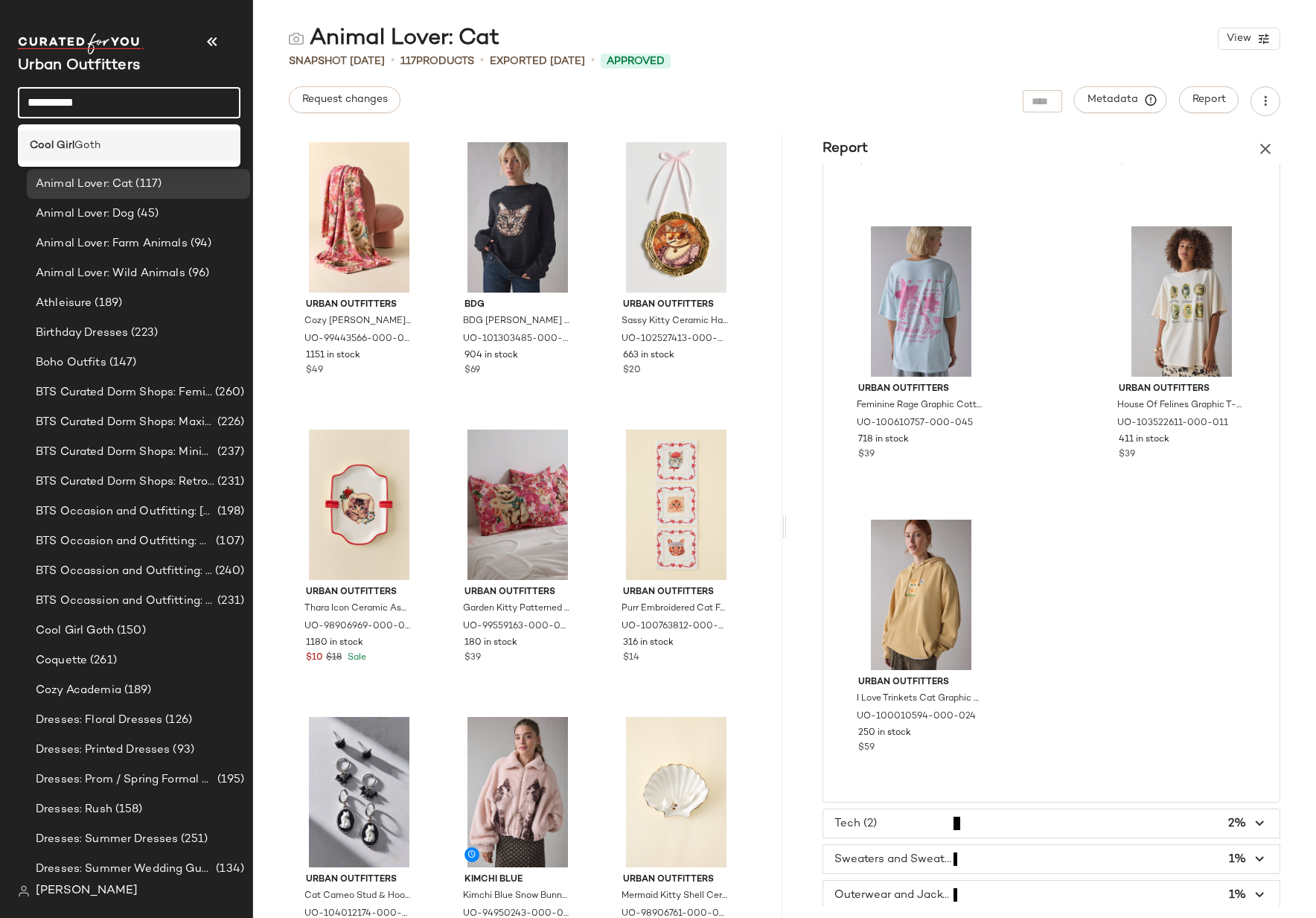
type input "*********"
click at [133, 145] on div "Cool Girl Goth" at bounding box center [129, 145] width 199 height 16
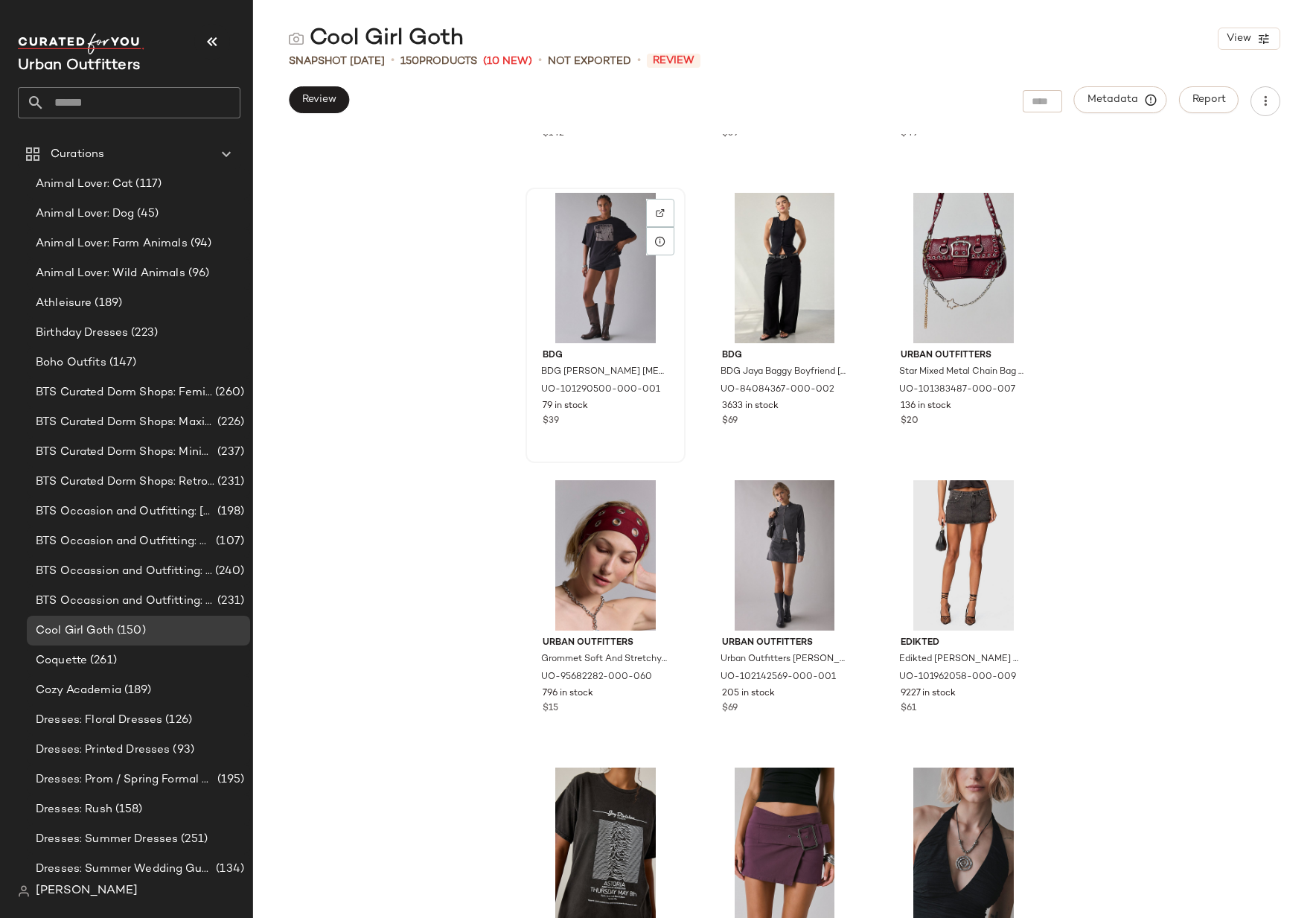
scroll to position [6493, 0]
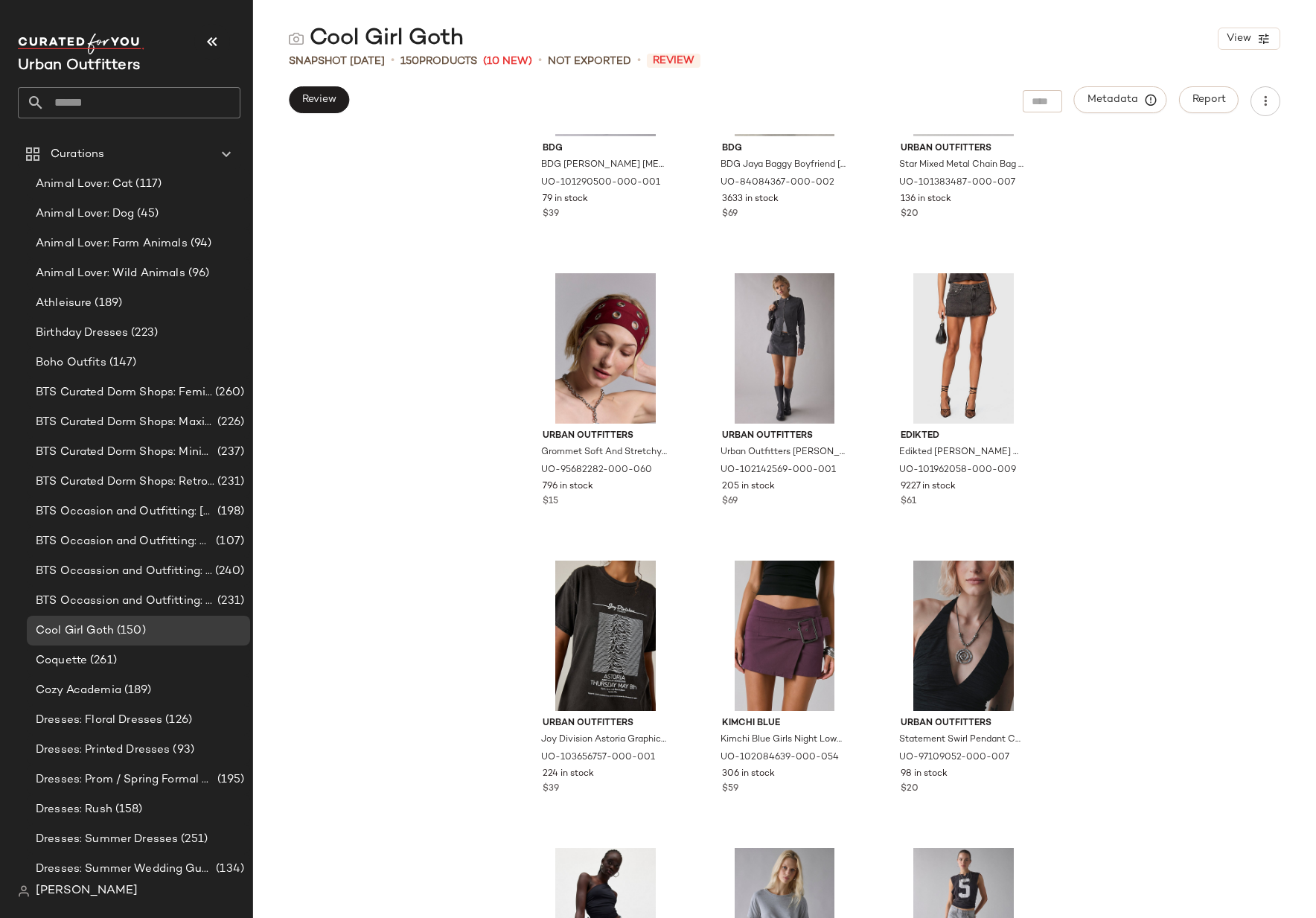
click at [88, 95] on input "text" at bounding box center [142, 102] width 196 height 31
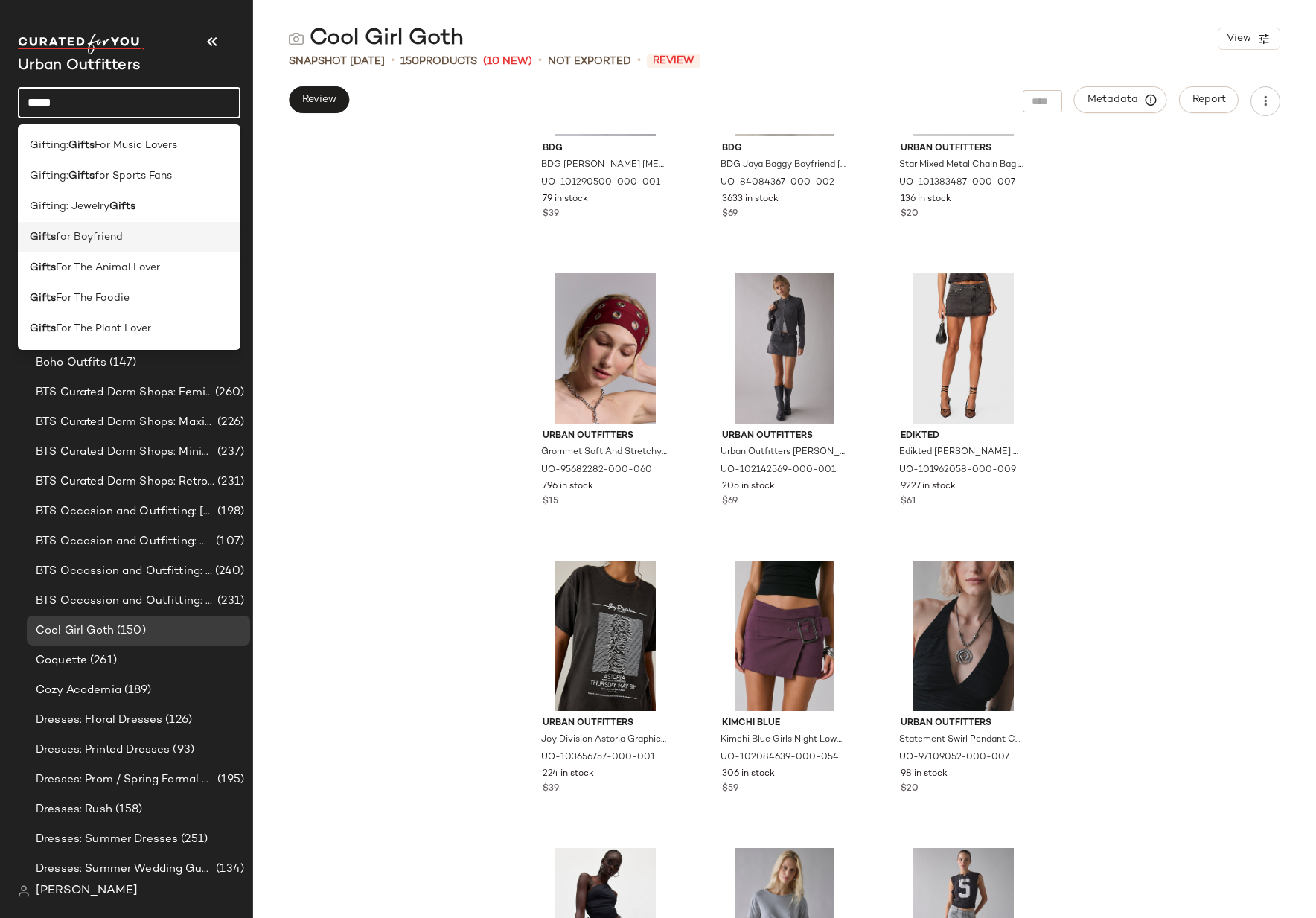
type input "*****"
click at [134, 239] on div "Gifts for Boyfriend" at bounding box center [129, 237] width 199 height 16
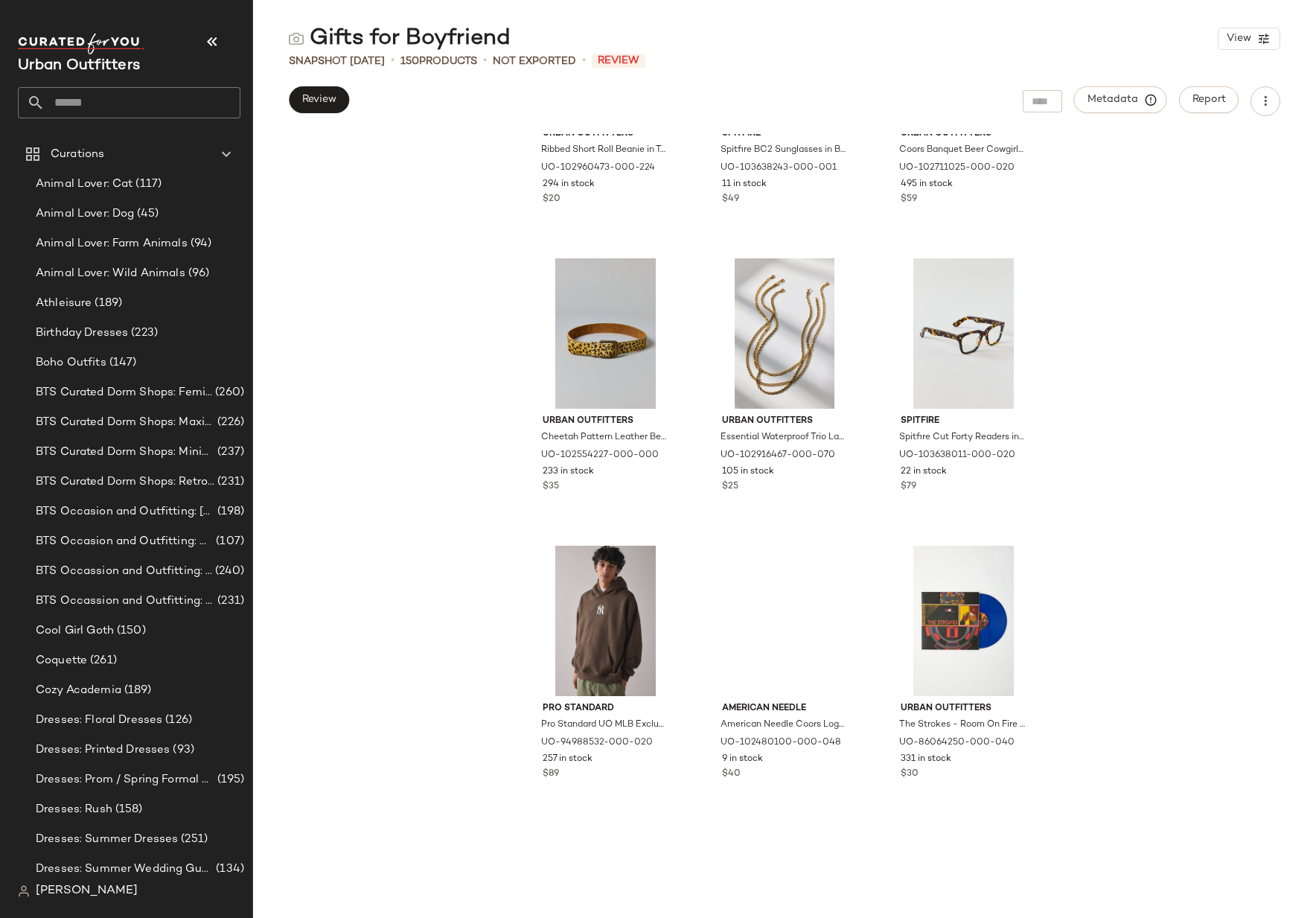
scroll to position [3100, 0]
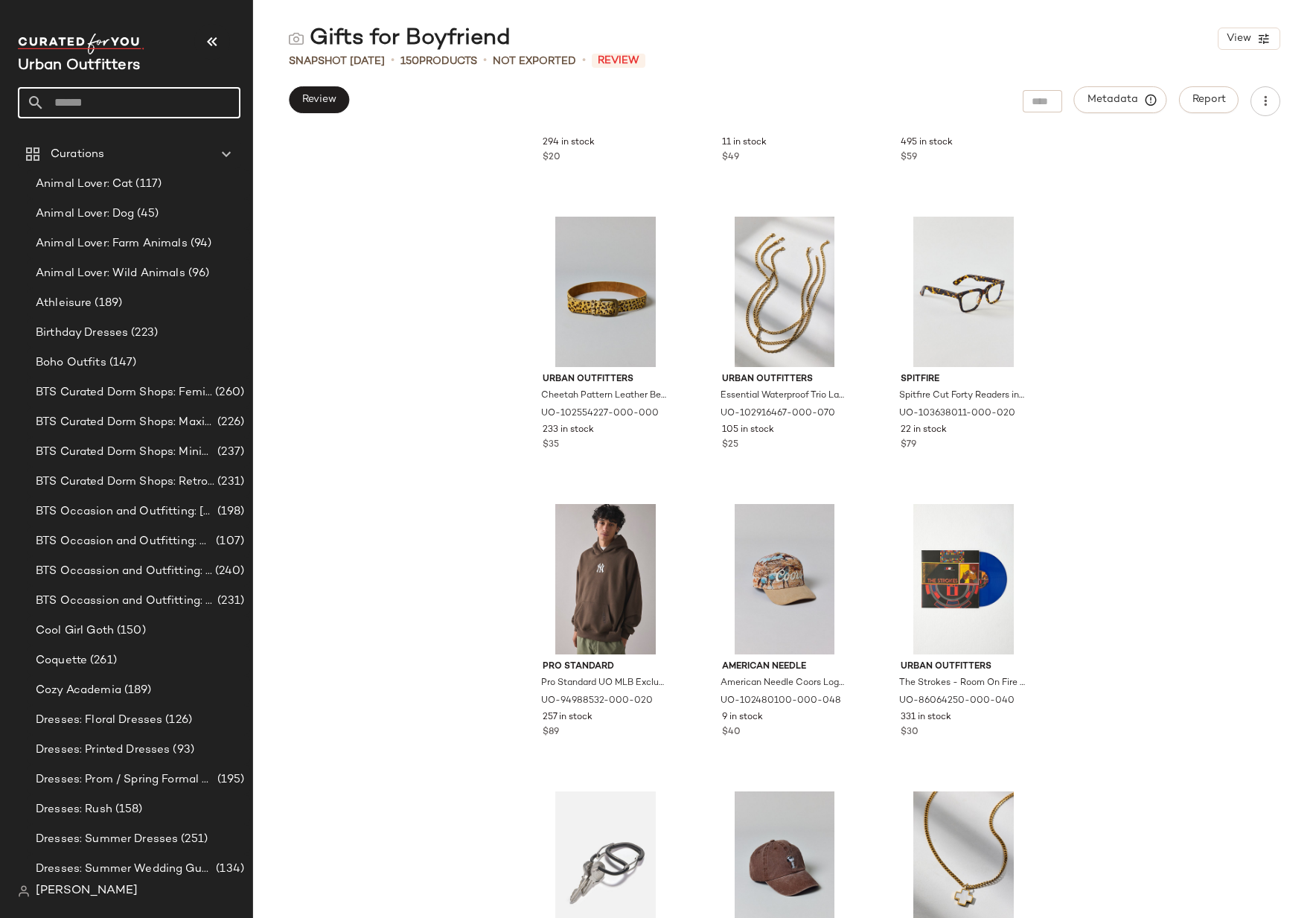
click at [111, 107] on input "text" at bounding box center [142, 102] width 196 height 31
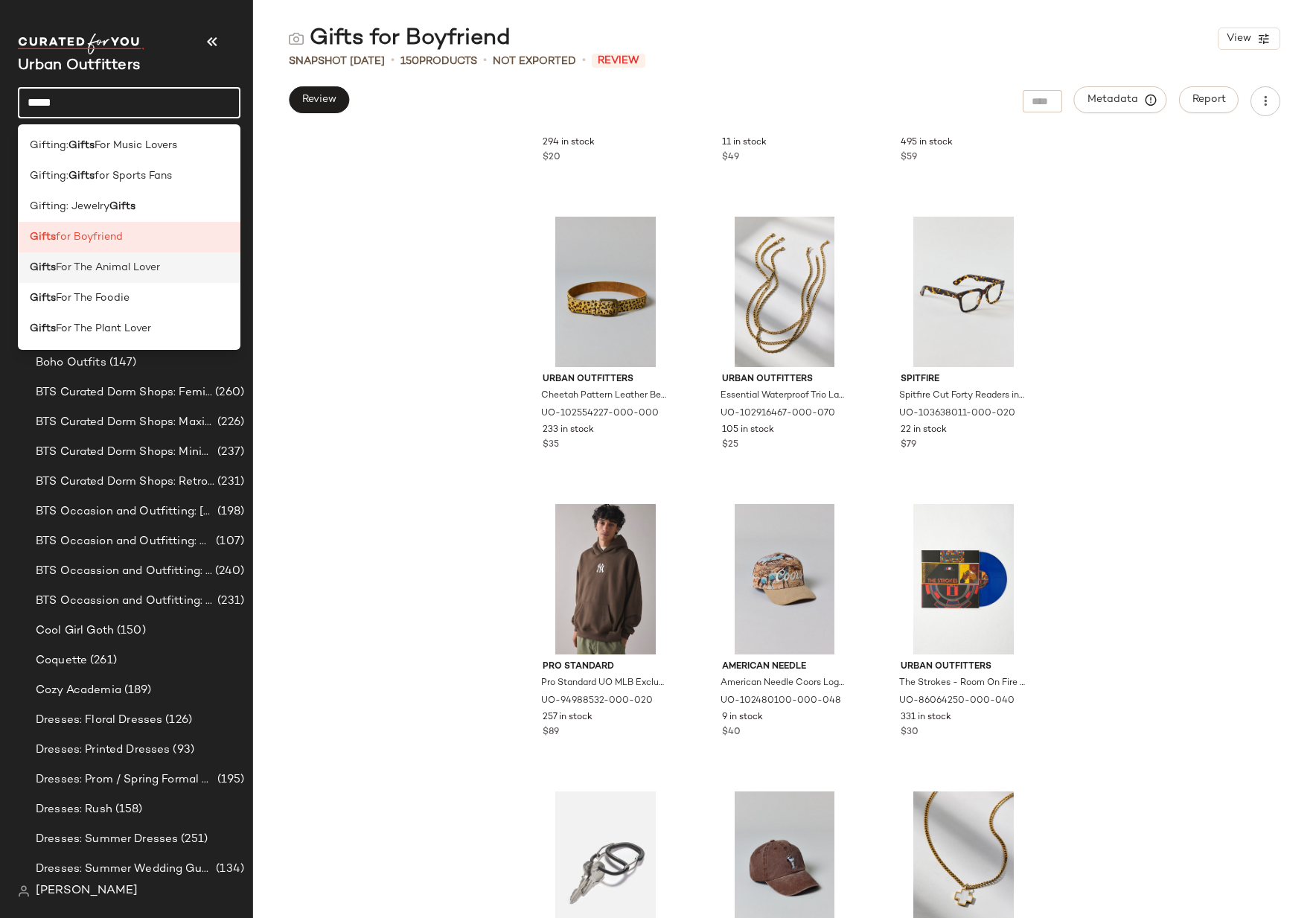
type input "*****"
click at [100, 264] on span "For The Animal Lover" at bounding box center [108, 268] width 105 height 16
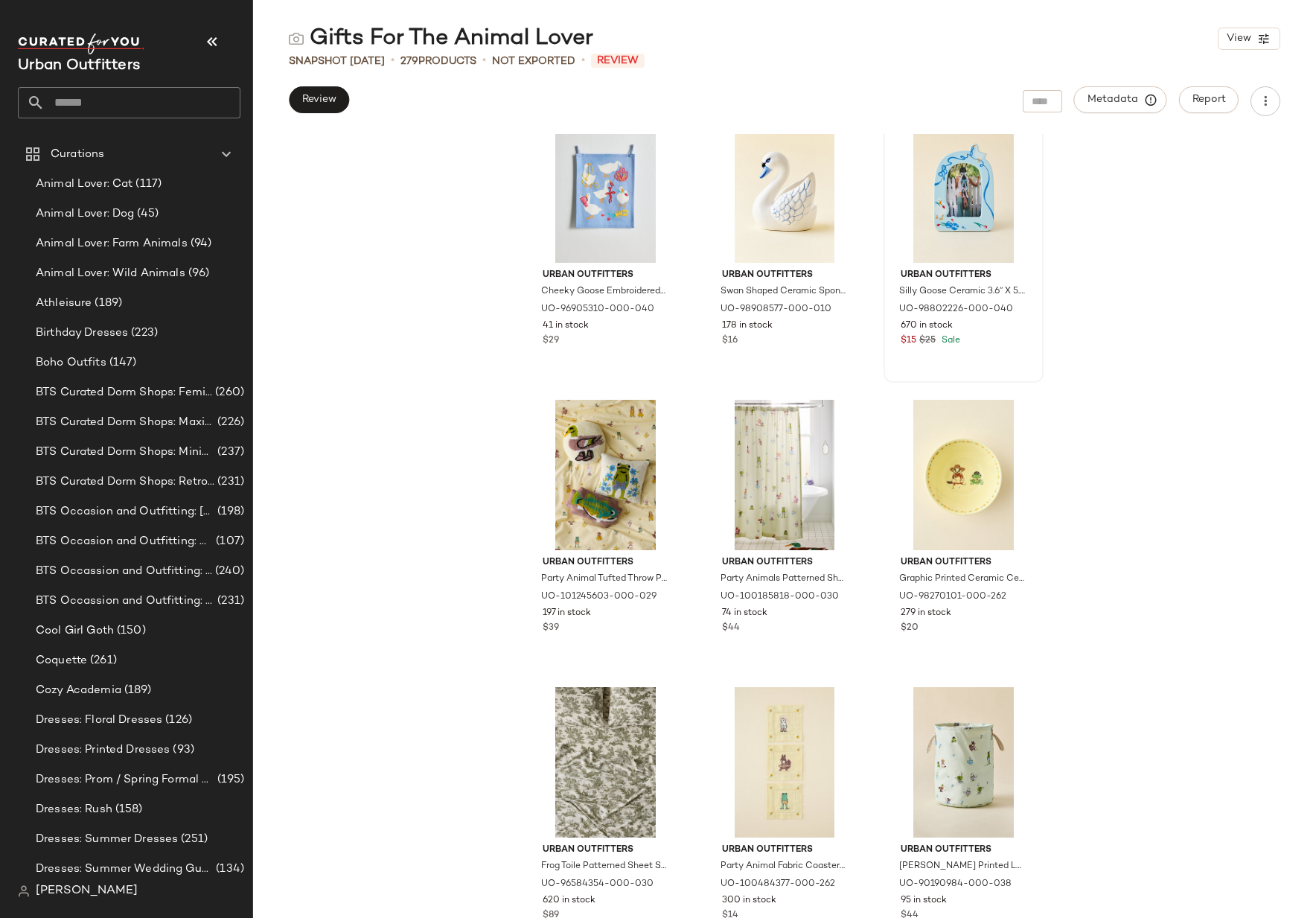
scroll to position [9262, 0]
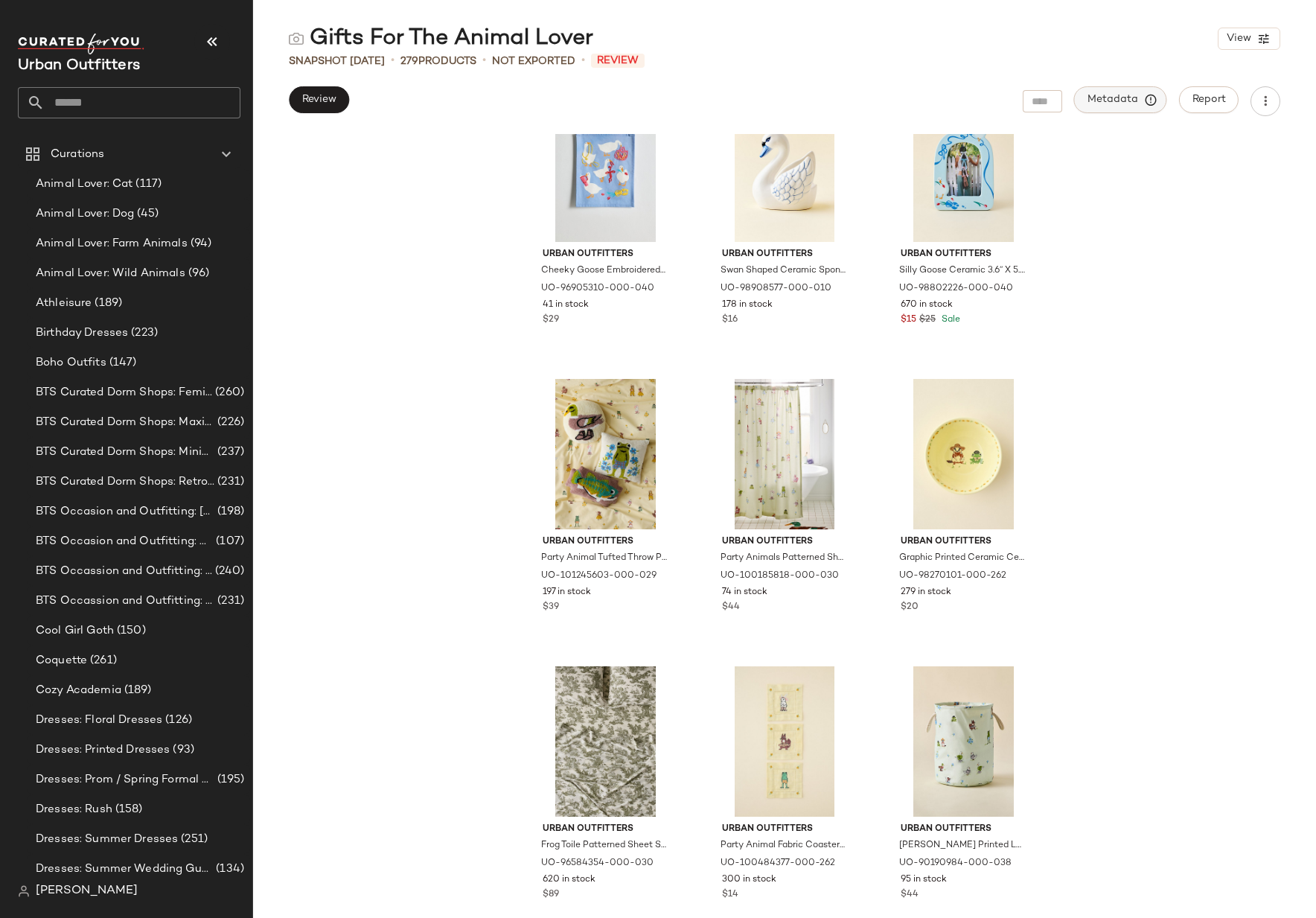
click at [1125, 103] on span "Metadata" at bounding box center [1120, 100] width 68 height 14
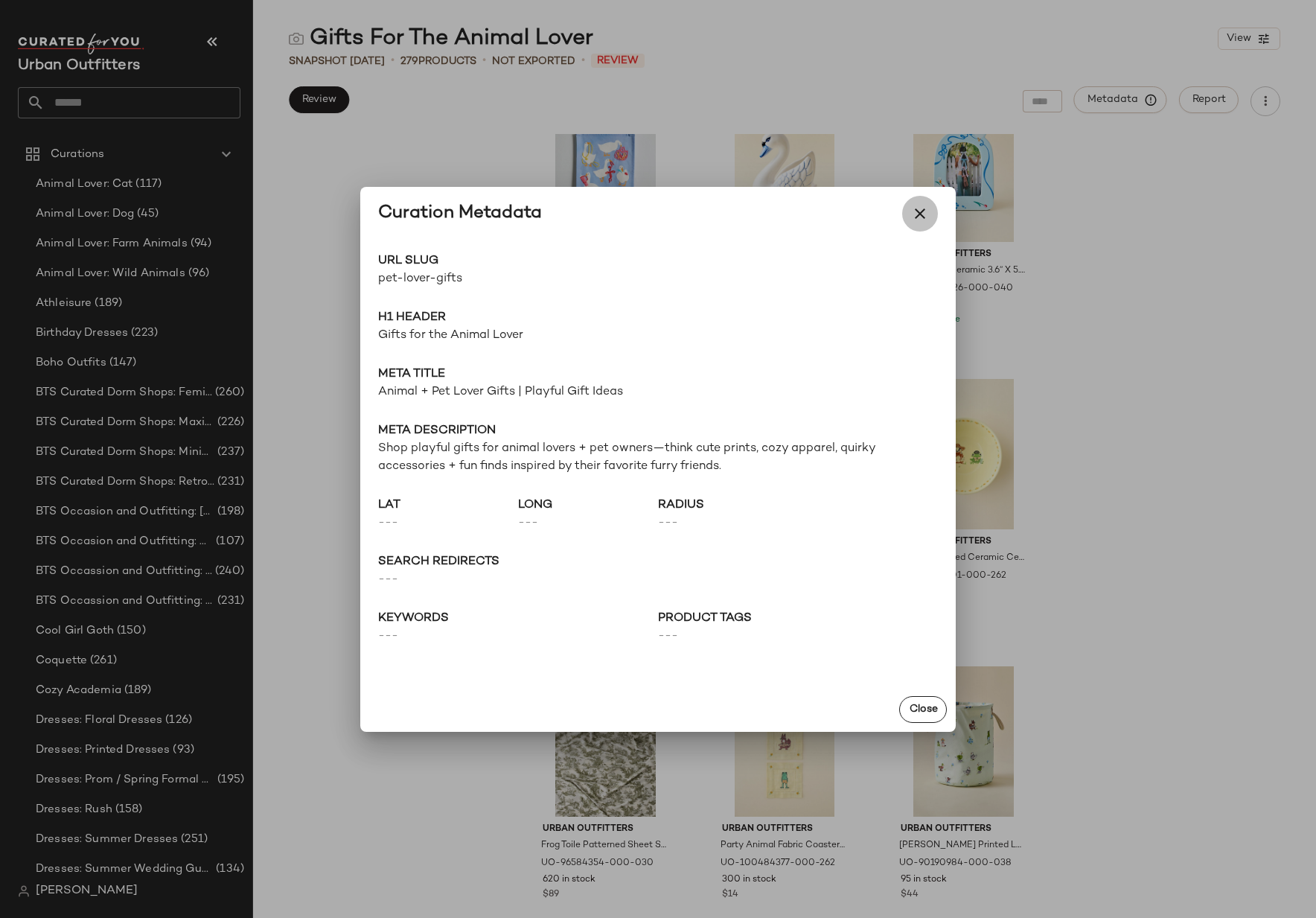
click at [917, 208] on icon "button" at bounding box center [920, 213] width 18 height 18
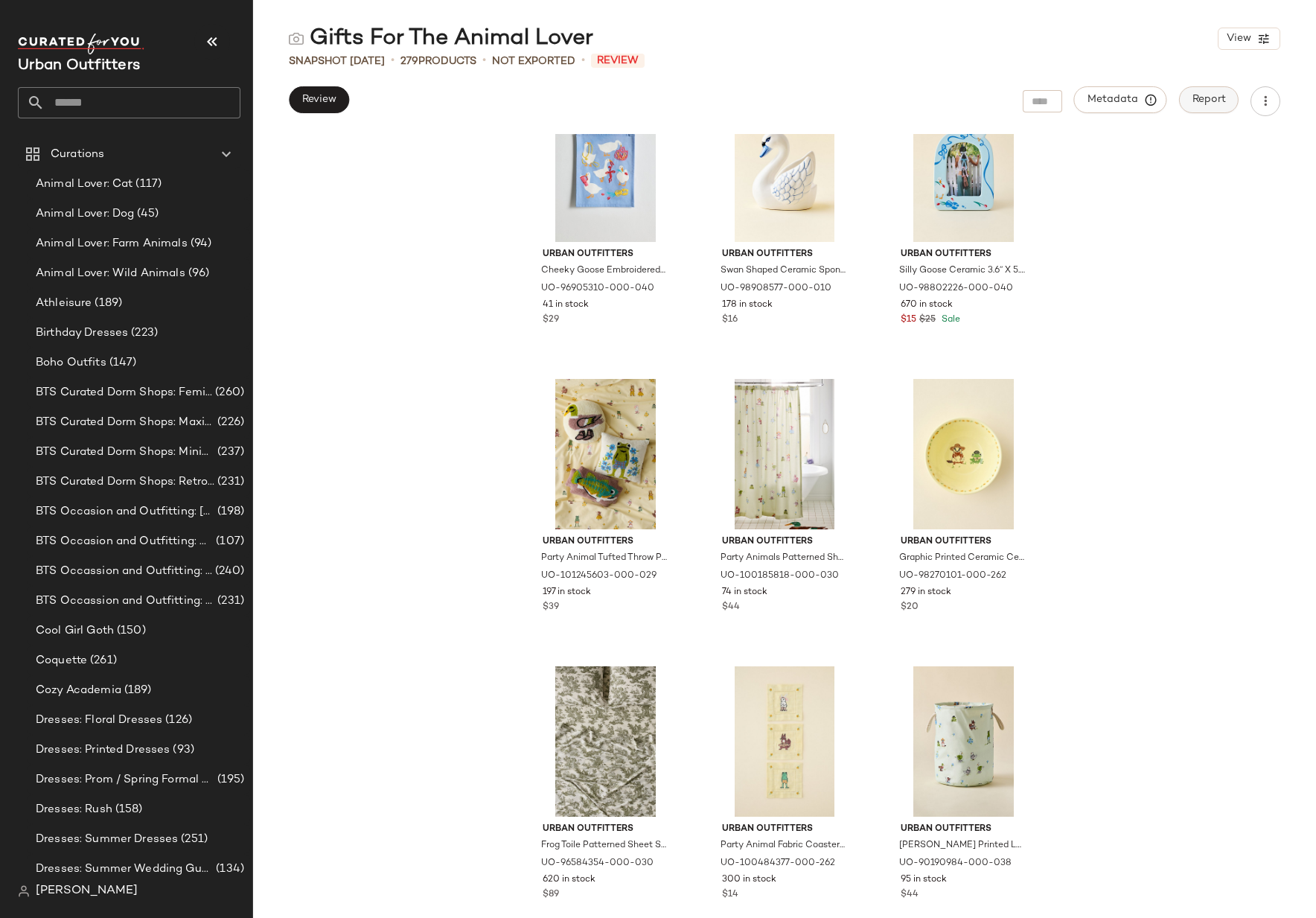
click at [1196, 95] on span "Report" at bounding box center [1208, 99] width 34 height 12
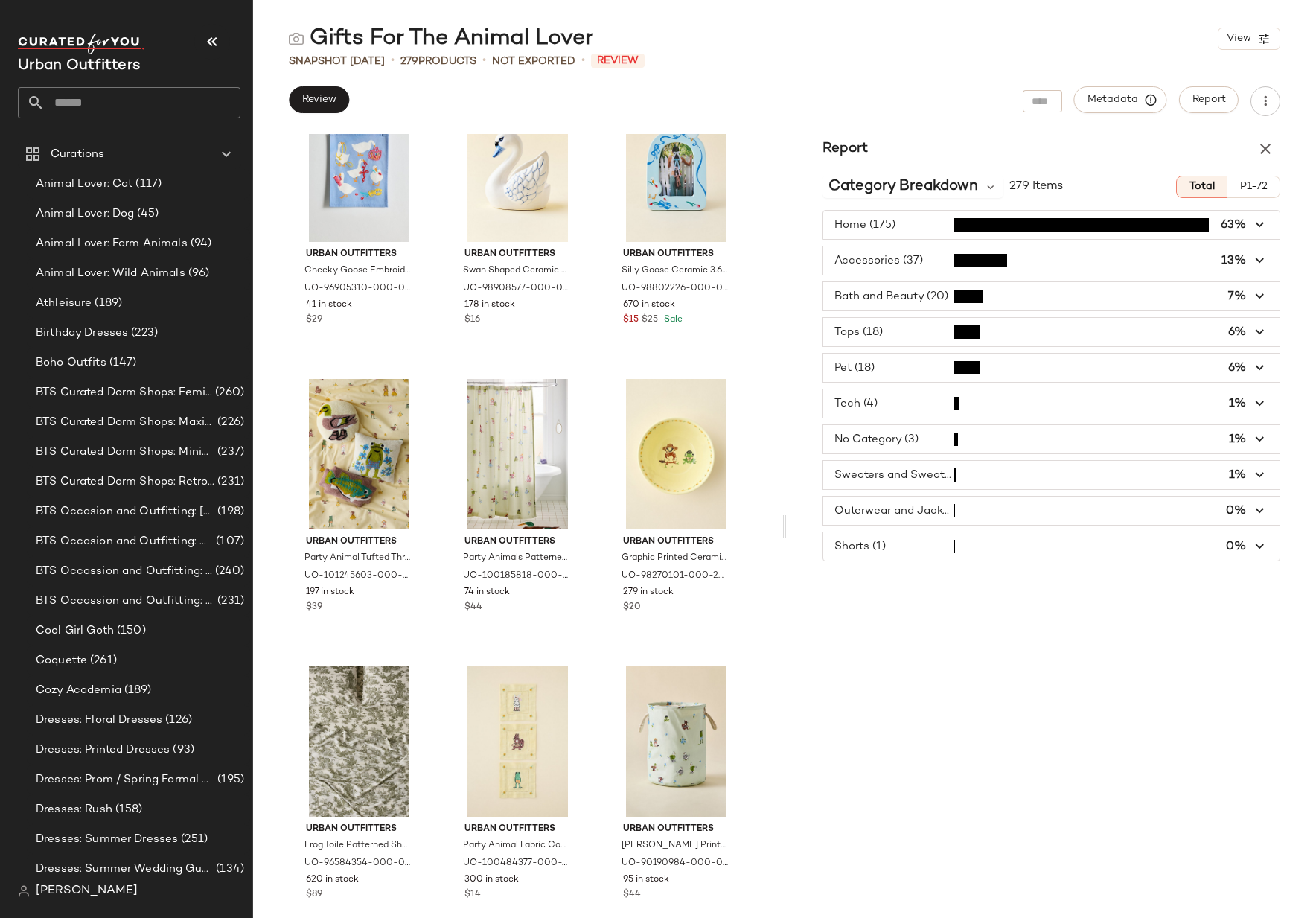
click at [896, 323] on span "button" at bounding box center [1051, 332] width 456 height 28
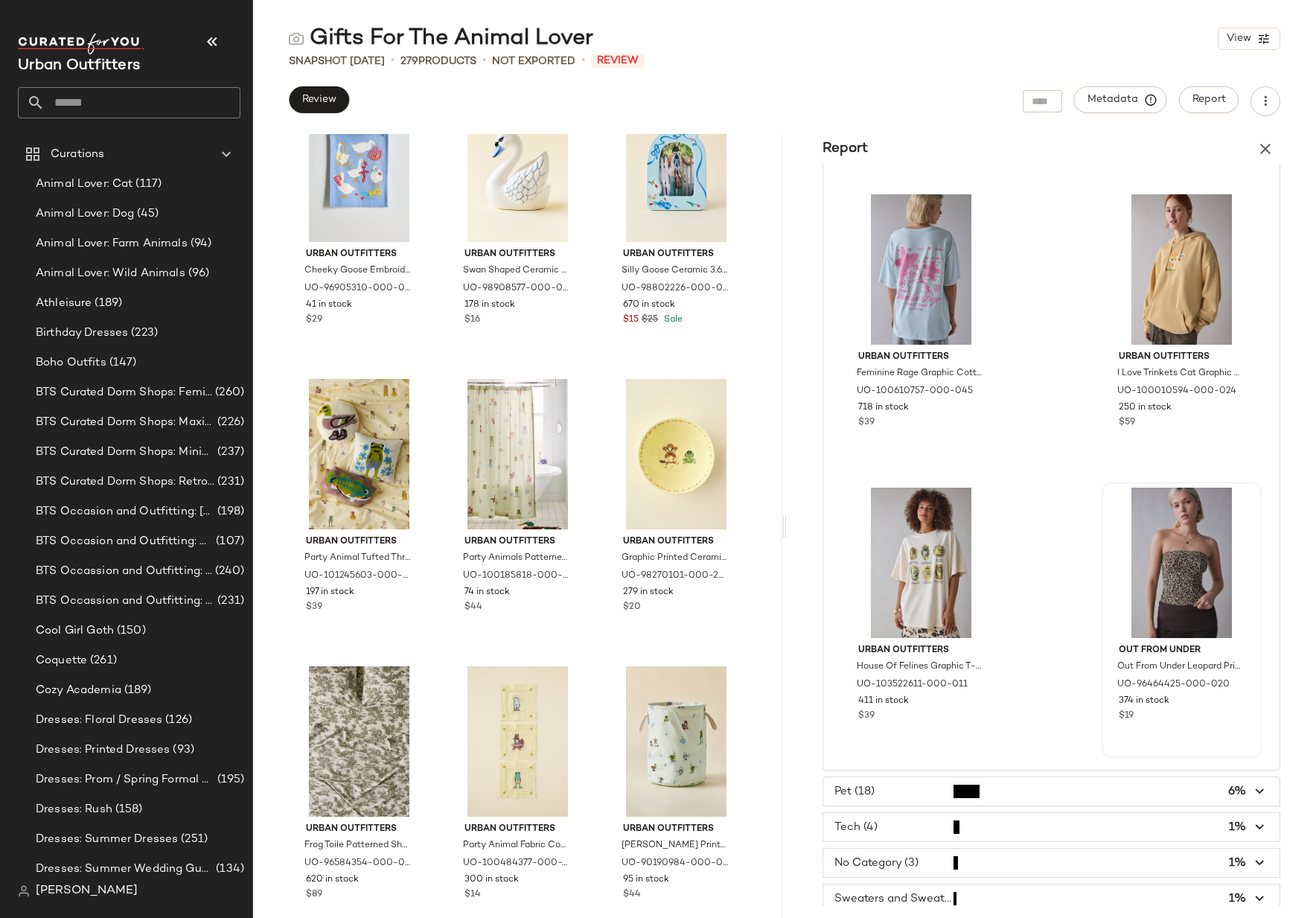
scroll to position [2223, 0]
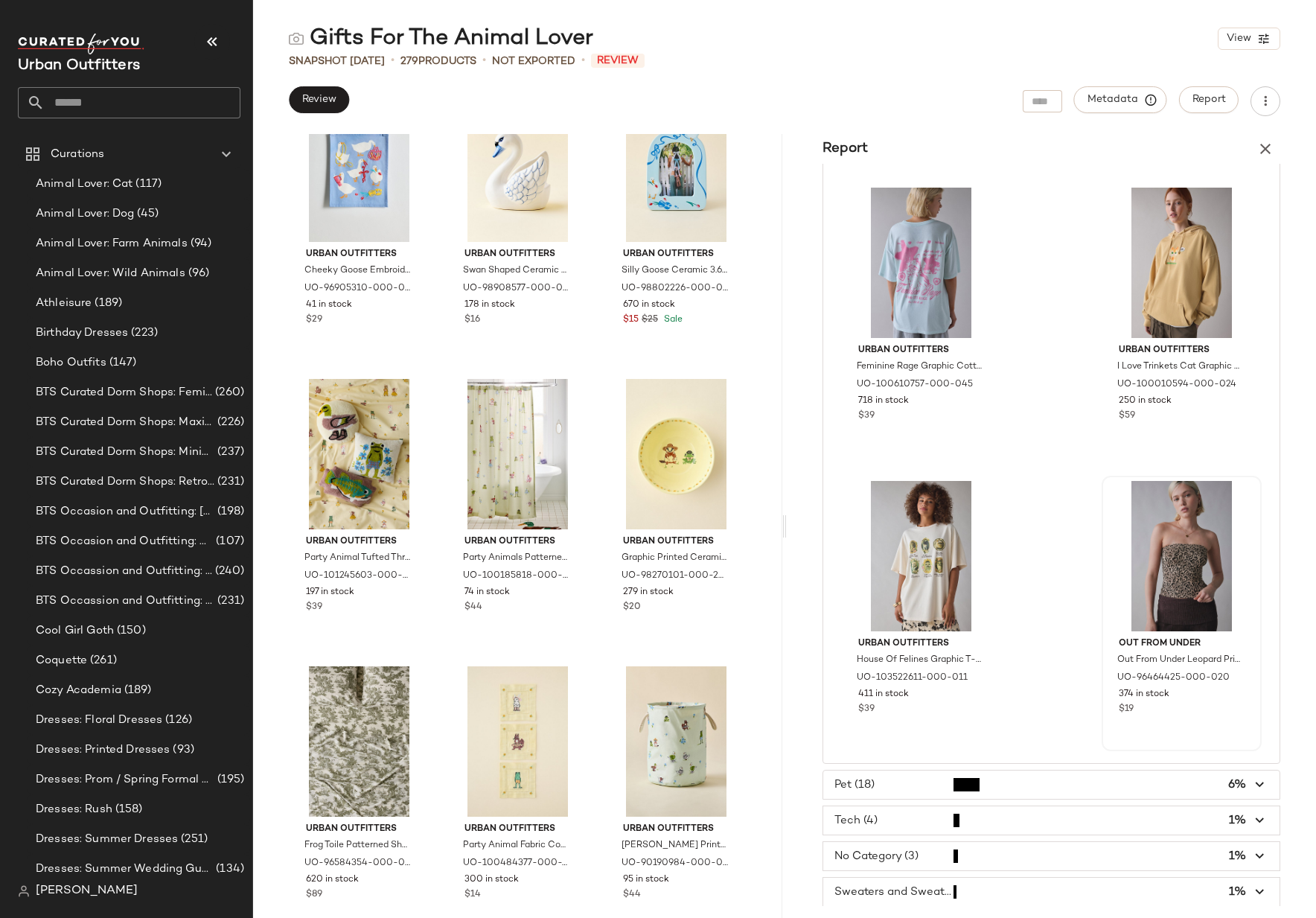
click at [1186, 547] on div at bounding box center [1181, 556] width 149 height 150
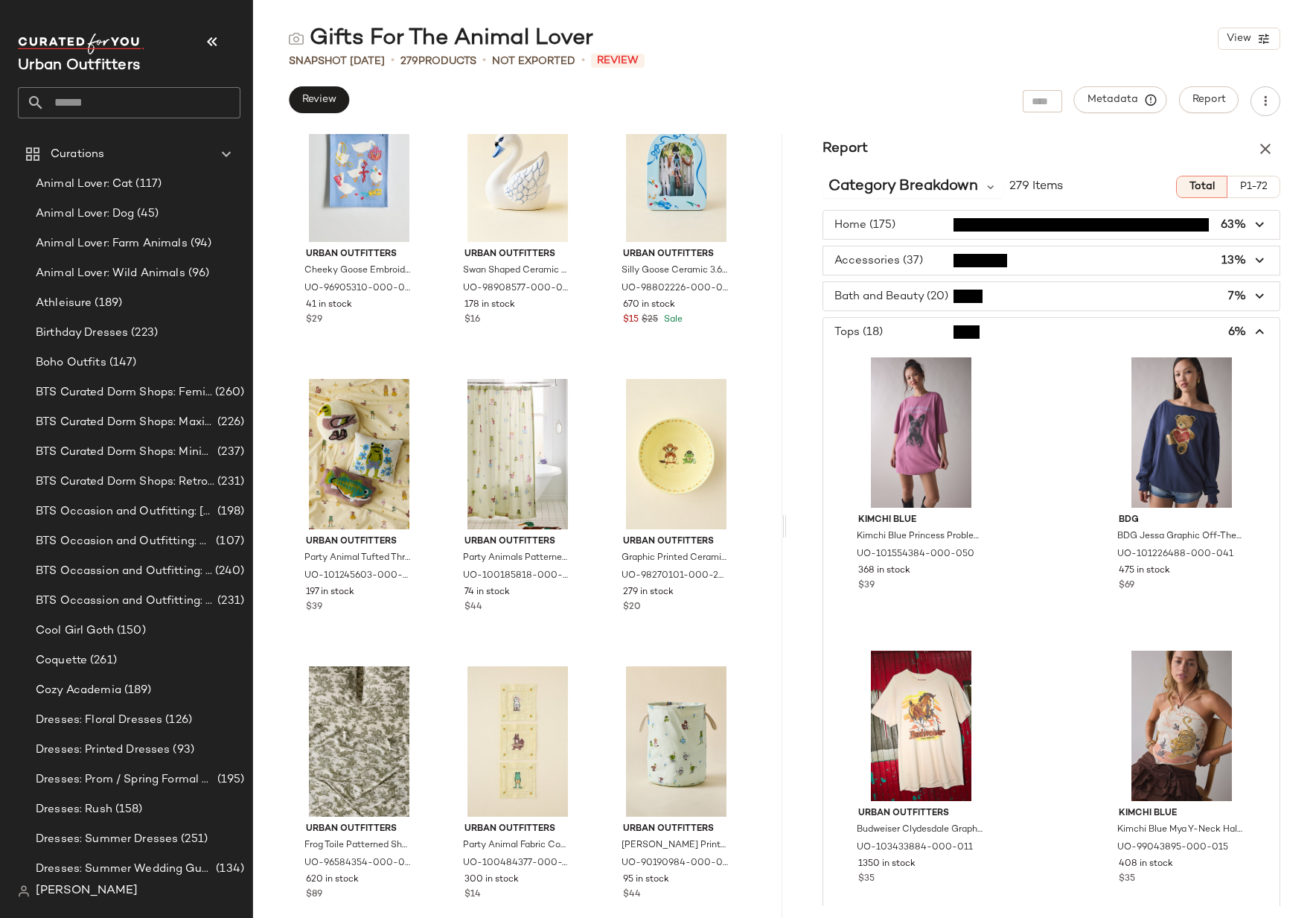
click at [94, 98] on input "text" at bounding box center [142, 102] width 196 height 31
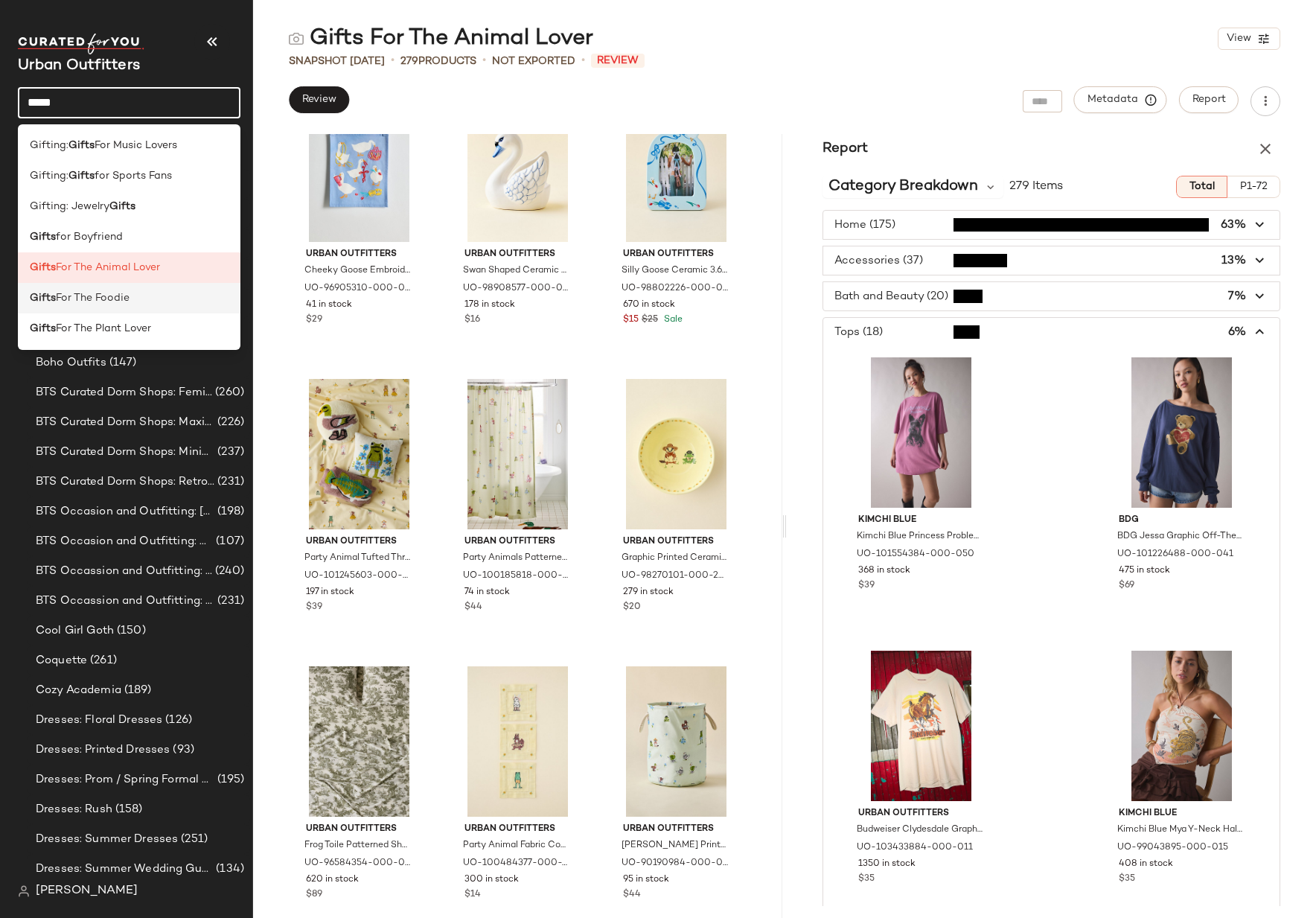
type input "*****"
click at [124, 301] on span "For The Foodie" at bounding box center [93, 299] width 73 height 16
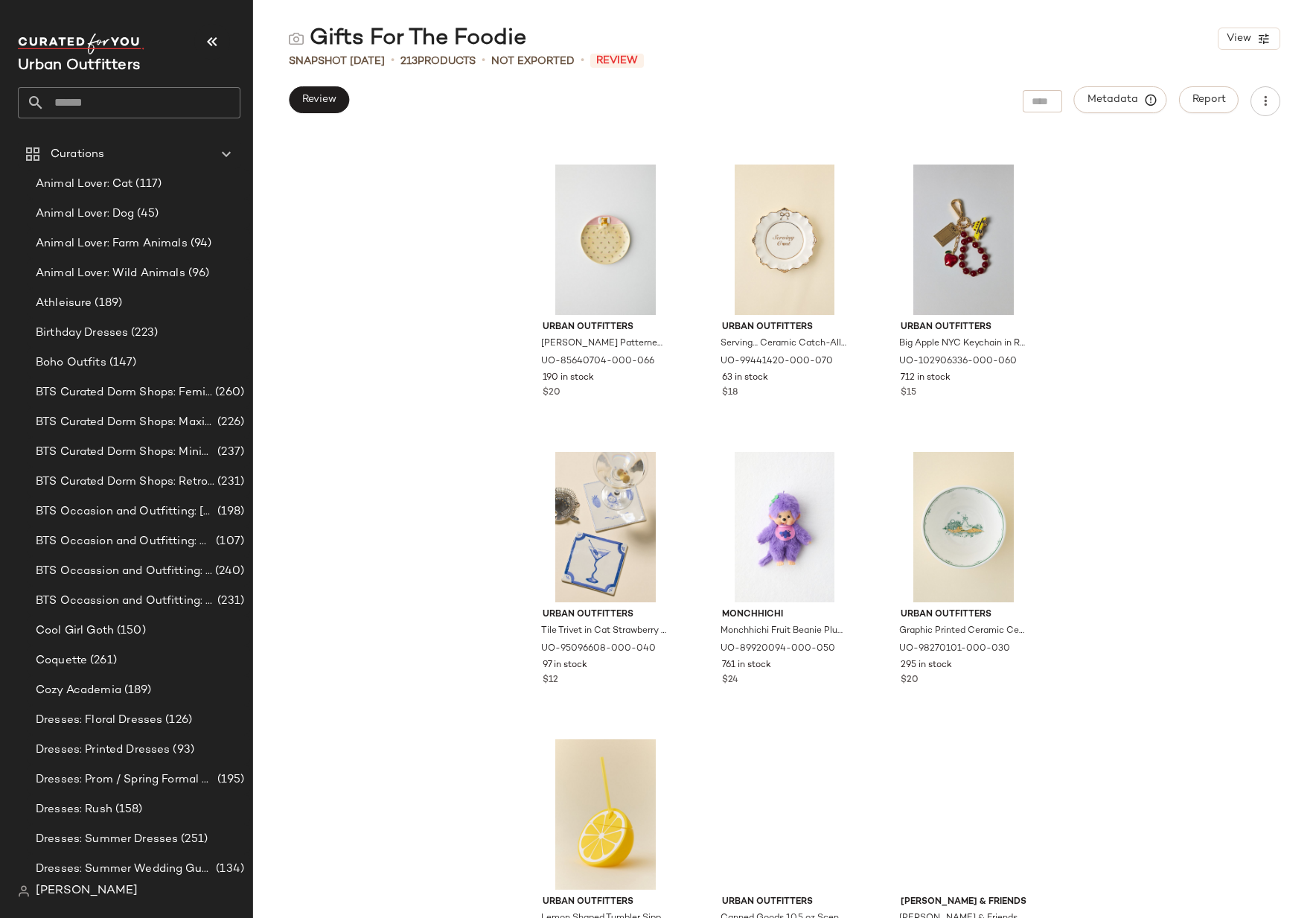
scroll to position [6326, 0]
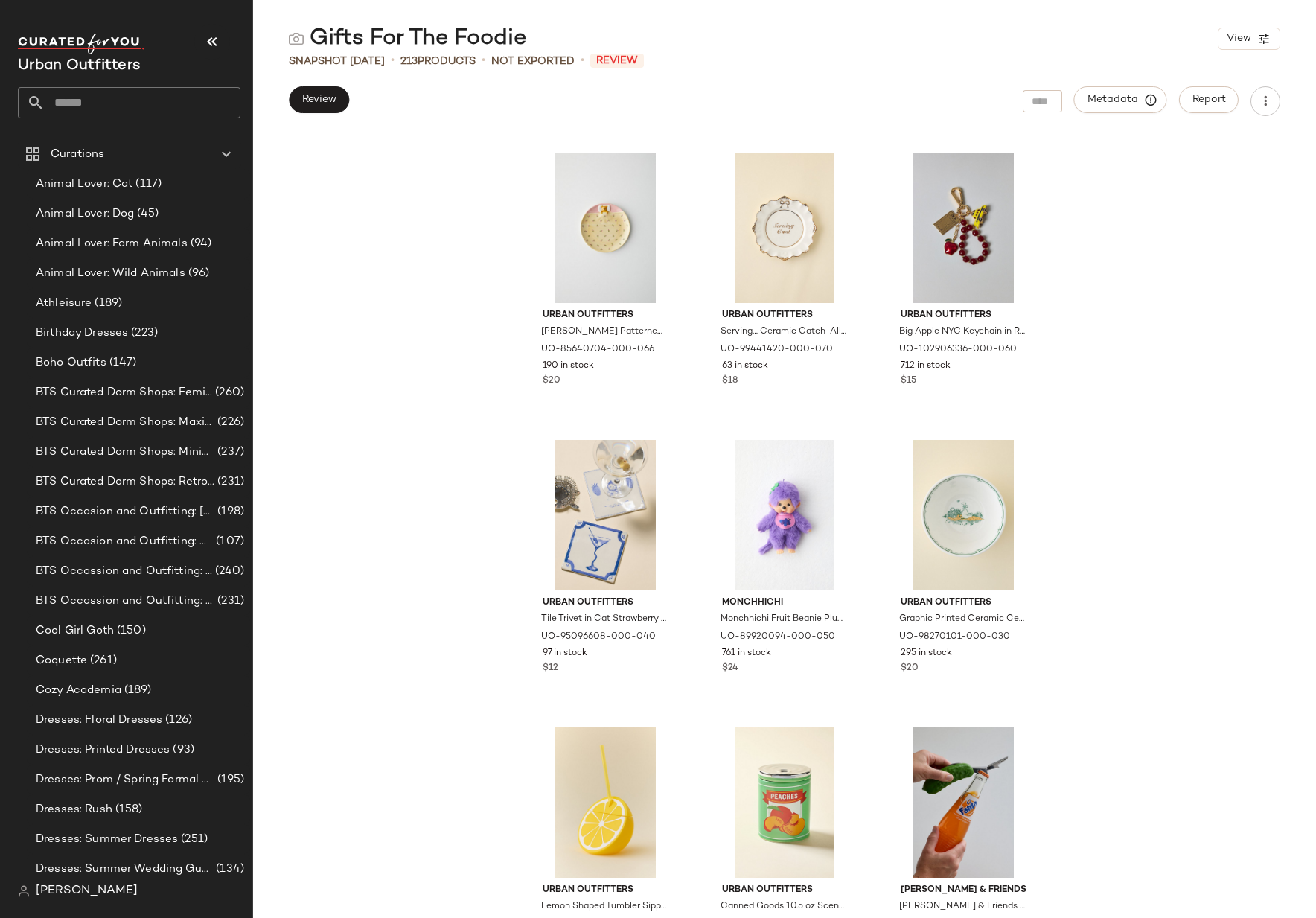
click at [83, 105] on input "text" at bounding box center [142, 102] width 196 height 31
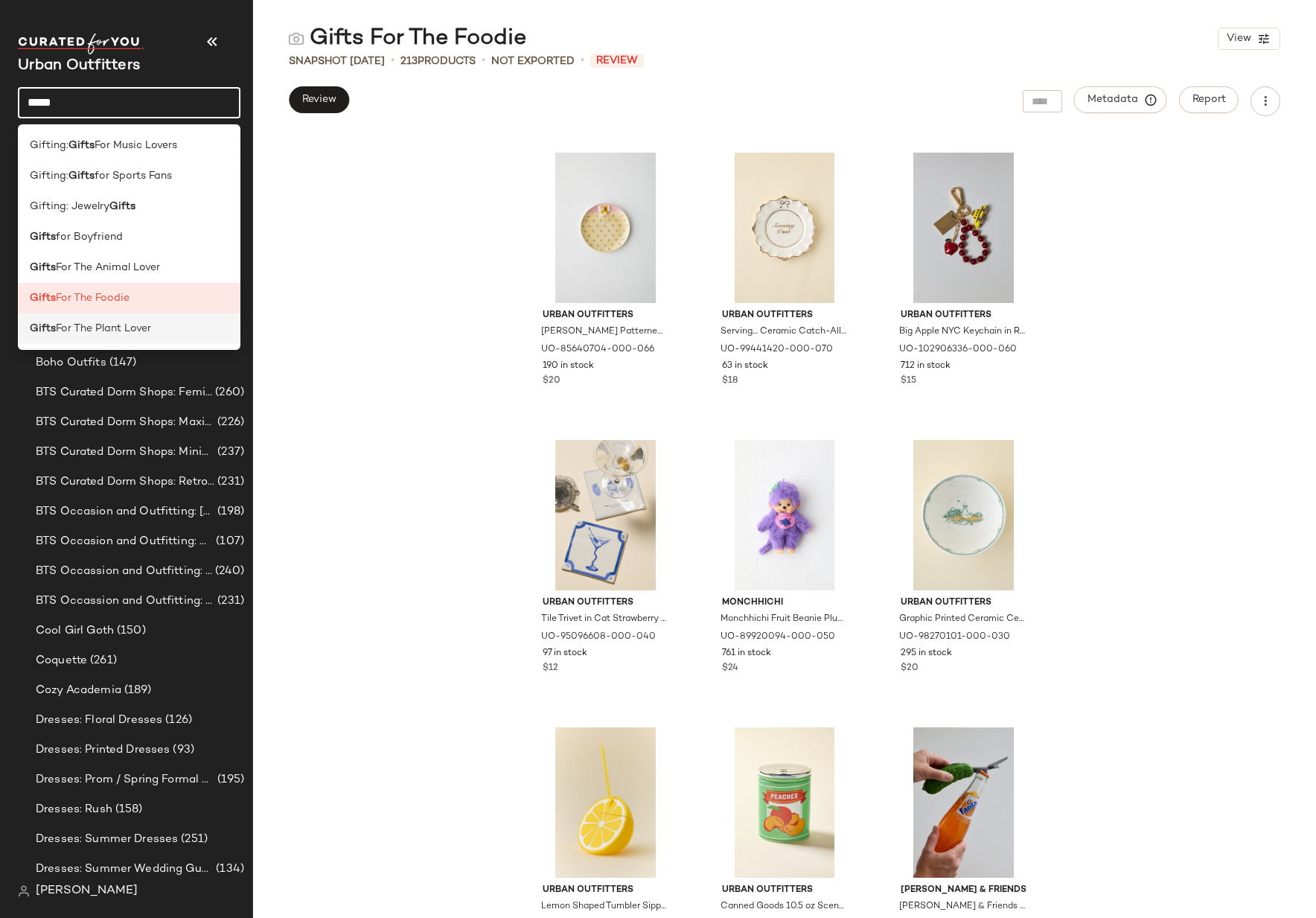
type input "*****"
click at [160, 332] on div "Gifts For The Plant Lover" at bounding box center [129, 329] width 199 height 16
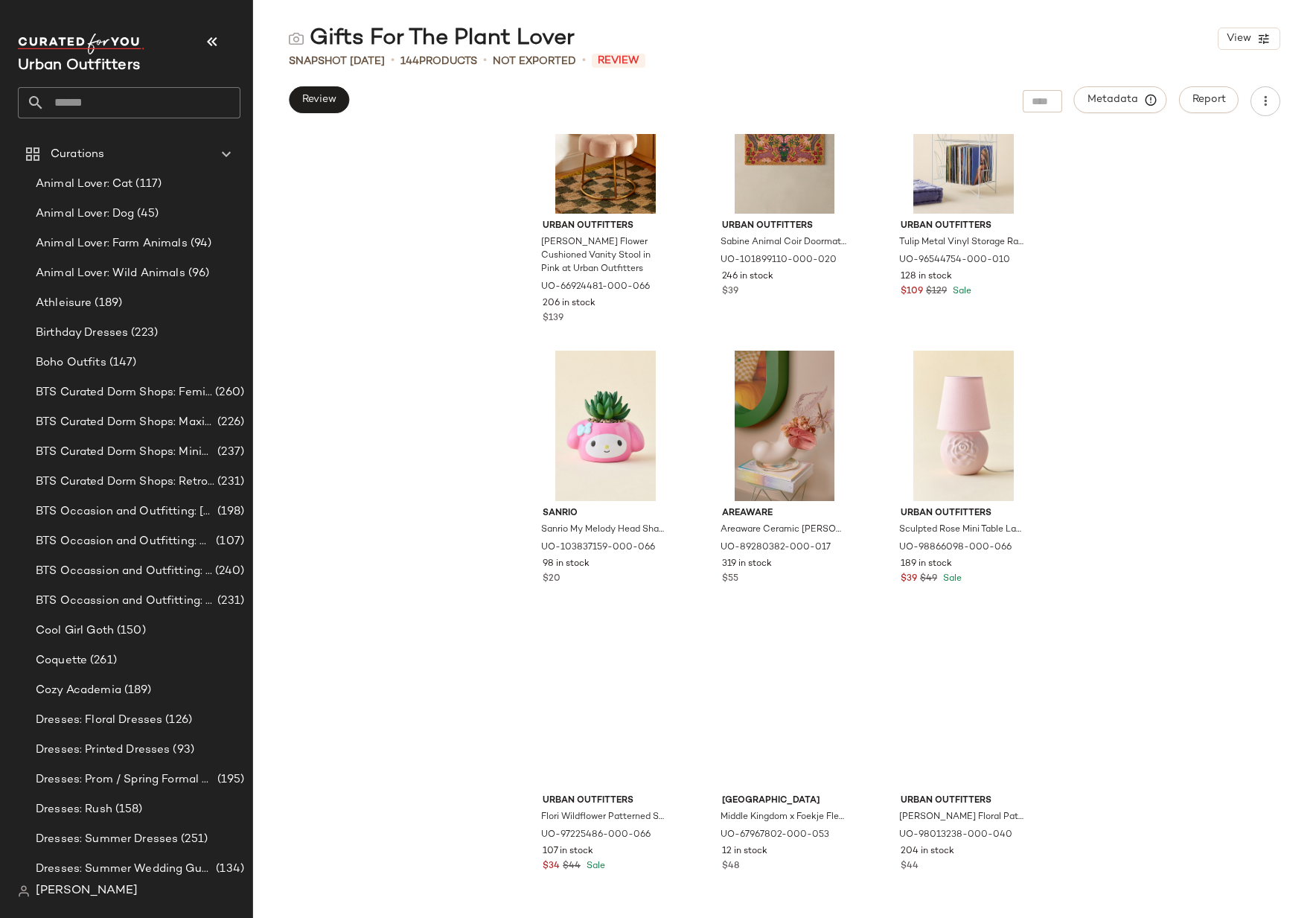
scroll to position [3849, 0]
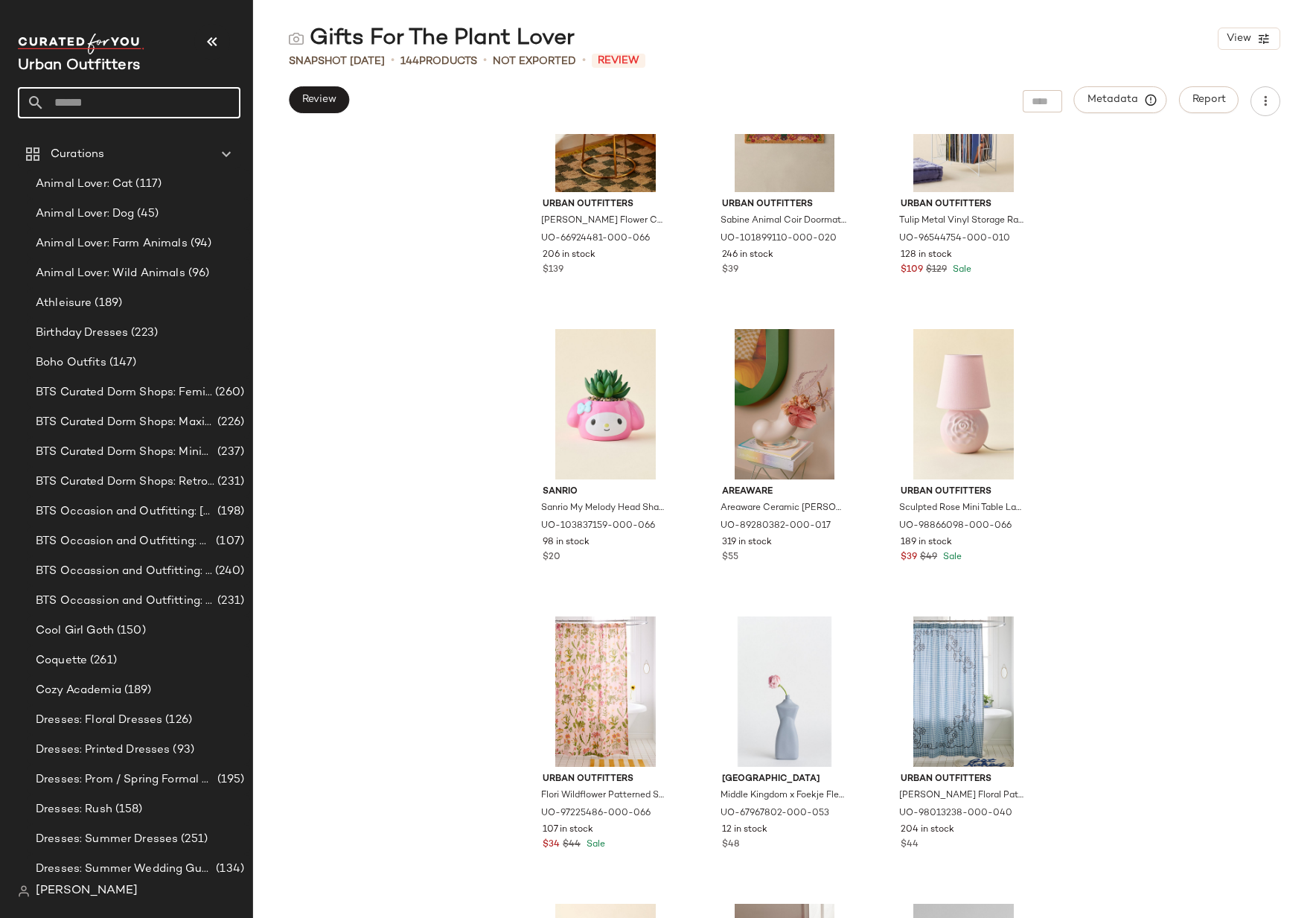
click at [93, 92] on input "text" at bounding box center [142, 102] width 196 height 31
type input "*"
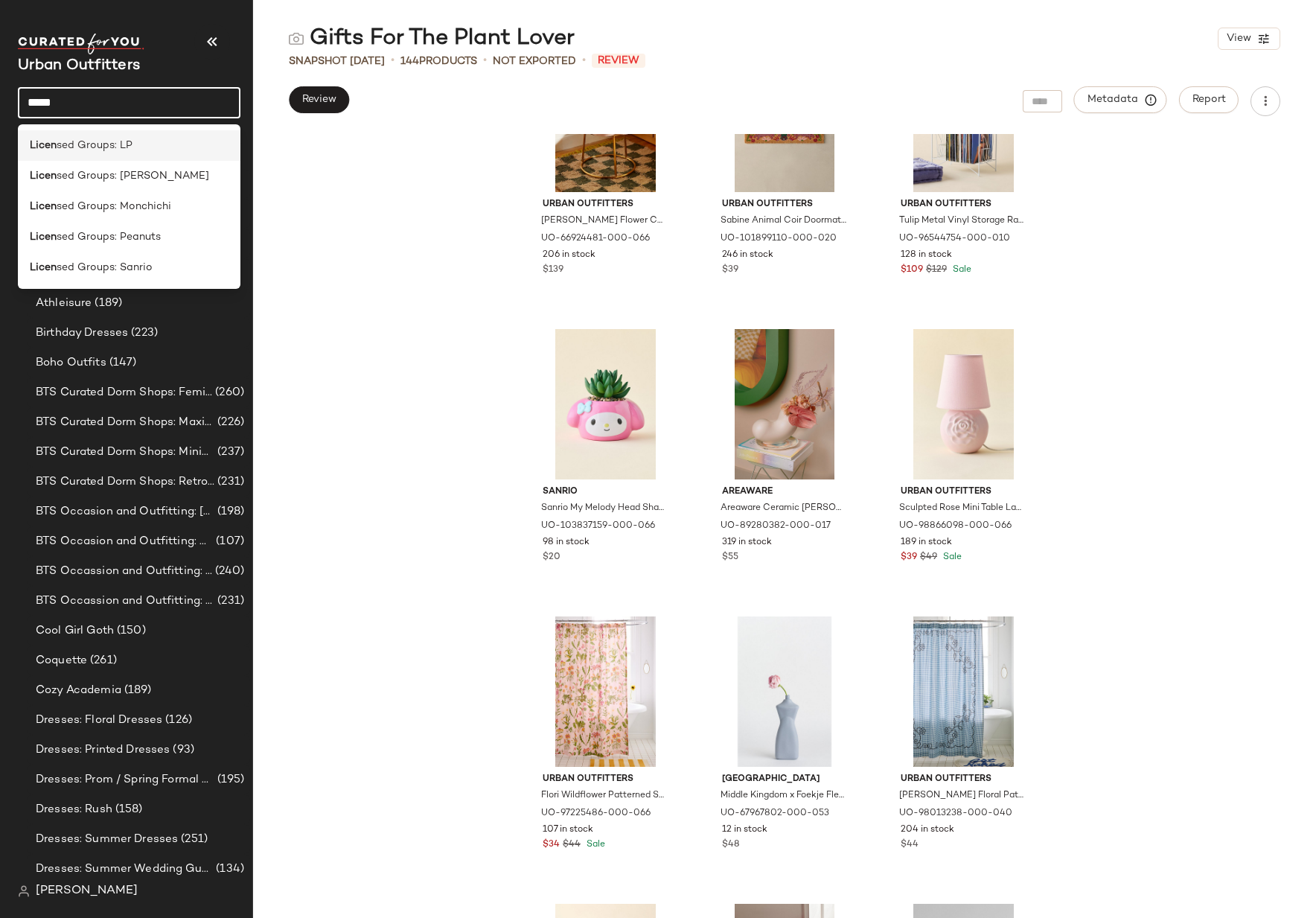
type input "*****"
click at [82, 140] on span "sed Groups: LP" at bounding box center [94, 145] width 76 height 16
